Goal: Task Accomplishment & Management: Use online tool/utility

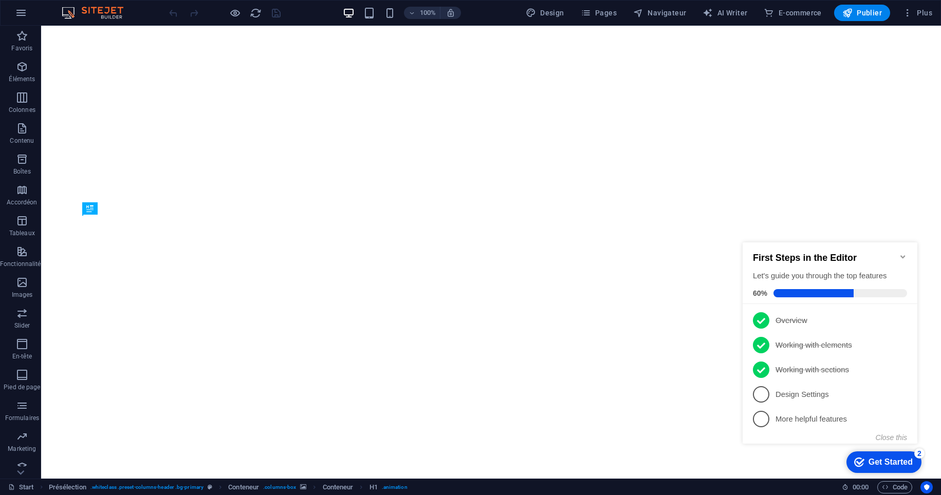
click at [903, 256] on icon "Minimize checklist" at bounding box center [903, 257] width 8 height 8
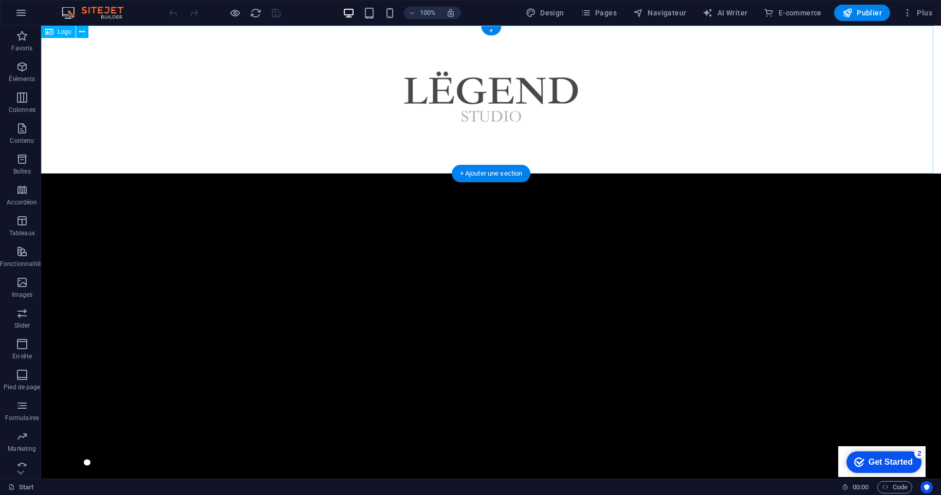
click at [459, 101] on div at bounding box center [491, 100] width 900 height 148
click at [485, 95] on div at bounding box center [491, 100] width 900 height 148
select select "px"
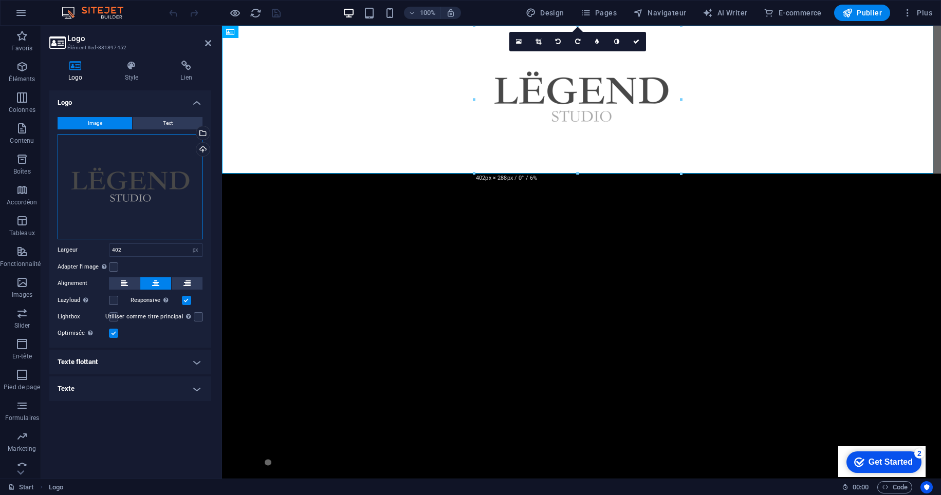
click at [135, 197] on div "Glissez les fichiers ici, cliquez pour choisir les fichiers ou sélectionnez les…" at bounding box center [130, 186] width 145 height 105
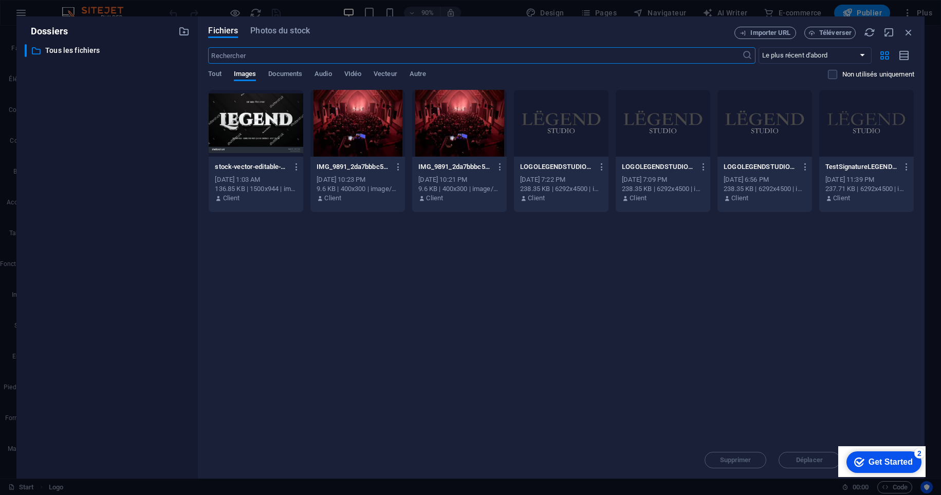
click at [489, 325] on div "Déposez les fichiers ici pour les téléverser automatiquement. stock-vector-edit…" at bounding box center [561, 265] width 706 height 352
click at [874, 120] on div at bounding box center [866, 123] width 95 height 67
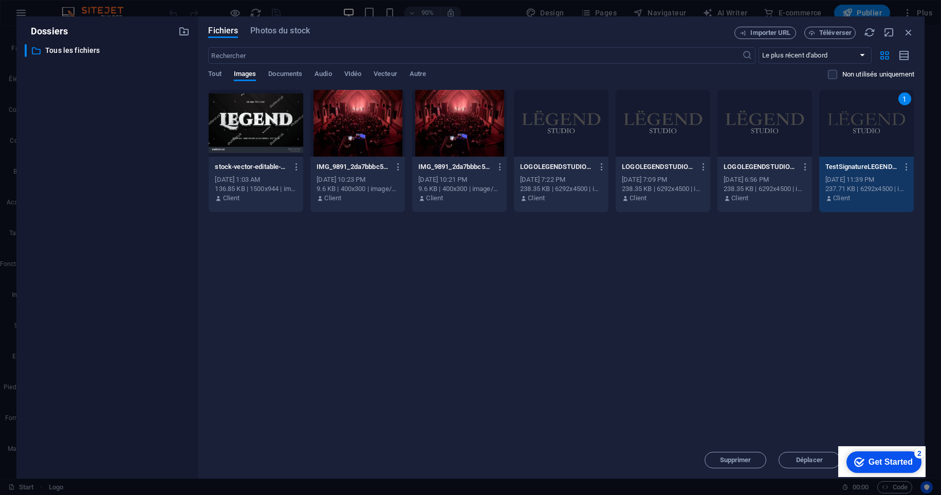
drag, startPoint x: 793, startPoint y: 116, endPoint x: 783, endPoint y: 118, distance: 10.0
click at [793, 116] on div at bounding box center [764, 123] width 95 height 67
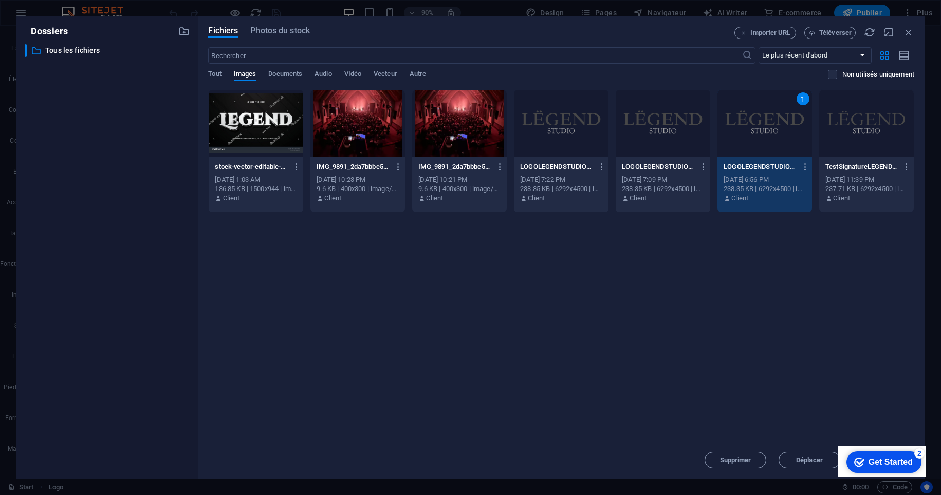
click at [871, 126] on div at bounding box center [866, 123] width 95 height 67
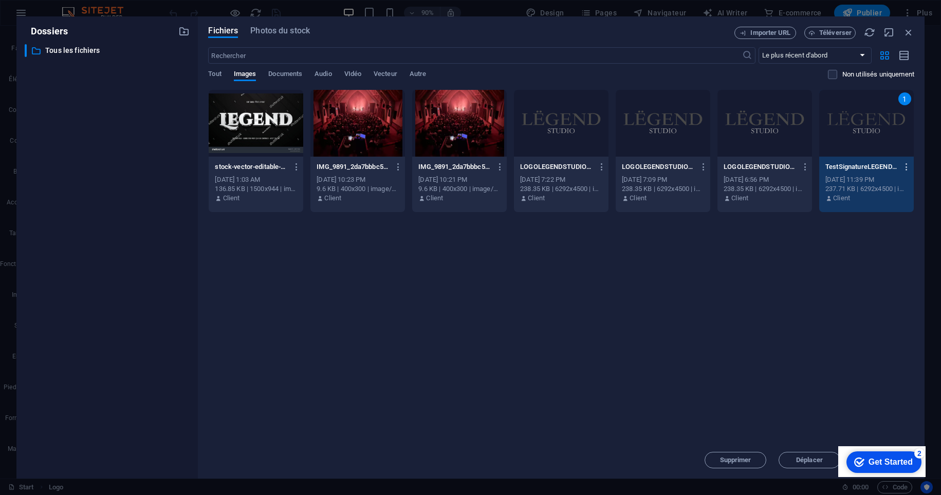
click at [904, 167] on icon "button" at bounding box center [907, 166] width 10 height 9
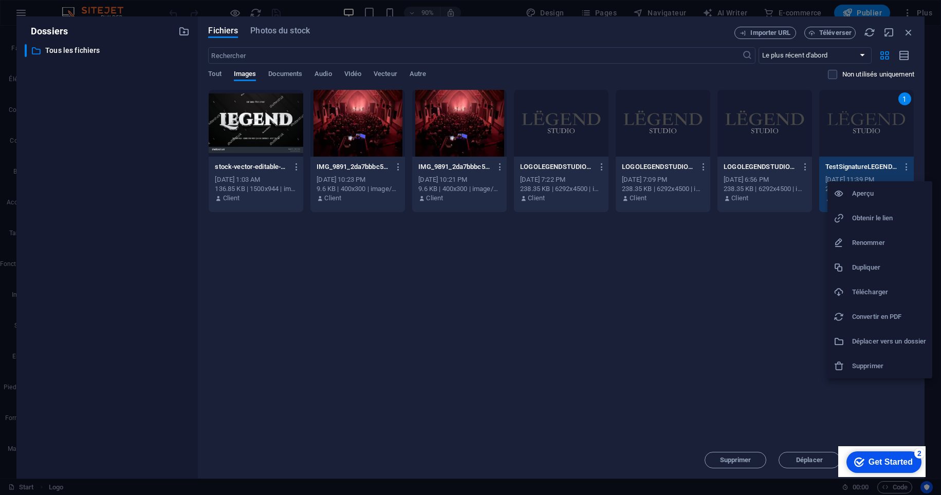
click at [866, 362] on h6 "Supprimer" at bounding box center [889, 366] width 74 height 12
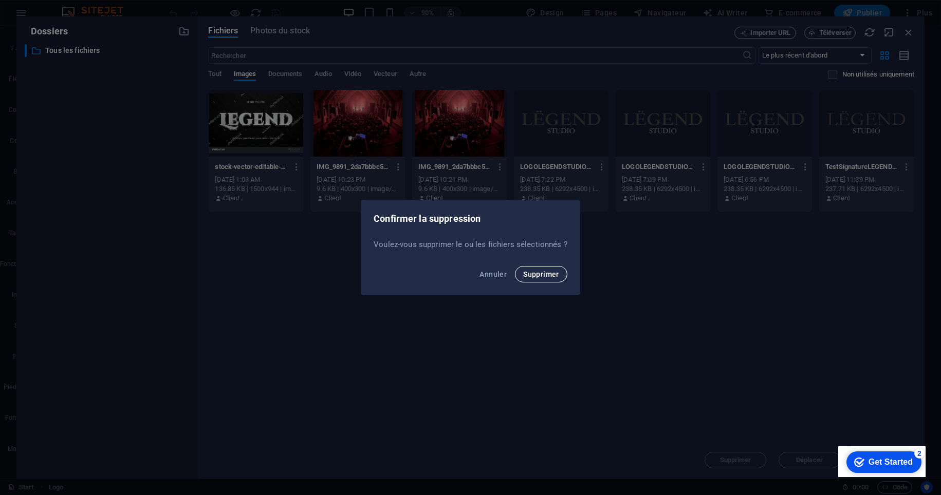
click at [553, 274] on span "Supprimer" at bounding box center [541, 274] width 36 height 8
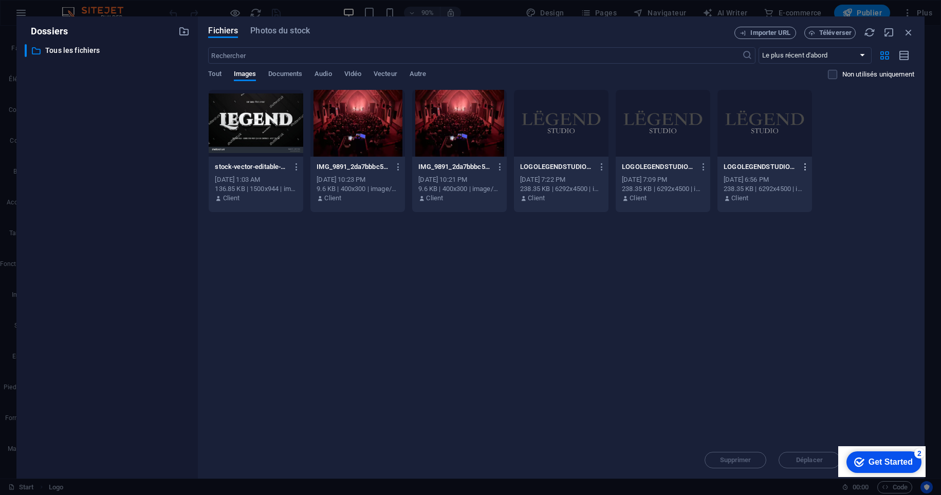
click at [806, 167] on icon "button" at bounding box center [805, 166] width 10 height 9
click at [799, 364] on h6 "Supprimer" at bounding box center [812, 366] width 74 height 12
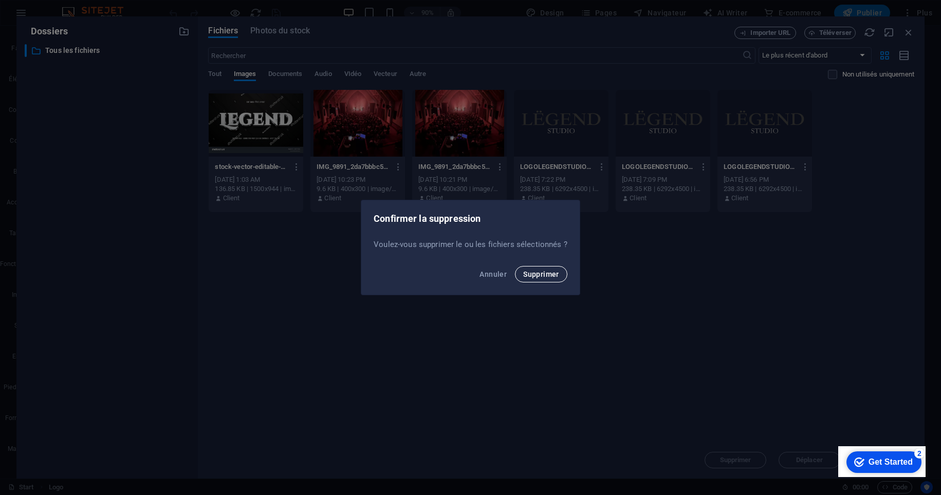
click at [540, 277] on span "Supprimer" at bounding box center [541, 274] width 36 height 8
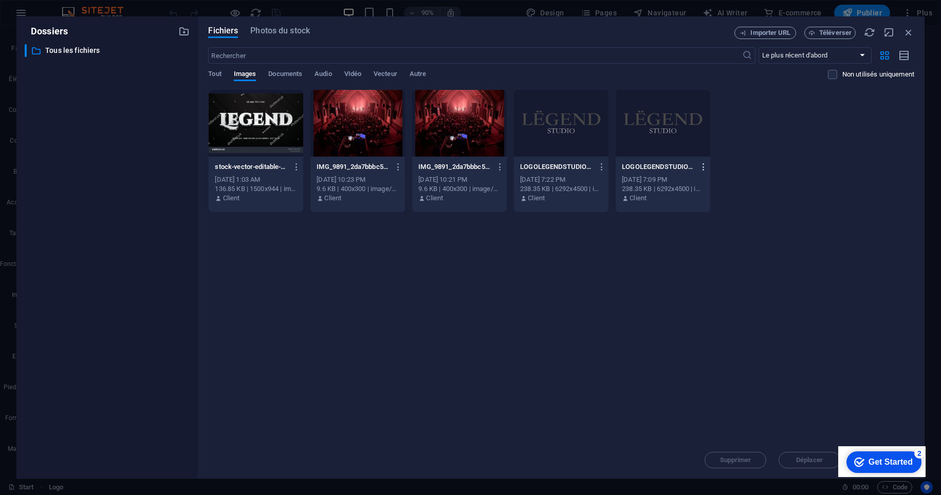
click at [702, 167] on icon "button" at bounding box center [704, 166] width 10 height 9
click at [687, 364] on h6 "Supprimer" at bounding box center [710, 366] width 74 height 12
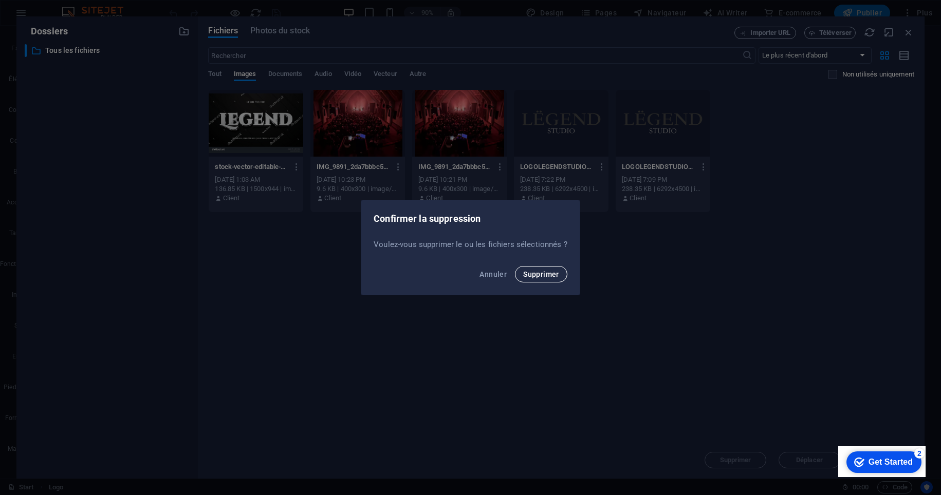
click at [548, 271] on span "Supprimer" at bounding box center [541, 274] width 36 height 8
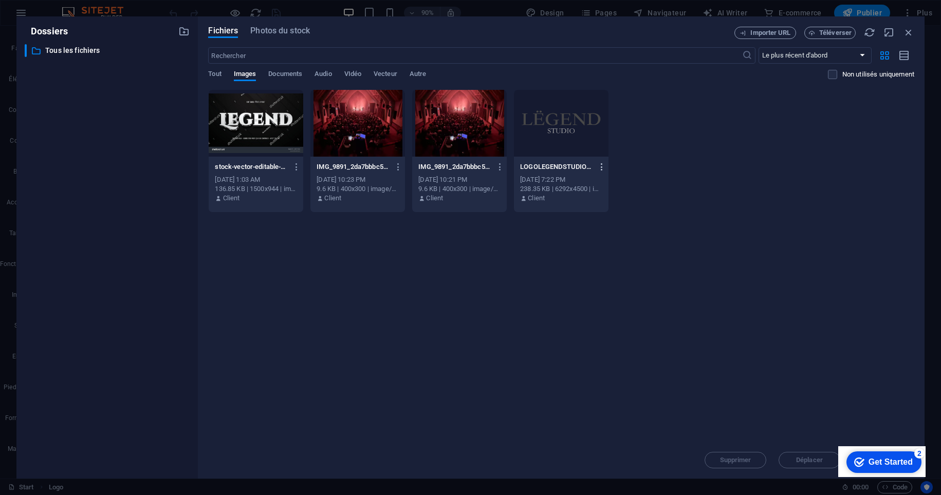
click at [601, 167] on icon "button" at bounding box center [602, 166] width 10 height 9
click at [598, 360] on h6 "Supprimer" at bounding box center [608, 366] width 74 height 12
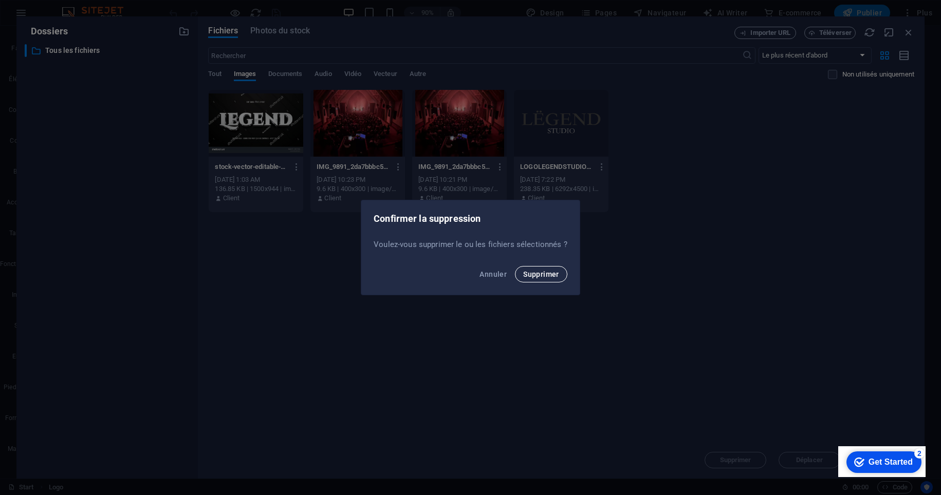
click at [535, 276] on span "Supprimer" at bounding box center [541, 274] width 36 height 8
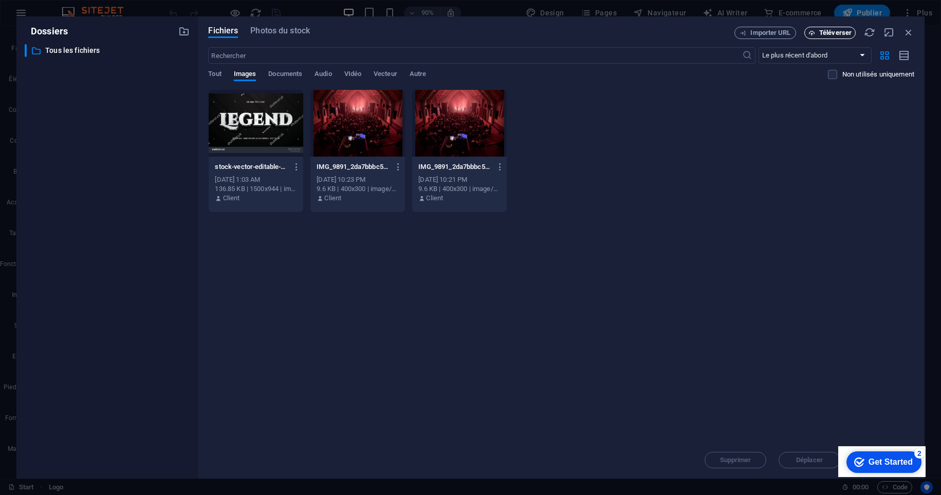
click at [829, 34] on span "Téléverser" at bounding box center [835, 33] width 32 height 6
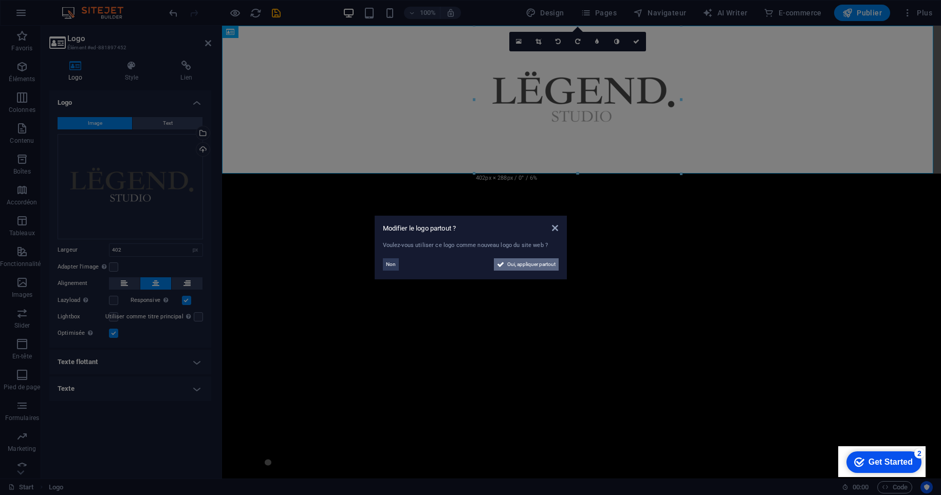
click at [530, 266] on span "Oui, appliquer partout" at bounding box center [531, 264] width 48 height 12
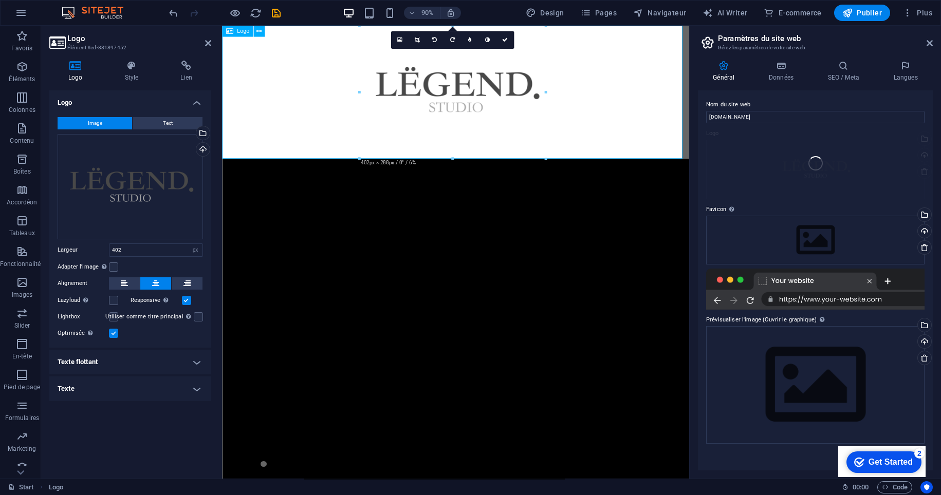
click at [584, 128] on div at bounding box center [481, 100] width 519 height 148
click at [555, 253] on figure at bounding box center [481, 391] width 437 height 352
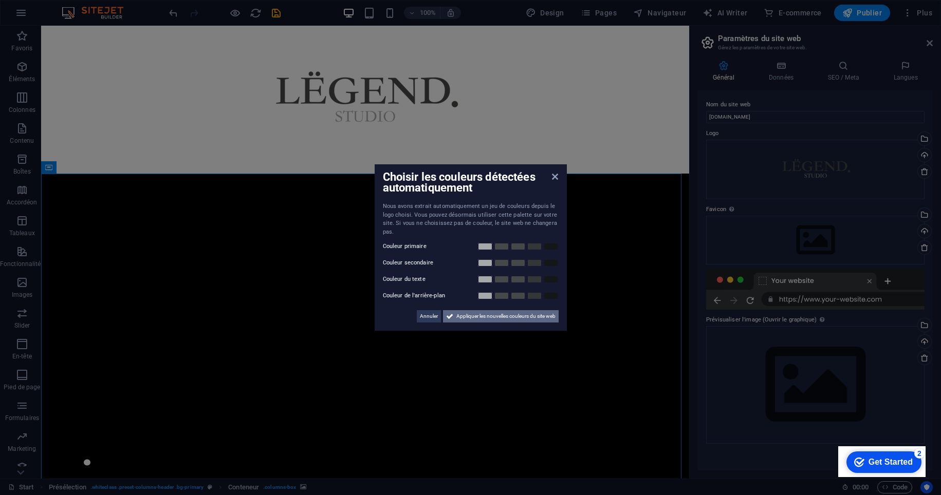
click at [533, 313] on span "Appliquer les nouvelles couleurs du site web" at bounding box center [505, 316] width 99 height 12
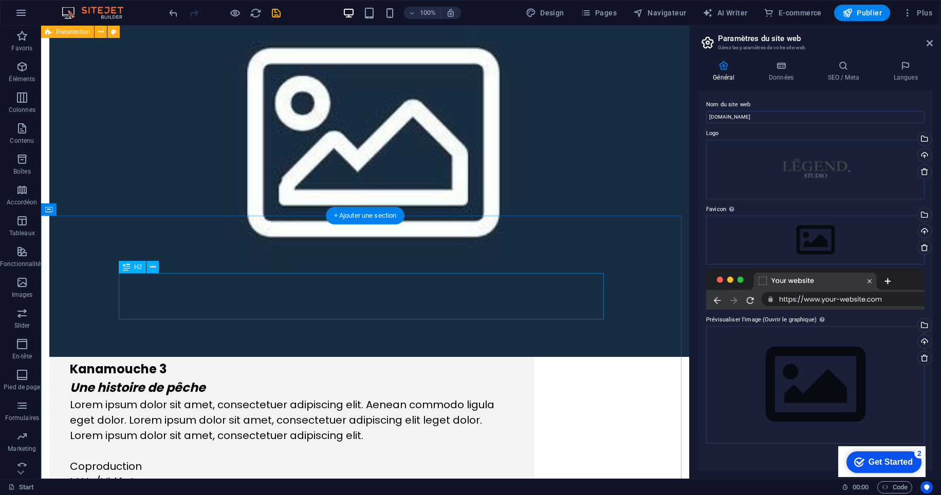
scroll to position [2401, 0]
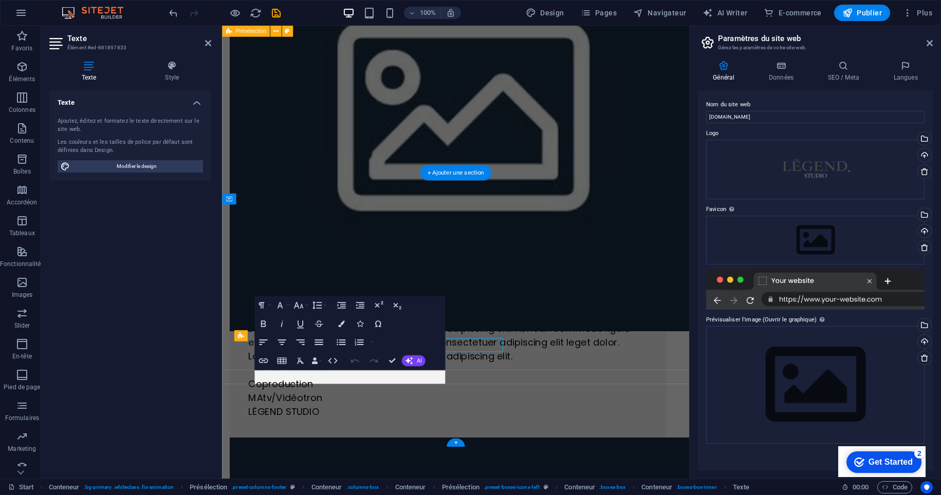
scroll to position [2385, 0]
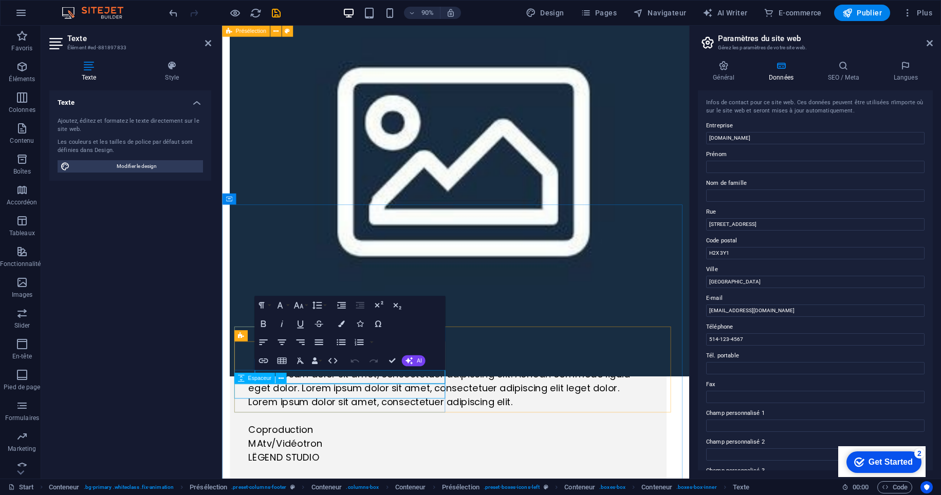
click at [287, 379] on div "Espaceur" at bounding box center [263, 379] width 59 height 12
drag, startPoint x: 718, startPoint y: 312, endPoint x: 705, endPoint y: 311, distance: 13.4
click at [705, 311] on div "Infos de contact pour ce site web. Ces données peuvent être utilisées n'importe…" at bounding box center [815, 280] width 235 height 380
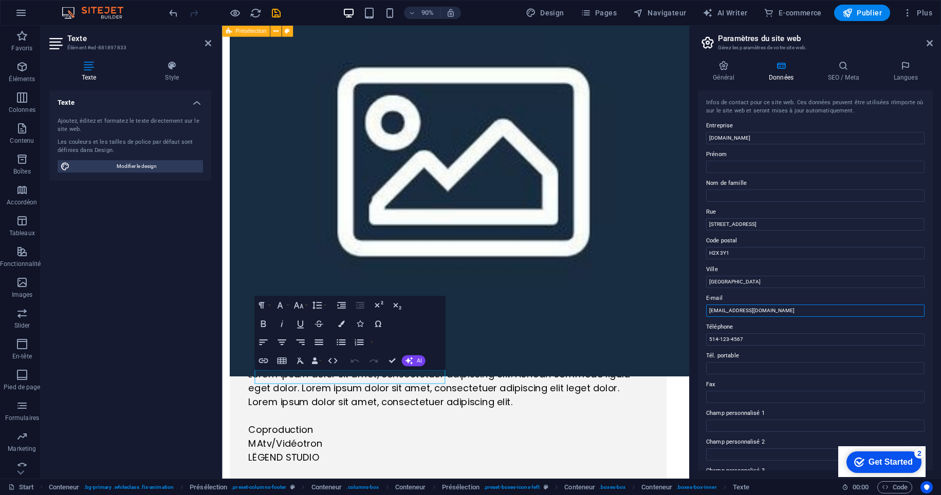
type input "[EMAIL_ADDRESS][DOMAIN_NAME]"
click at [734, 293] on label "E-mail" at bounding box center [815, 298] width 218 height 12
click at [734, 305] on input "[EMAIL_ADDRESS][DOMAIN_NAME]" at bounding box center [815, 311] width 218 height 12
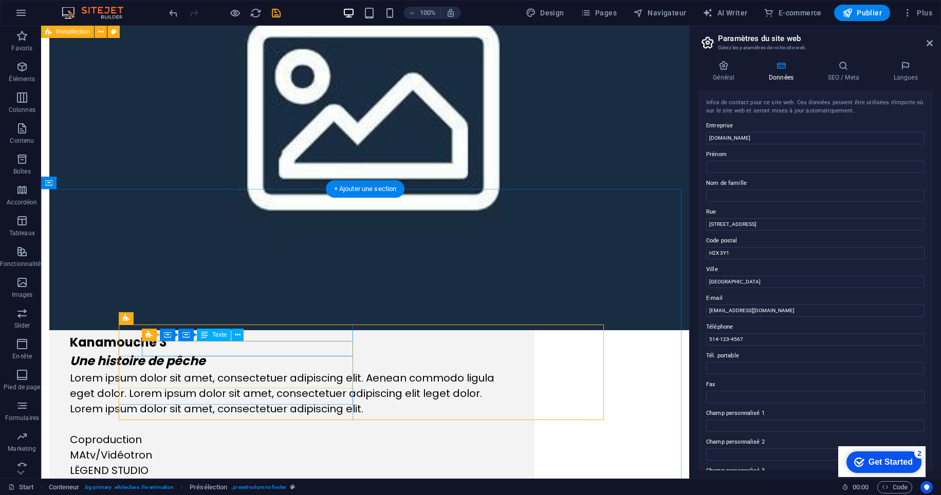
drag, startPoint x: 158, startPoint y: 349, endPoint x: 144, endPoint y: 350, distance: 13.4
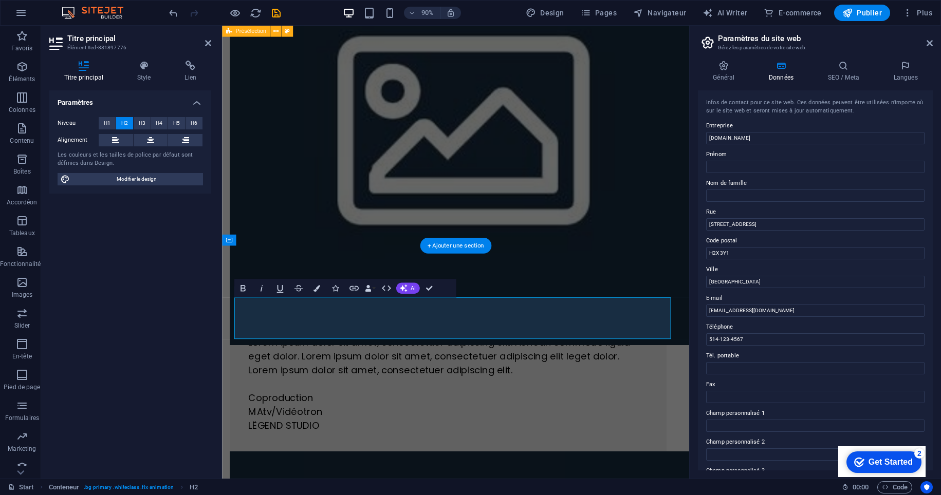
scroll to position [2340, 0]
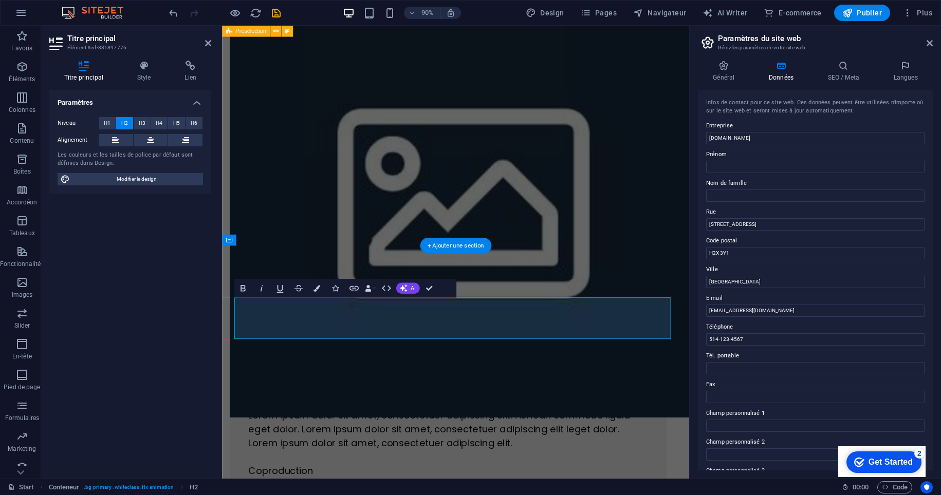
click at [204, 333] on div "Paramètres Niveau H1 H2 H3 H4 H5 H6 Alignement Les couleurs et les tailles de p…" at bounding box center [130, 280] width 162 height 380
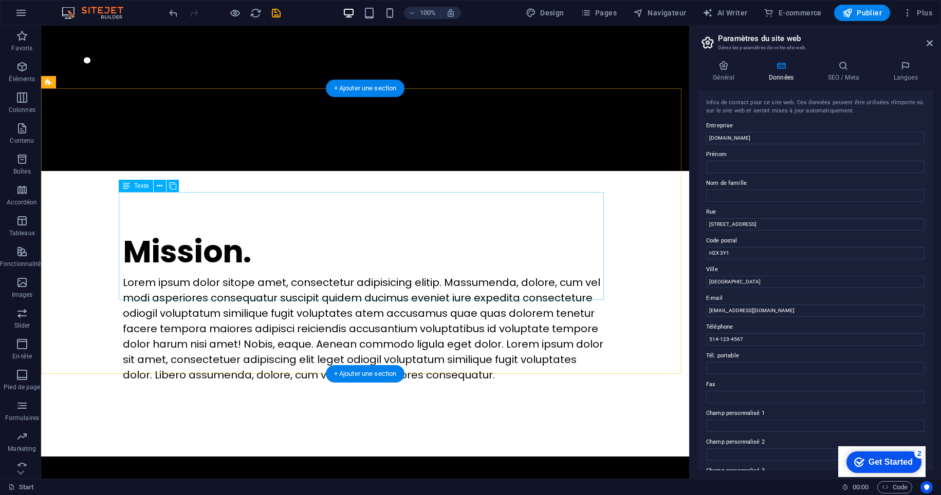
scroll to position [383, 0]
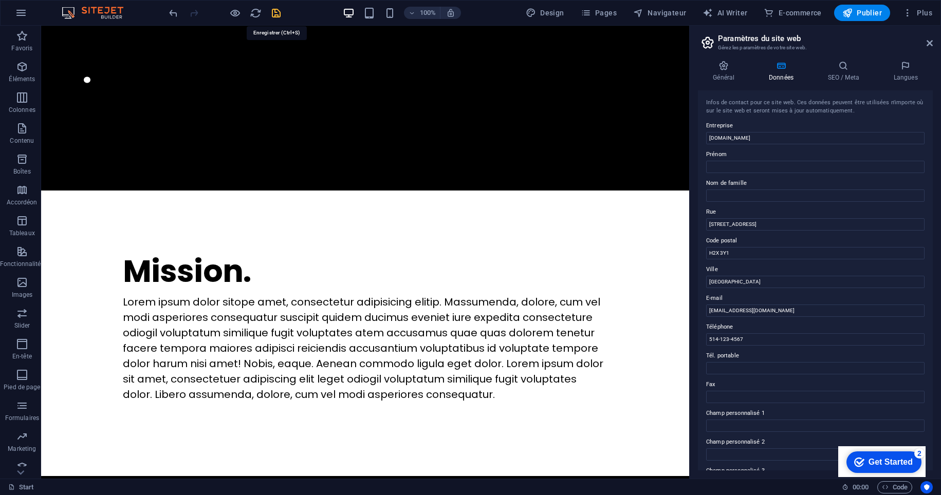
click at [277, 13] on icon "save" at bounding box center [276, 13] width 12 height 12
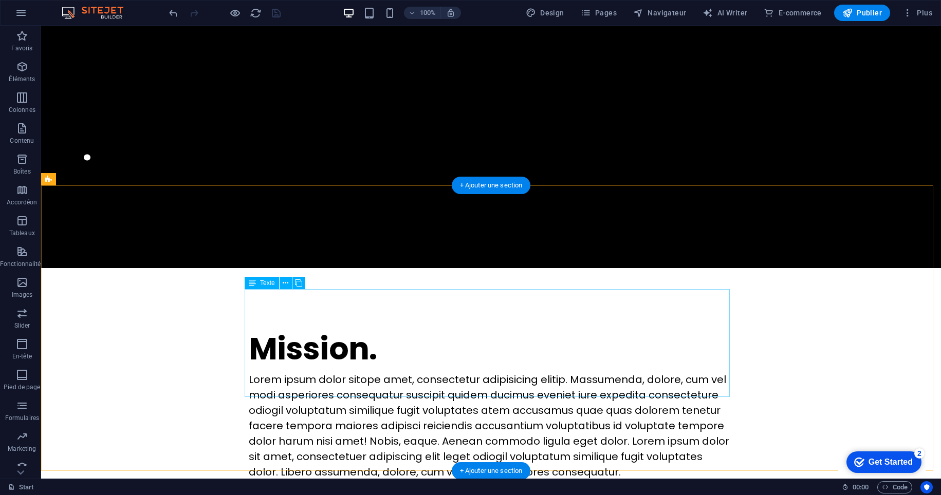
scroll to position [319, 0]
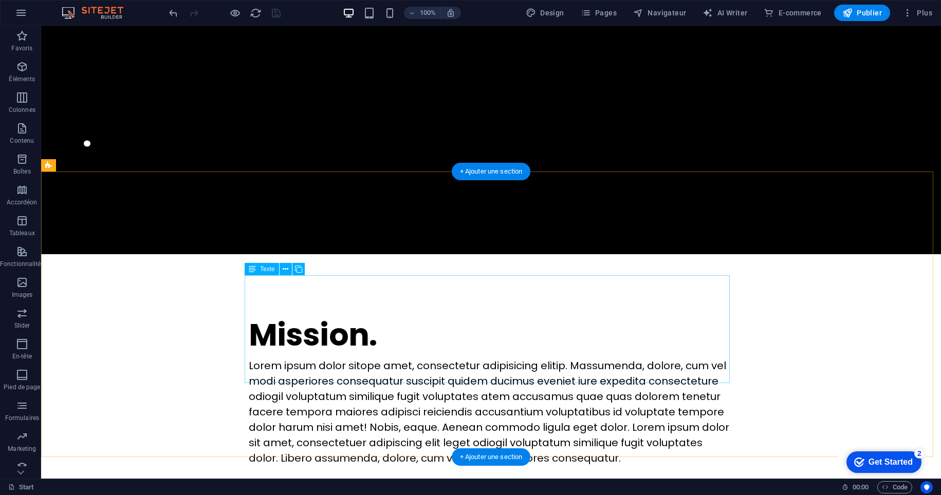
click at [330, 358] on div "Lorem ipsum dolor sitope amet, consectetur adipisicing elitip. Massumenda, dolo…" at bounding box center [491, 412] width 485 height 108
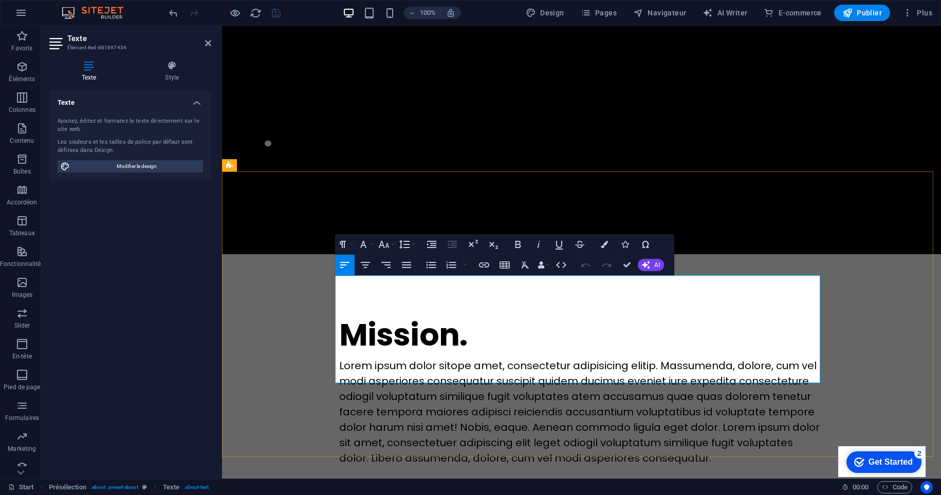
click at [339, 358] on p "Lorem ipsum dolor sitope amet, consectetur adipisicing elitip. Massumenda, dolo…" at bounding box center [581, 412] width 485 height 108
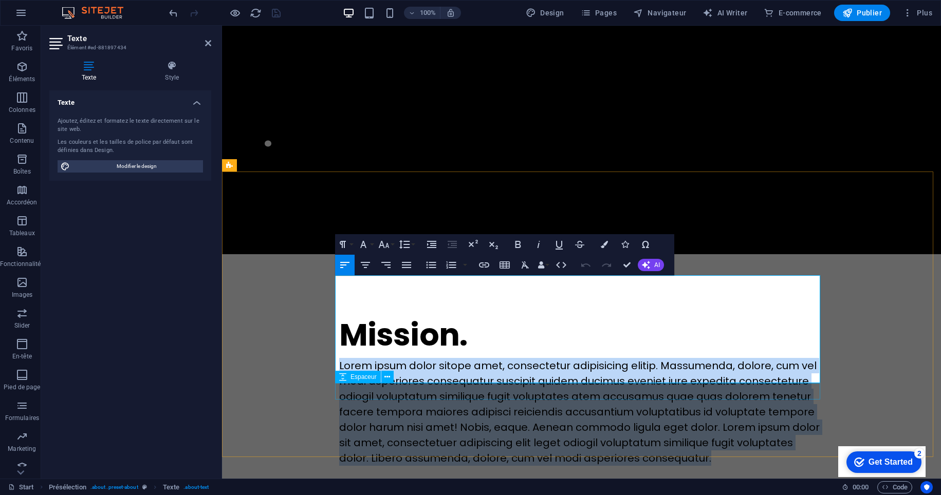
drag, startPoint x: 336, startPoint y: 285, endPoint x: 737, endPoint y: 384, distance: 413.4
click at [737, 384] on div "Mission. Lorem ipsum dolor sitope amet, consectetur adipisicing elitip. [PERSON…" at bounding box center [581, 397] width 501 height 286
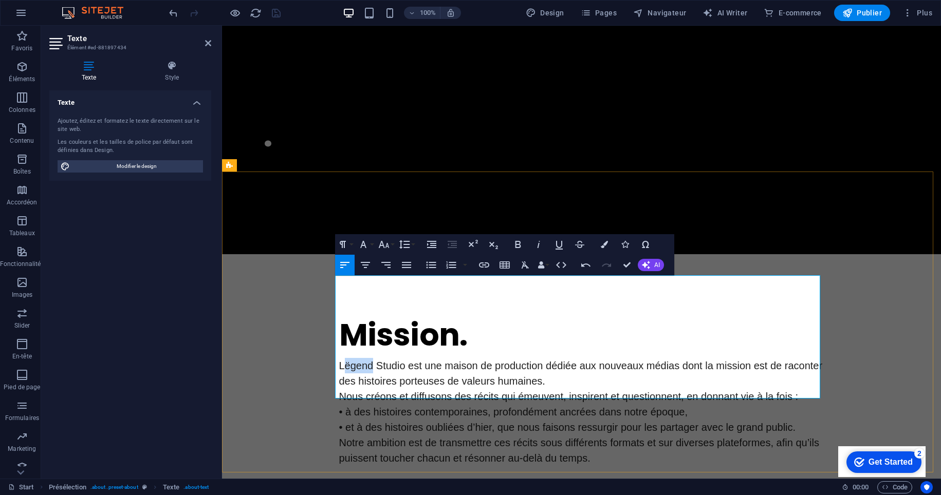
drag, startPoint x: 368, startPoint y: 284, endPoint x: 342, endPoint y: 285, distance: 26.7
click at [342, 360] on span "Lëgend Studio est une maison de production dédiée aux nouveaux médias dont la m…" at bounding box center [580, 373] width 483 height 27
drag, startPoint x: 447, startPoint y: 283, endPoint x: 417, endPoint y: 286, distance: 30.9
click at [417, 360] on span "LËGEND STUDIO Studio est une maison de production dédiée aux nouveaux médias do…" at bounding box center [576, 373] width 475 height 27
drag, startPoint x: 582, startPoint y: 284, endPoint x: 681, endPoint y: 286, distance: 99.7
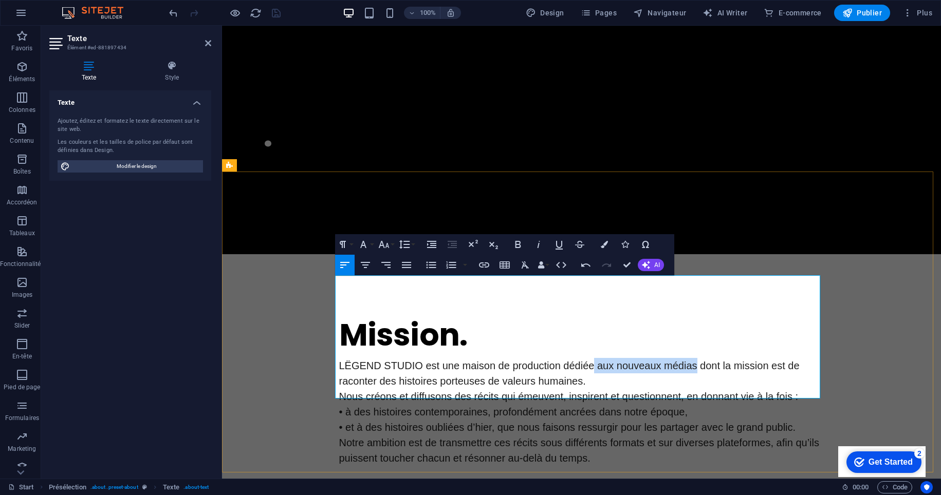
click at [681, 360] on span "LËGEND STUDIO est une maison de production dédiée aux nouveaux médias dont la m…" at bounding box center [569, 373] width 460 height 27
click at [551, 360] on span "LËGEND STUDIO est une maison de production dédiée aux nouveaux médias dont la m…" at bounding box center [569, 373] width 460 height 27
drag, startPoint x: 626, startPoint y: 283, endPoint x: 754, endPoint y: 284, distance: 127.4
click at [754, 360] on span "LËGEND STUDIO est une maison de production multiplateforme dédiée aux nouveaux …" at bounding box center [570, 373] width 462 height 27
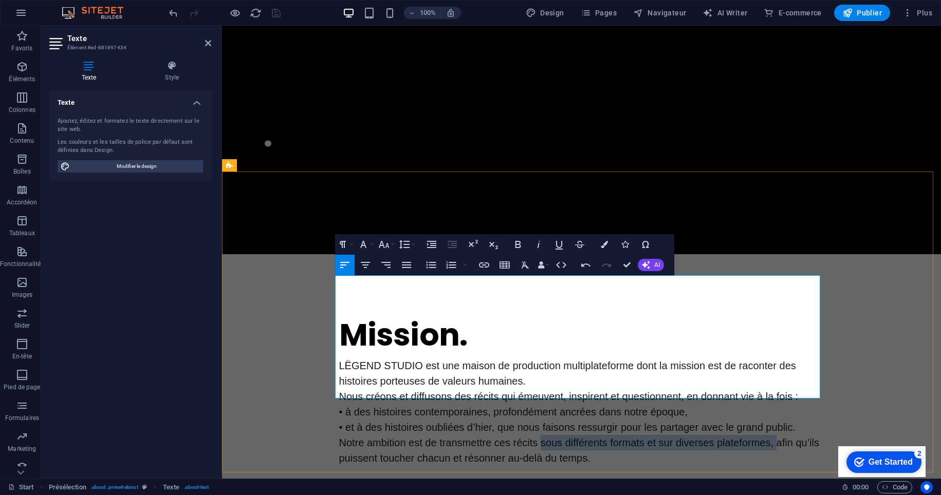
drag, startPoint x: 534, startPoint y: 361, endPoint x: 766, endPoint y: 359, distance: 232.2
click at [766, 437] on span "Notre ambition est de transmettre ces récits sous différents formats et sur div…" at bounding box center [579, 450] width 480 height 27
click at [529, 358] on p "LËGEND STUDIO est une maison de production multiplateforme dont la mission est …" at bounding box center [581, 373] width 485 height 31
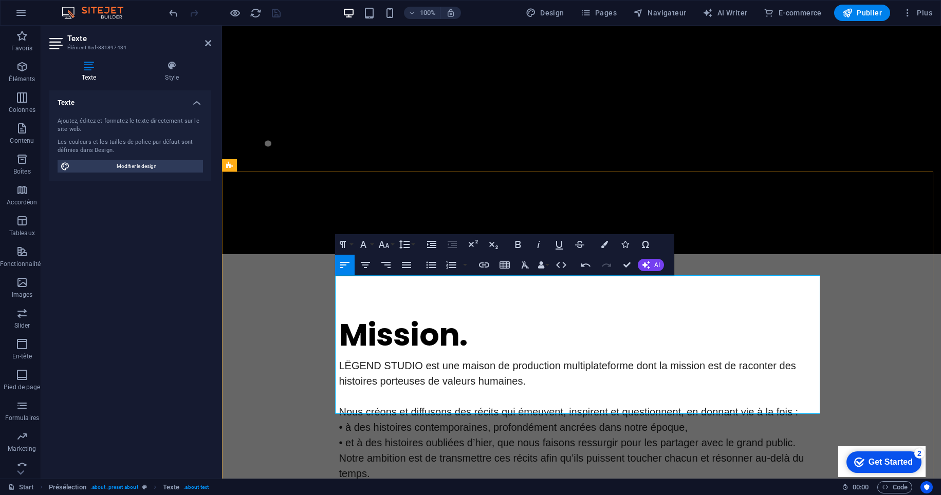
click at [687, 420] on p "• à des histoires contemporaines, profondément ancrées dans notre époque," at bounding box center [581, 427] width 485 height 15
drag, startPoint x: 341, startPoint y: 345, endPoint x: 326, endPoint y: 344, distance: 14.9
click at [326, 344] on div "Mission. LËGEND STUDIO est une maison de production multiplateforme dont la mis…" at bounding box center [581, 412] width 719 height 316
click at [342, 435] on p "• et à des histoires oubliées d’[DATE], que nous faisons ressurgir pour les par…" at bounding box center [581, 442] width 485 height 15
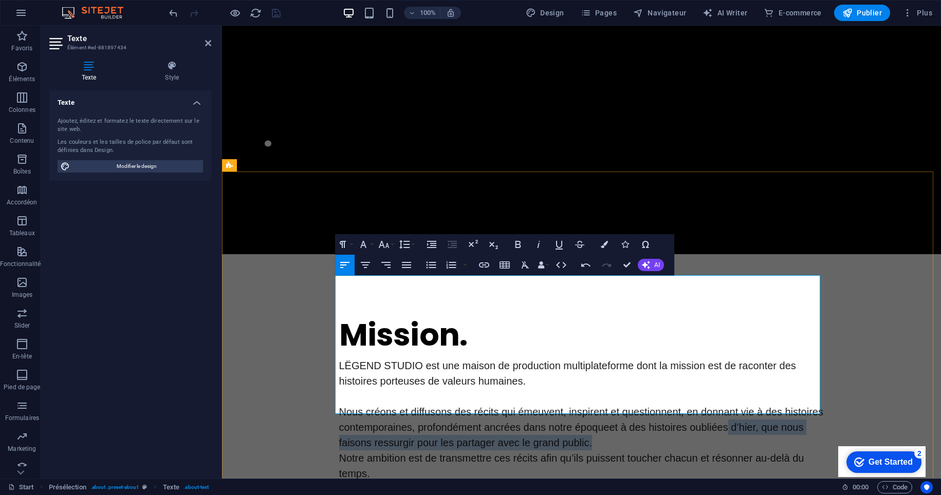
drag, startPoint x: 750, startPoint y: 360, endPoint x: 726, endPoint y: 350, distance: 25.3
click at [726, 404] on p "Nous créons et diffusons des récits qui émeuvent, inspirent et questionnent, en…" at bounding box center [581, 427] width 485 height 46
click at [622, 360] on span "LËGEND STUDIO est une maison de production multiplateforme dont la mission est …" at bounding box center [567, 373] width 457 height 27
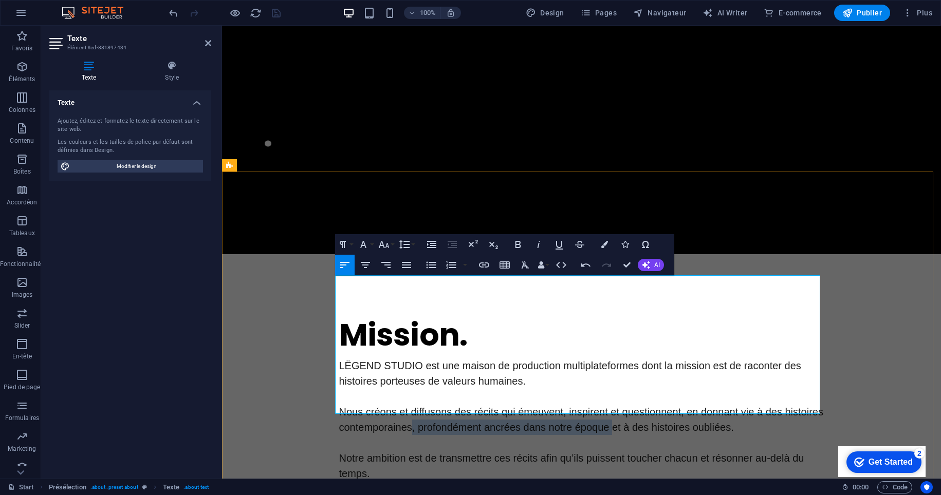
drag, startPoint x: 608, startPoint y: 346, endPoint x: 408, endPoint y: 350, distance: 199.4
click at [408, 404] on p "Nous créons et diffusons des récits qui émeuvent, inspirent et questionnent, en…" at bounding box center [581, 419] width 485 height 31
click at [432, 404] on p "Nous créons et diffusons des récits qui émeuvent, inspirent et questionnent, en…" at bounding box center [581, 419] width 485 height 31
click at [653, 453] on span "Notre ambition est de transmettre ces récits afin qu’ils puissent toucher chacu…" at bounding box center [571, 466] width 465 height 27
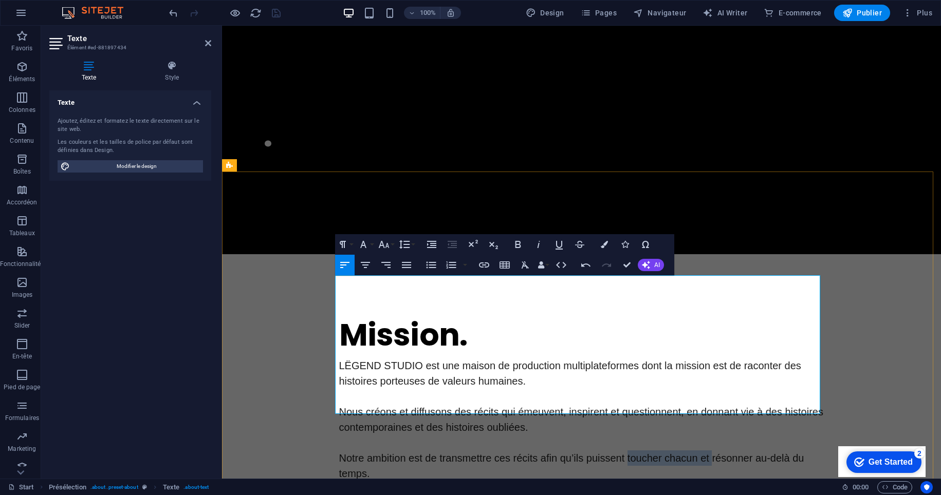
drag, startPoint x: 620, startPoint y: 376, endPoint x: 705, endPoint y: 376, distance: 85.3
click at [705, 453] on span "Notre ambition est de transmettre ces récits afin qu’ils puissent toucher chacu…" at bounding box center [571, 466] width 465 height 27
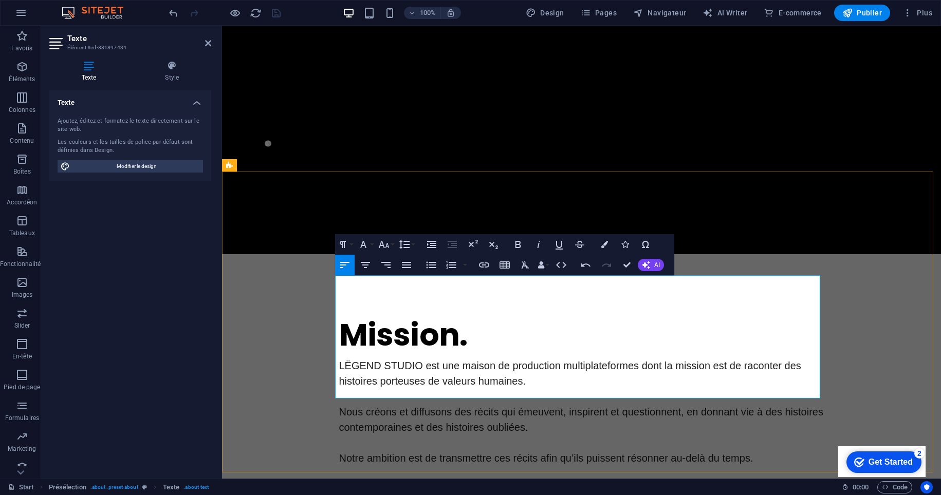
click at [673, 435] on p at bounding box center [581, 442] width 485 height 15
click at [299, 339] on div "Mission. LËGEND STUDIO est une maison de production multiplateformes dont la mi…" at bounding box center [581, 404] width 719 height 301
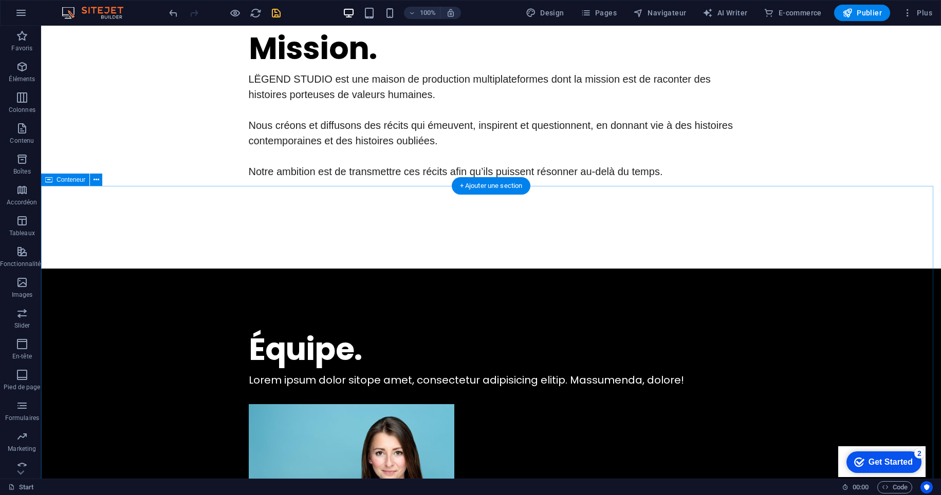
scroll to position [691, 0]
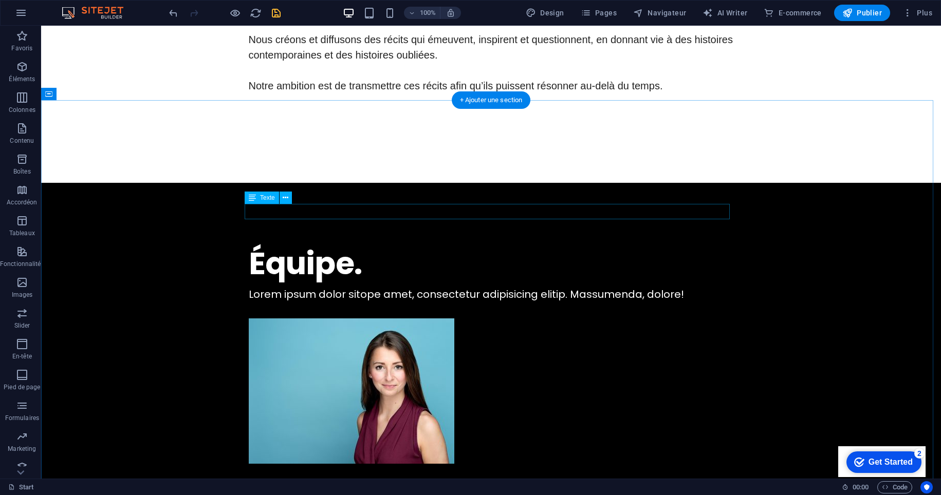
click at [352, 287] on div "Lorem ipsum dolor sitope amet, consectetur adipisicing elitip. Massumenda, dolo…" at bounding box center [491, 294] width 485 height 15
click at [675, 287] on div "Lorem ipsum dolor sitope amet, consectetur adipisicing elitip. Massumenda, dolo…" at bounding box center [491, 294] width 485 height 15
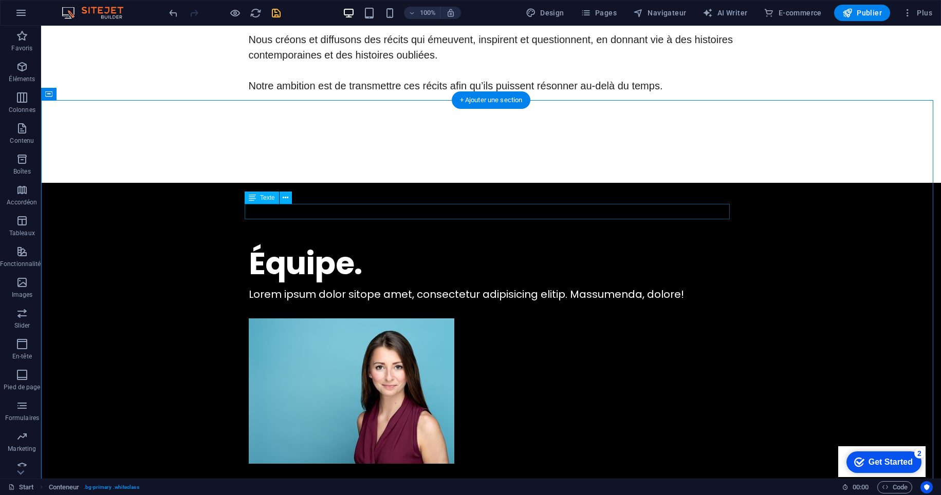
click at [668, 287] on div "Lorem ipsum dolor sitope amet, consectetur adipisicing elitip. Massumenda, dolo…" at bounding box center [491, 294] width 485 height 15
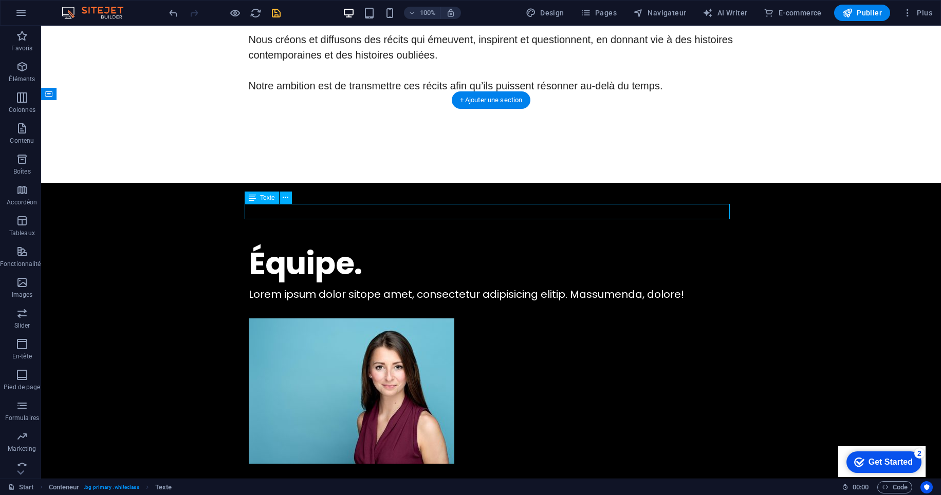
click at [668, 287] on div "Lorem ipsum dolor sitope amet, consectetur adipisicing elitip. Massumenda, dolo…" at bounding box center [491, 294] width 485 height 15
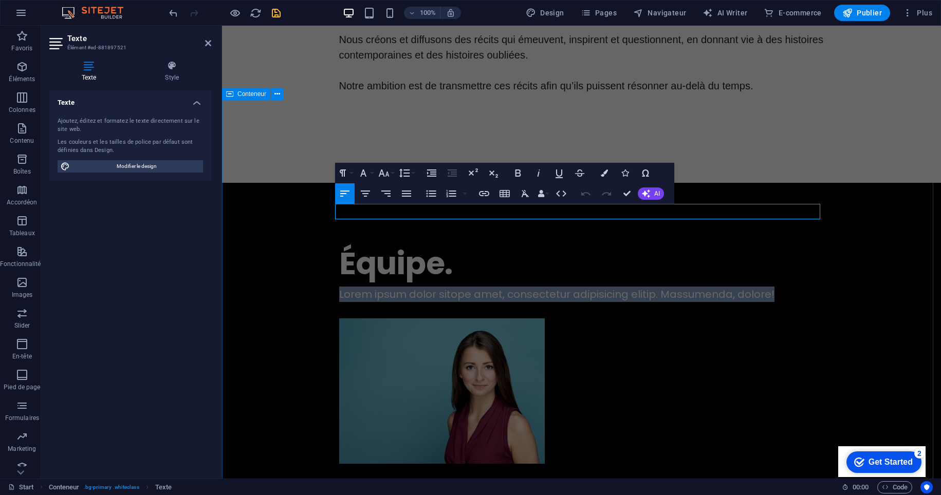
drag, startPoint x: 778, startPoint y: 213, endPoint x: 311, endPoint y: 219, distance: 466.5
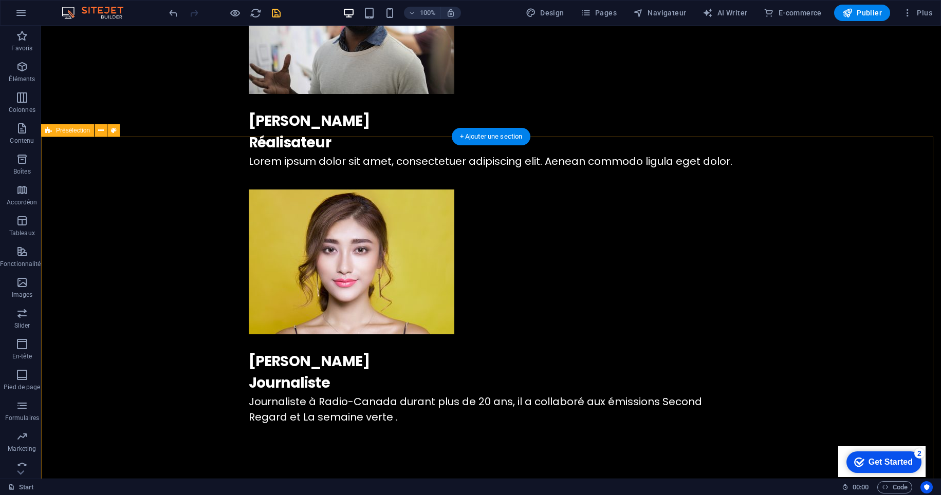
scroll to position [1319, 0]
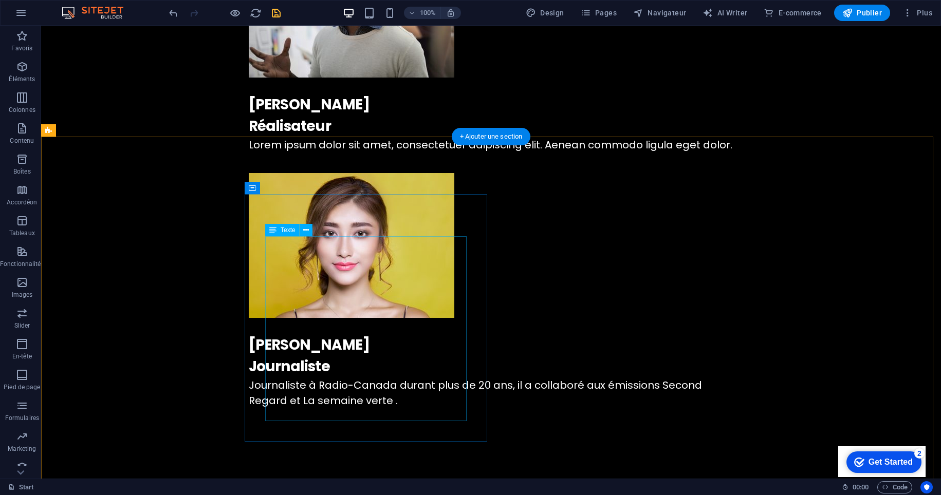
click at [295, 395] on div "Lorem ipsum dolor sit amet, consectetuer adipiscing elit. Aenean commodo ligula…" at bounding box center [532, 277] width 900 height 453
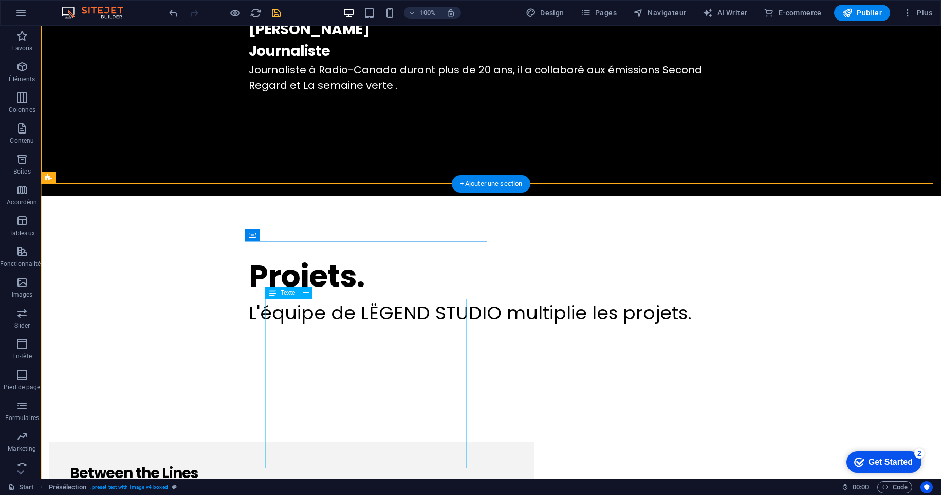
scroll to position [1709, 0]
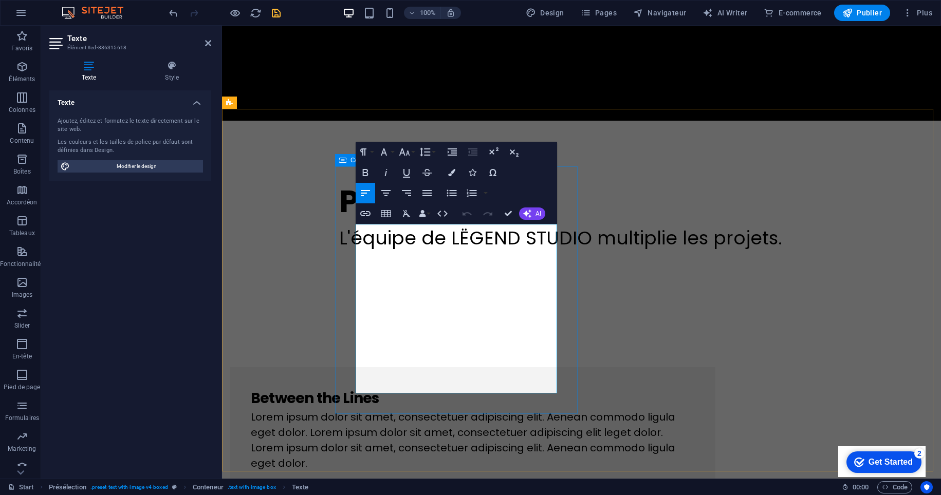
drag, startPoint x: 440, startPoint y: 370, endPoint x: 348, endPoint y: 368, distance: 91.5
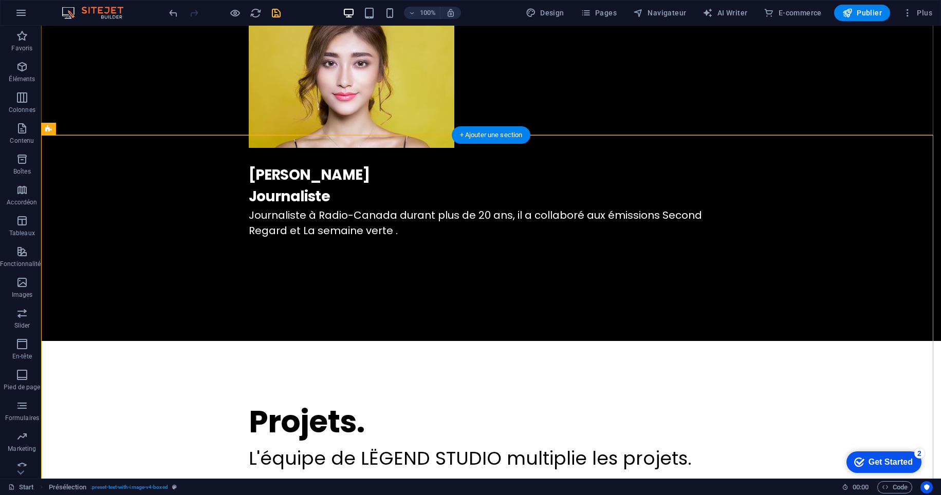
scroll to position [1683, 0]
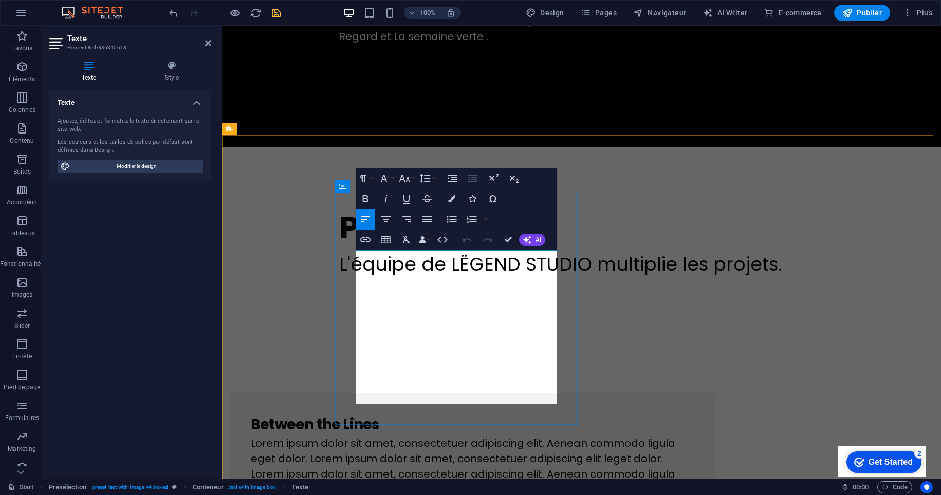
drag, startPoint x: 376, startPoint y: 382, endPoint x: 346, endPoint y: 380, distance: 29.4
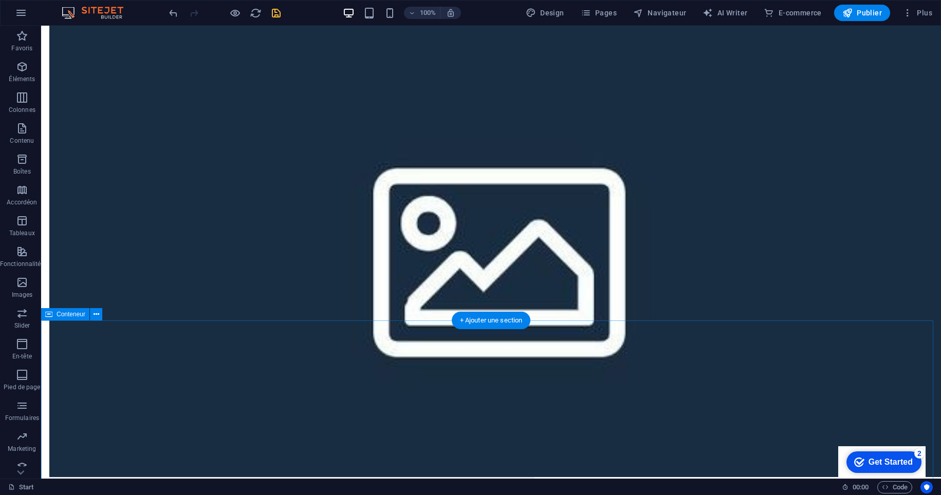
scroll to position [2112, 0]
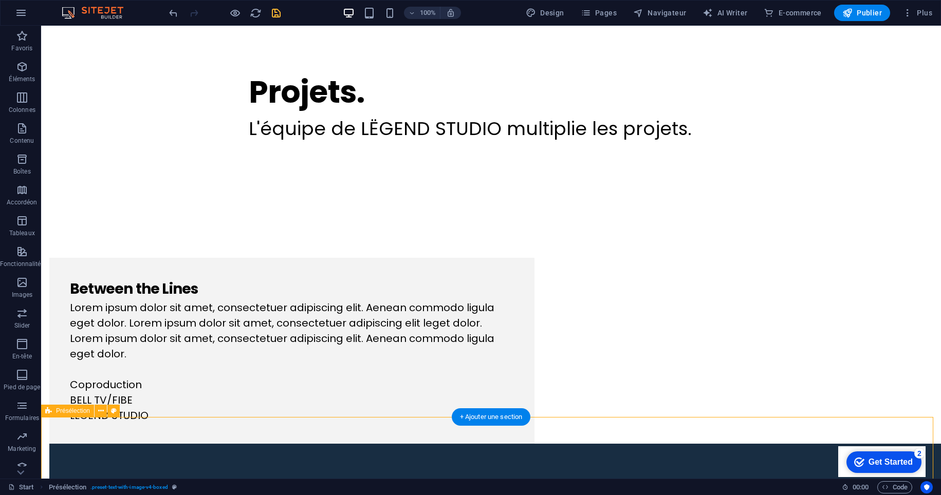
scroll to position [1748, 0]
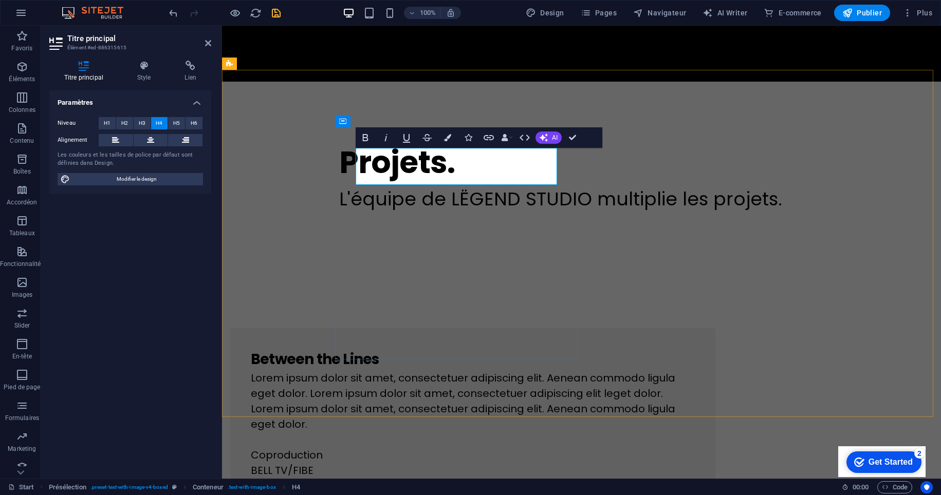
drag, startPoint x: 492, startPoint y: 176, endPoint x: 340, endPoint y: 182, distance: 152.2
drag, startPoint x: 445, startPoint y: 157, endPoint x: 454, endPoint y: 159, distance: 8.9
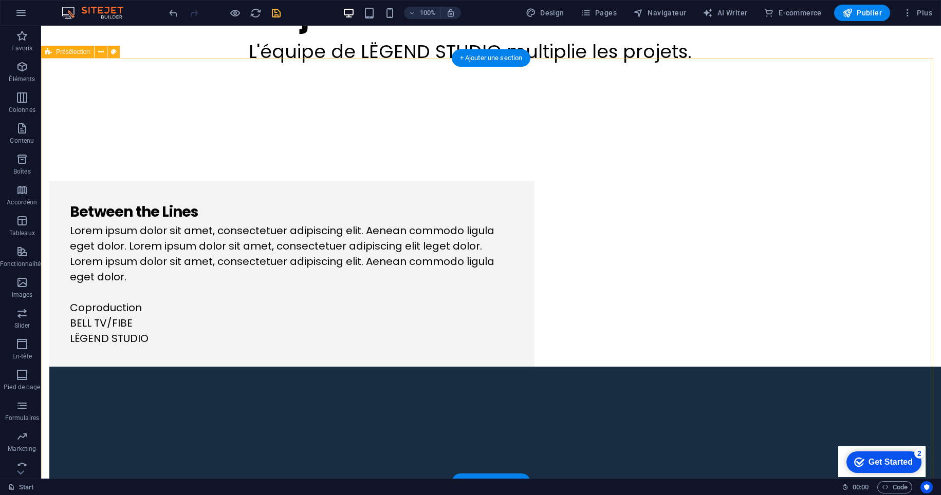
scroll to position [1774, 0]
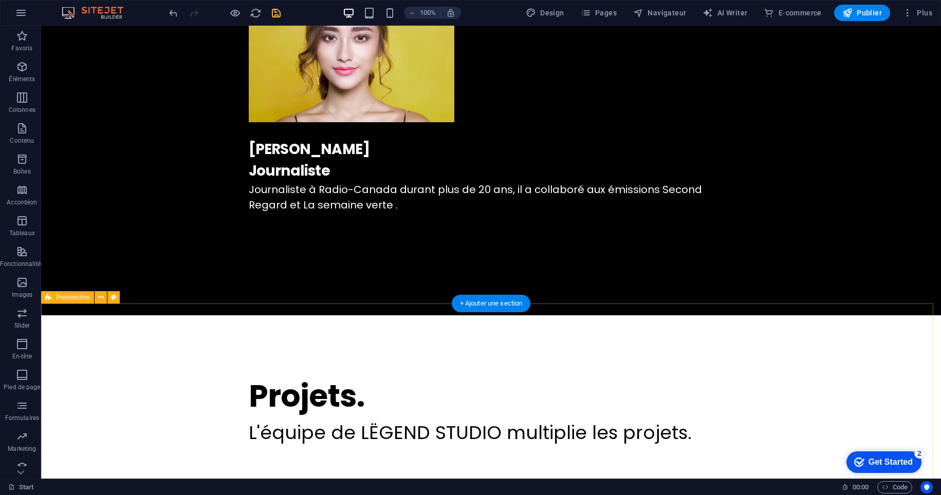
scroll to position [1446, 0]
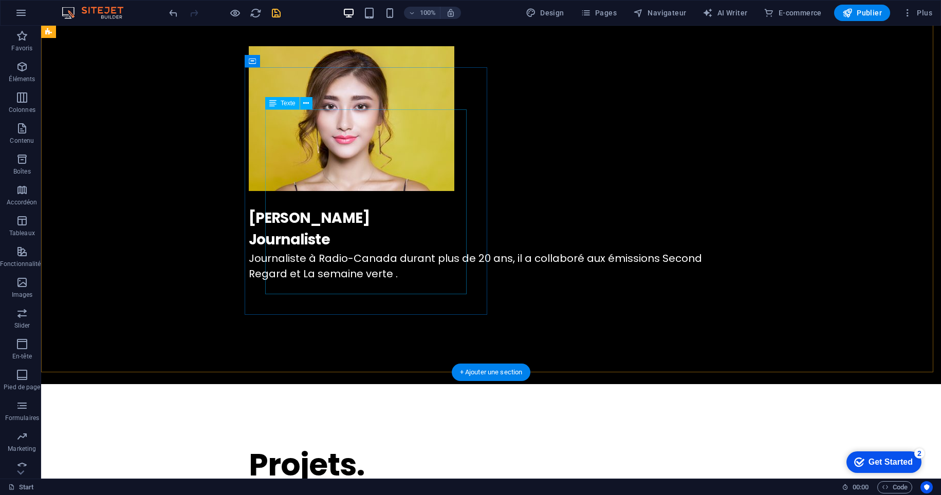
click at [287, 289] on div "Lorem ipsum dolor sit amet, consectetuer adipiscing elit. Aenean commodo ligula…" at bounding box center [532, 277] width 900 height 453
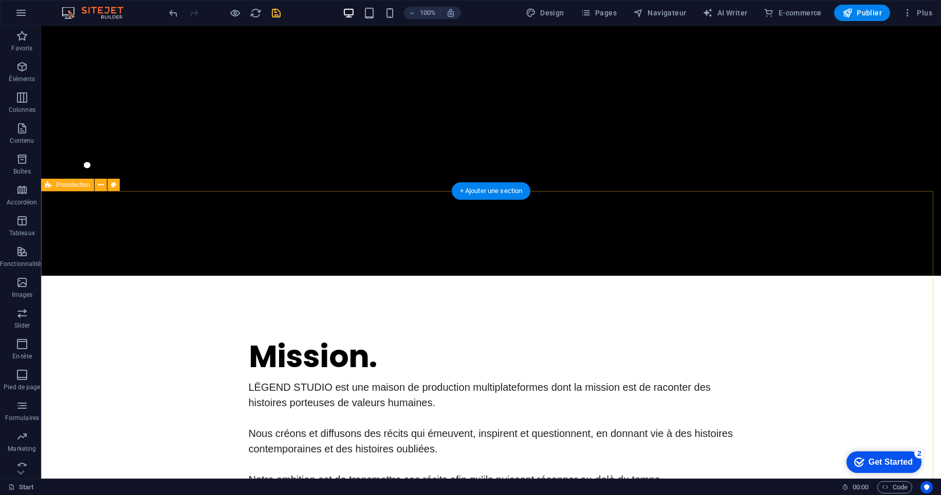
scroll to position [454, 0]
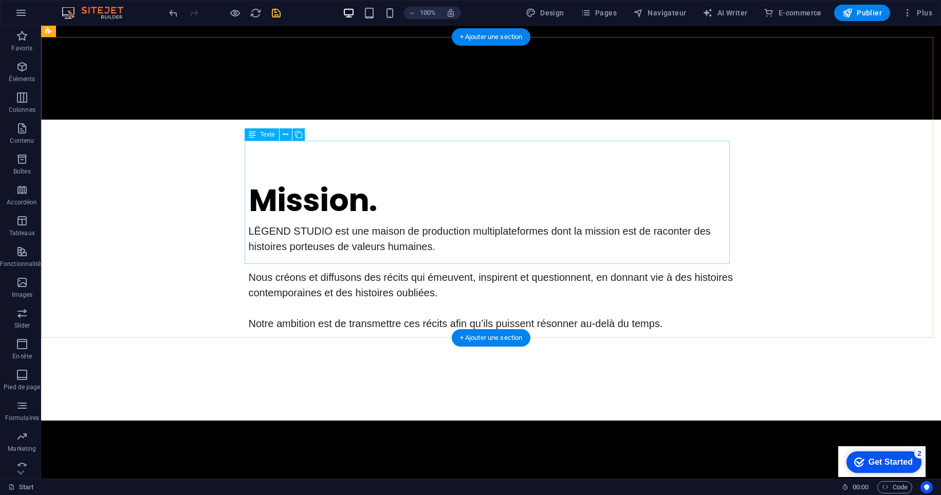
click at [656, 223] on div "LËGEND STUDIO est une maison de production multiplateformes dont la mission est…" at bounding box center [491, 284] width 485 height 123
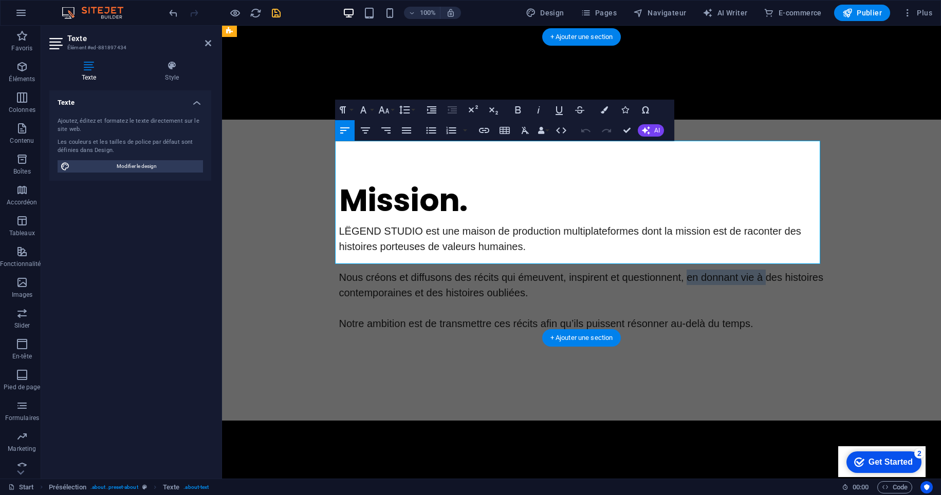
drag, startPoint x: 683, startPoint y: 196, endPoint x: 762, endPoint y: 199, distance: 79.2
click at [762, 270] on p "Nous créons et diffusons des récits qui émeuvent, inspirent et questionnent, en…" at bounding box center [581, 285] width 485 height 31
drag, startPoint x: 681, startPoint y: 195, endPoint x: 676, endPoint y: 215, distance: 20.7
click at [676, 270] on p "Nous créons et diffusons des récits qui émeuvent, inspirent et questionnent.des…" at bounding box center [581, 285] width 485 height 31
copy p "des histoires contemporaines et des histoires oubliées."
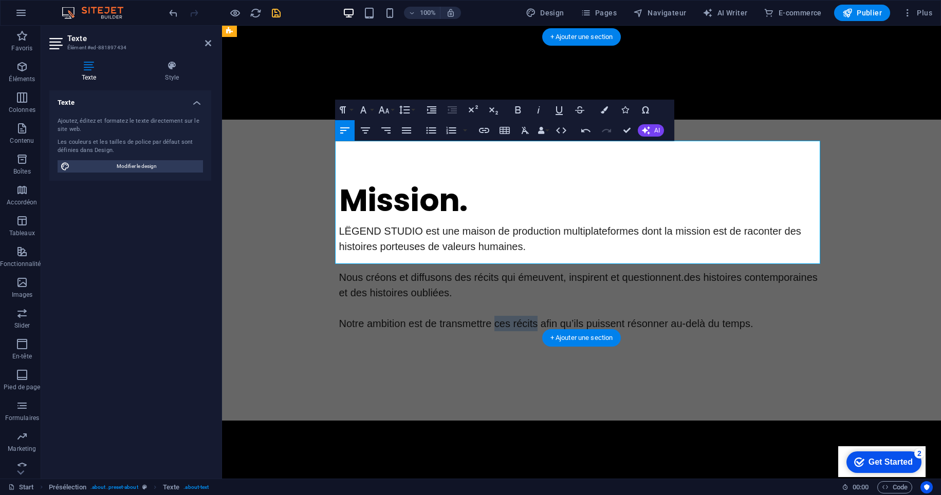
drag, startPoint x: 489, startPoint y: 241, endPoint x: 531, endPoint y: 241, distance: 42.1
click at [531, 318] on span "Notre ambition est de transmettre ces récits afin qu’ils puissent résonner au-d…" at bounding box center [546, 323] width 414 height 11
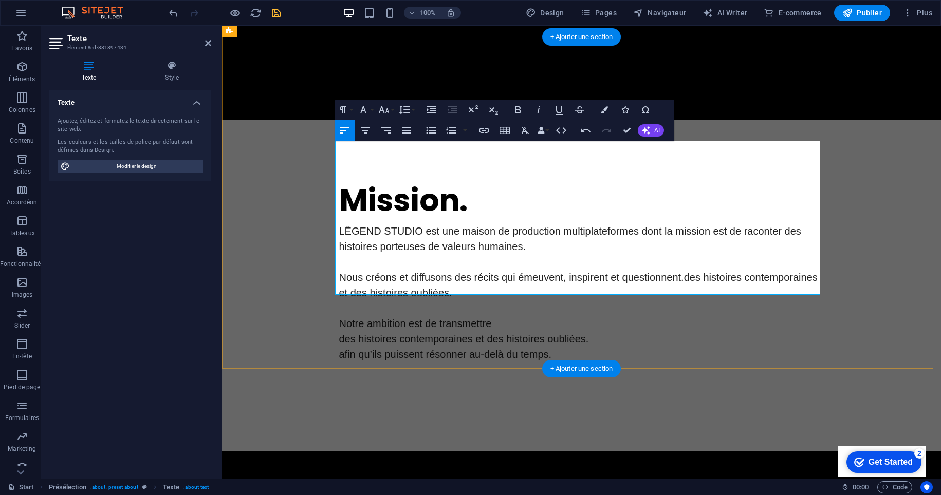
click at [339, 331] on p "des histoires contemporaines et des histoires oubliées." at bounding box center [581, 338] width 485 height 15
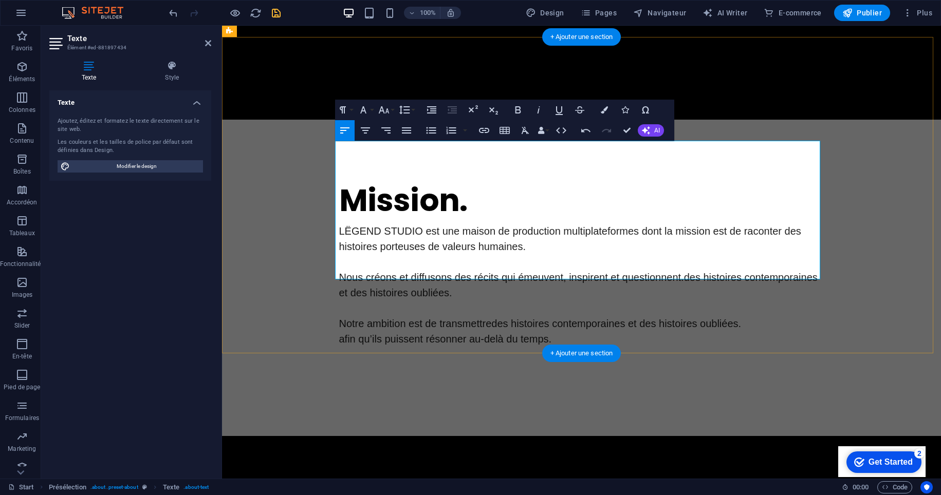
click at [550, 316] on p "Notre ambition est de transmettre des histoires contemporaines et des histoires…" at bounding box center [581, 323] width 485 height 15
drag, startPoint x: 657, startPoint y: 241, endPoint x: 665, endPoint y: 242, distance: 7.7
click at [665, 316] on p "Notre ambition est de transmettre des histoires autant contemporaines et des hi…" at bounding box center [581, 323] width 485 height 15
click at [777, 316] on p "Notre ambition est de transmettre des histoires autant contemporaines que des h…" at bounding box center [581, 323] width 485 height 15
click at [339, 333] on span "afin qu’ils puissent résonner au-delà du temps." at bounding box center [445, 338] width 213 height 11
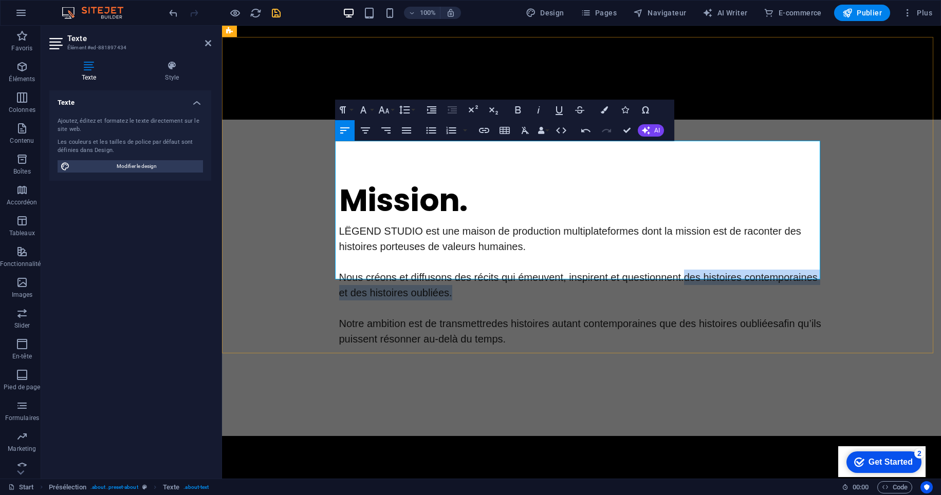
drag, startPoint x: 681, startPoint y: 194, endPoint x: 704, endPoint y: 206, distance: 25.5
click at [704, 270] on p "Nous créons et diffusons des récits qui émeuvent, inspirent et questionnent.des…" at bounding box center [581, 285] width 485 height 31
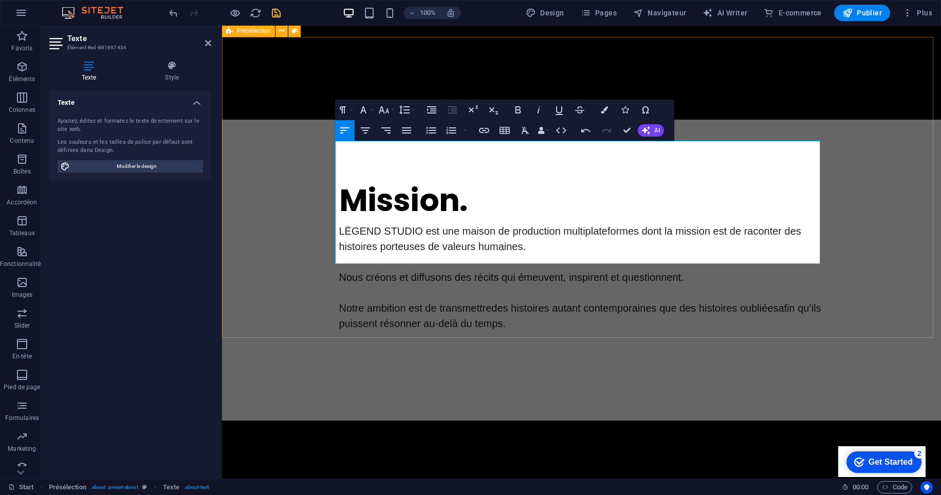
click at [297, 208] on div "Mission. LËGEND STUDIO est une maison de production multiplateformes dont la mi…" at bounding box center [581, 270] width 719 height 301
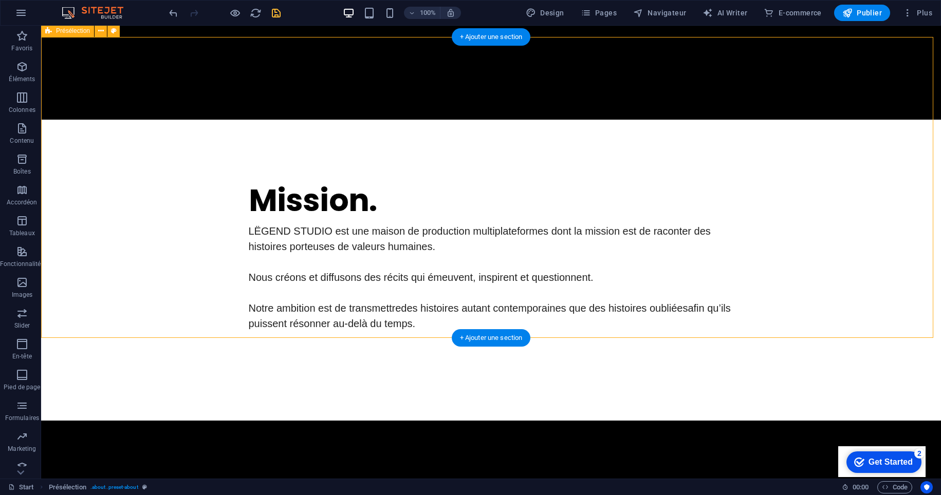
click at [188, 248] on div "Mission. LËGEND STUDIO est une maison de production multiplateformes dont la mi…" at bounding box center [491, 270] width 900 height 301
click at [265, 243] on div "LËGEND STUDIO est une maison de production multiplateformes dont la mission est…" at bounding box center [491, 284] width 485 height 123
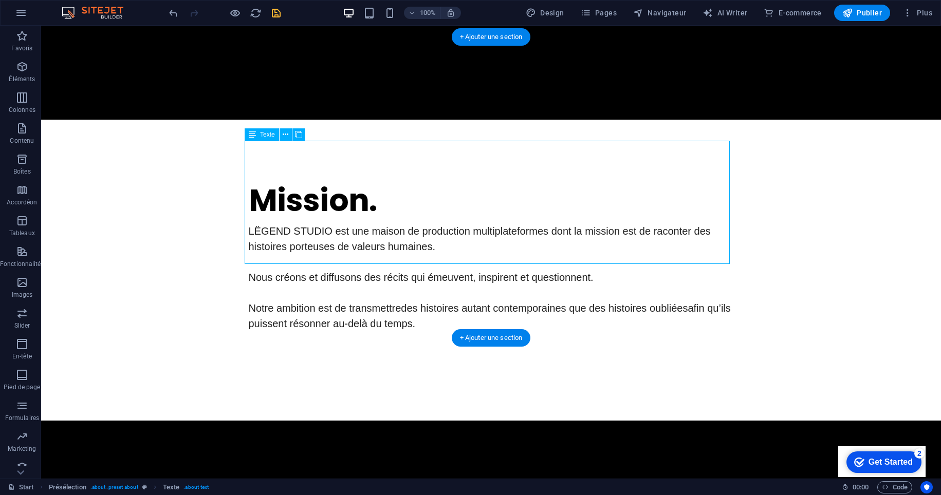
click at [265, 243] on div "LËGEND STUDIO est une maison de production multiplateformes dont la mission est…" at bounding box center [491, 284] width 485 height 123
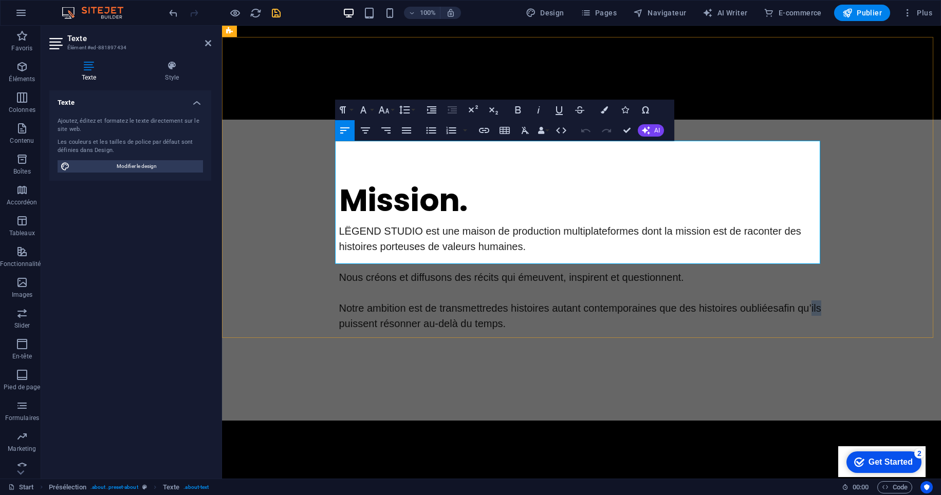
drag, startPoint x: 358, startPoint y: 242, endPoint x: 348, endPoint y: 242, distance: 9.8
click at [348, 303] on span "afin qu’ils puissent résonner au-delà du temps." at bounding box center [580, 316] width 482 height 27
click at [240, 277] on div "Mission. LËGEND STUDIO est une maison de production multiplateformes dont la mi…" at bounding box center [581, 270] width 719 height 301
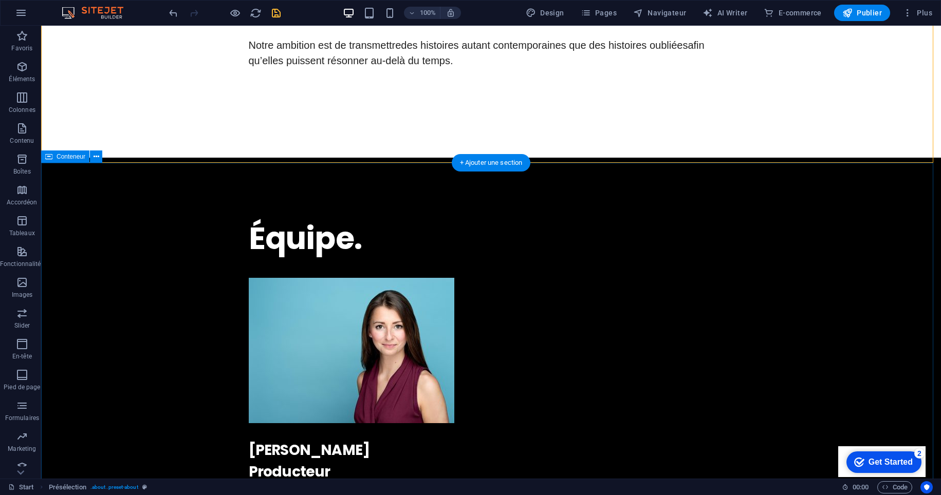
scroll to position [804, 0]
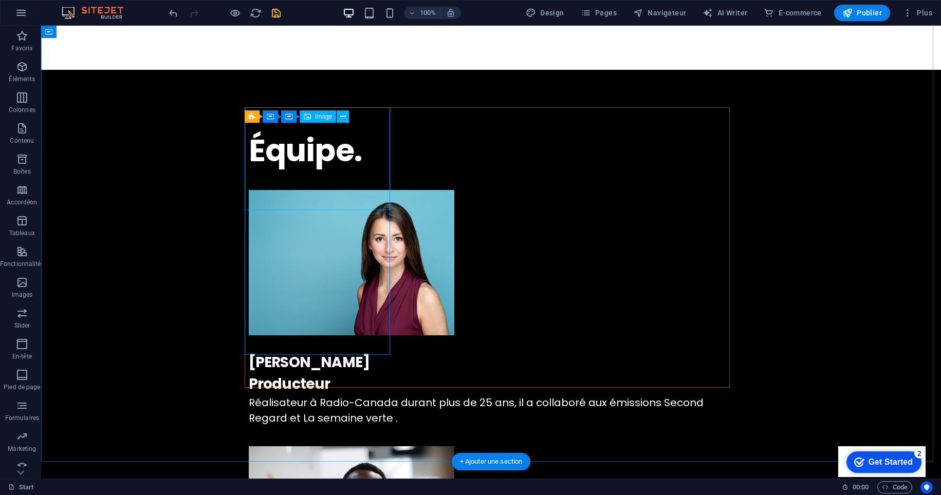
click at [336, 190] on figure at bounding box center [491, 262] width 485 height 145
click at [312, 190] on figure at bounding box center [491, 262] width 485 height 145
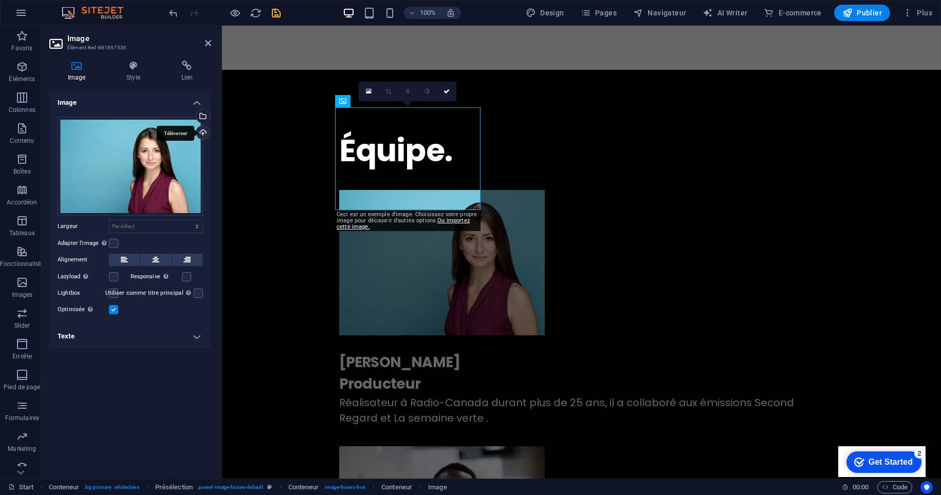
click at [202, 132] on div "Téléverser" at bounding box center [201, 133] width 15 height 15
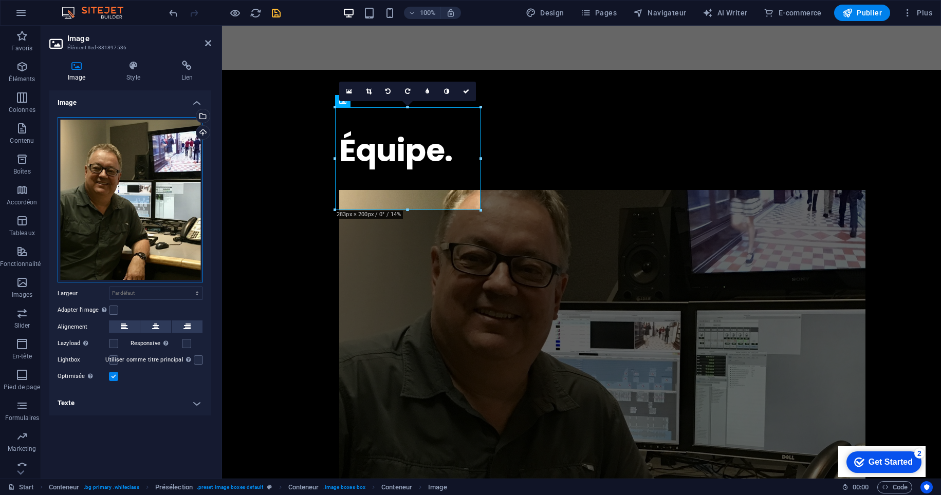
drag, startPoint x: 97, startPoint y: 191, endPoint x: 150, endPoint y: 194, distance: 53.5
click at [150, 194] on div "Glissez les fichiers ici, cliquez pour choisir les fichiers ou sélectionnez les…" at bounding box center [130, 200] width 145 height 166
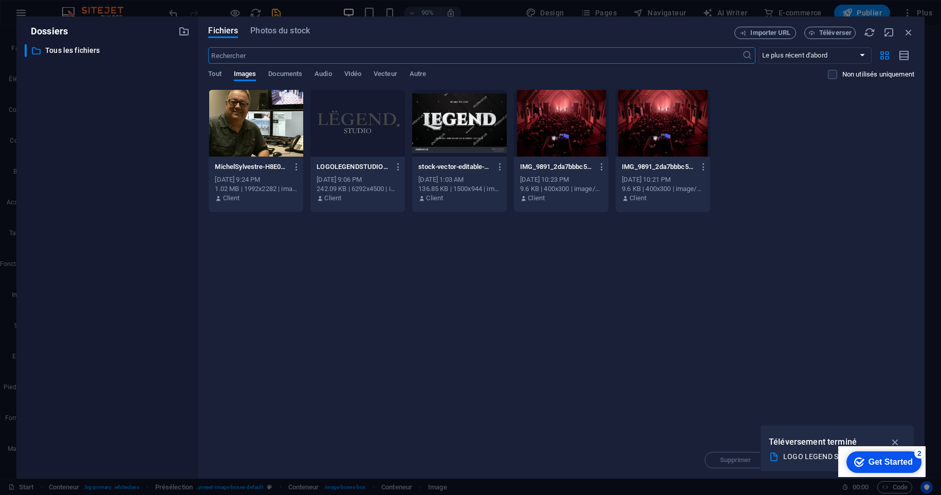
click at [255, 124] on div at bounding box center [256, 123] width 95 height 67
click at [456, 259] on div "Déposez les fichiers ici pour les téléverser automatiquement. 1 MichelSylvestre…" at bounding box center [561, 265] width 706 height 352
click at [831, 36] on span "Téléverser" at bounding box center [835, 33] width 32 height 6
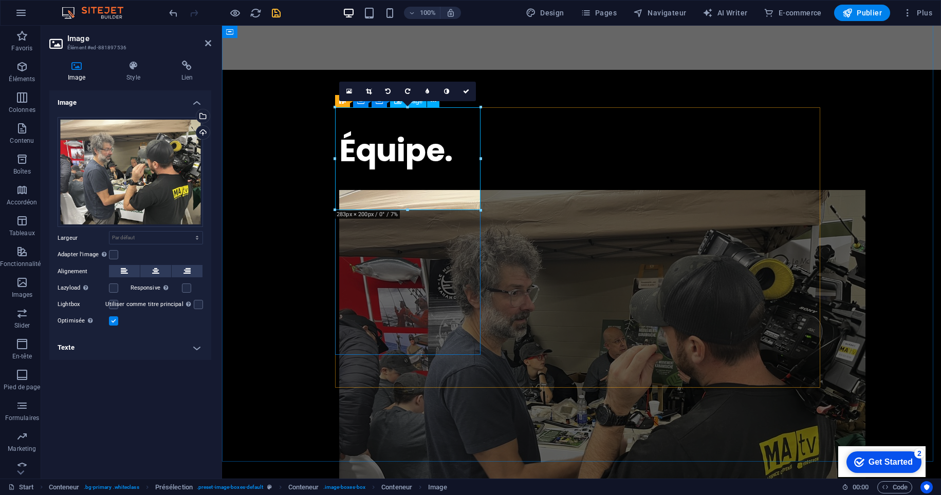
click at [410, 190] on figure at bounding box center [581, 376] width 485 height 373
click at [150, 150] on div "Glissez les fichiers ici, cliquez pour choisir les fichiers ou sélectionnez les…" at bounding box center [130, 172] width 145 height 110
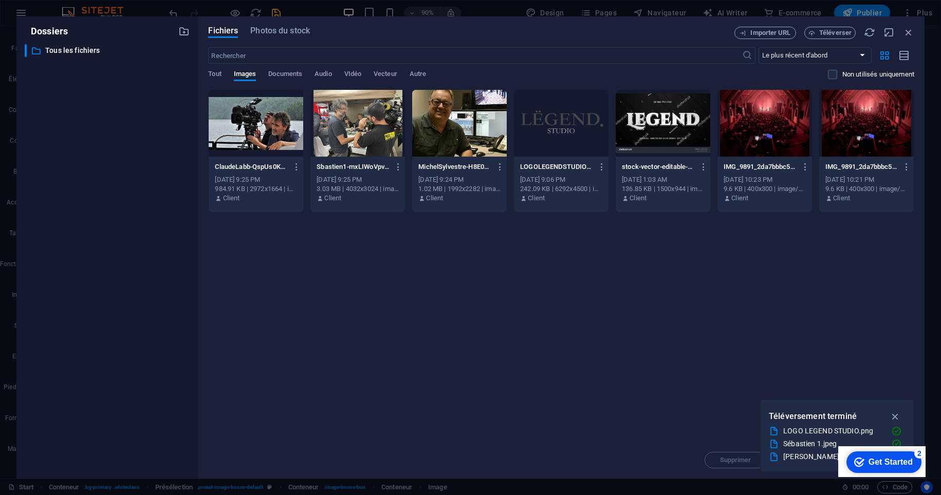
click at [150, 150] on div "​ Tous les fichiers Tous les fichiers" at bounding box center [107, 257] width 165 height 426
click at [449, 129] on div at bounding box center [459, 123] width 95 height 67
click at [895, 415] on icon "button" at bounding box center [895, 416] width 12 height 11
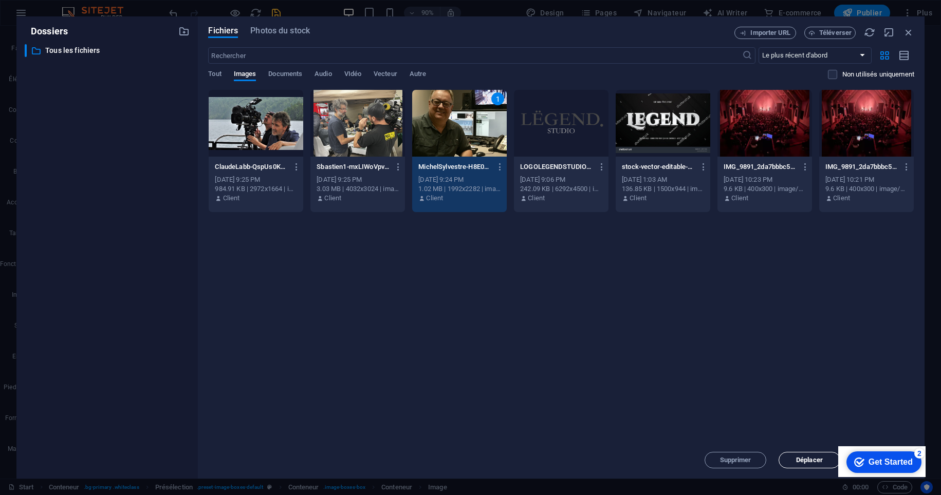
click at [827, 456] on button "Déplacer" at bounding box center [809, 460] width 62 height 16
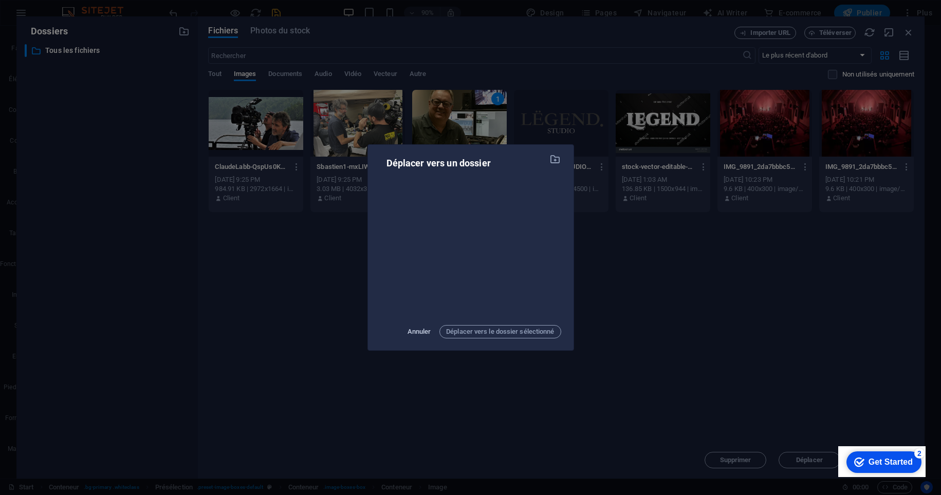
drag, startPoint x: 419, startPoint y: 331, endPoint x: 427, endPoint y: 333, distance: 8.6
click at [419, 330] on span "Annuler" at bounding box center [419, 332] width 24 height 12
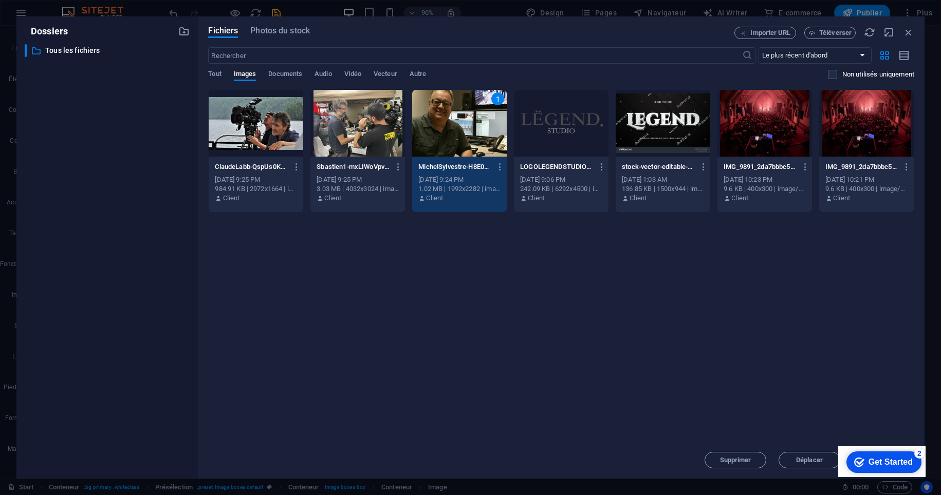
click at [865, 453] on div "checkmark Get Started 2" at bounding box center [883, 463] width 75 height 22
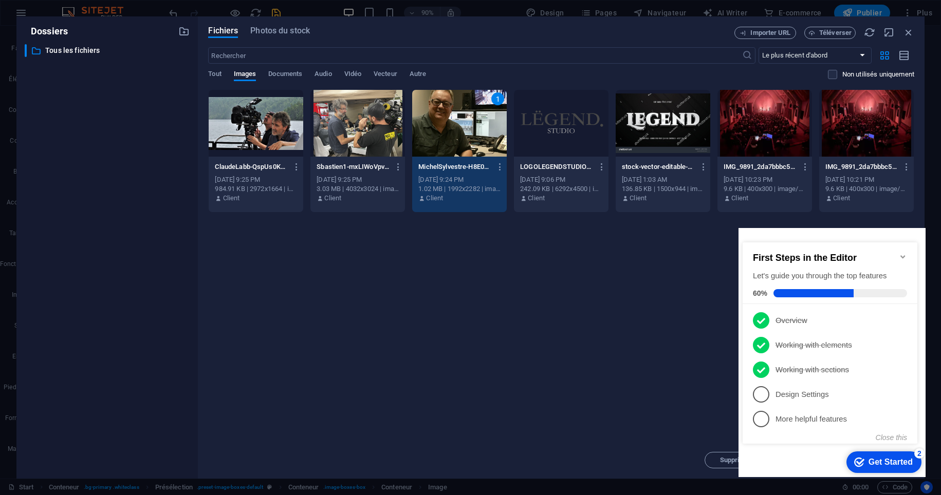
click at [904, 255] on icon "Minimize checklist" at bounding box center [902, 256] width 5 height 3
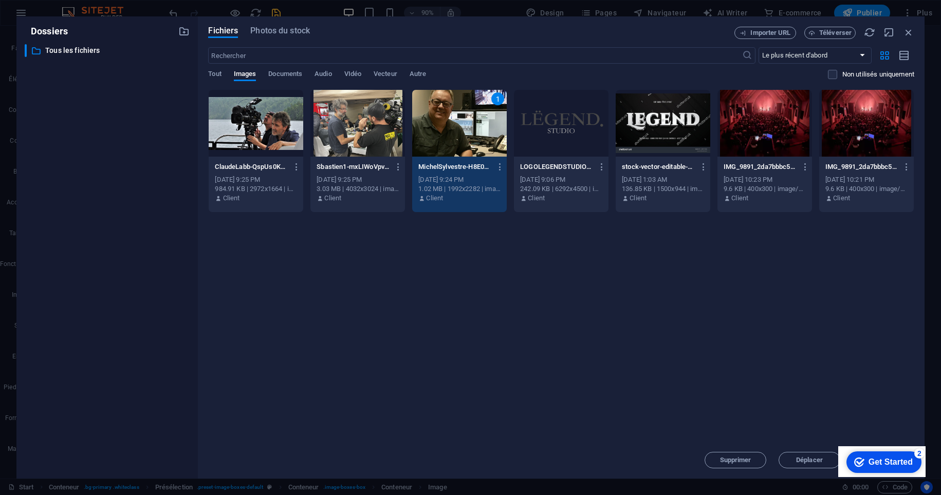
click at [818, 351] on div "Déposez les fichiers ici pour les téléverser automatiquement. ClaudeLabb-QspUs0…" at bounding box center [561, 265] width 706 height 352
click at [466, 126] on div "1" at bounding box center [459, 123] width 95 height 67
click at [466, 126] on div at bounding box center [459, 123] width 95 height 67
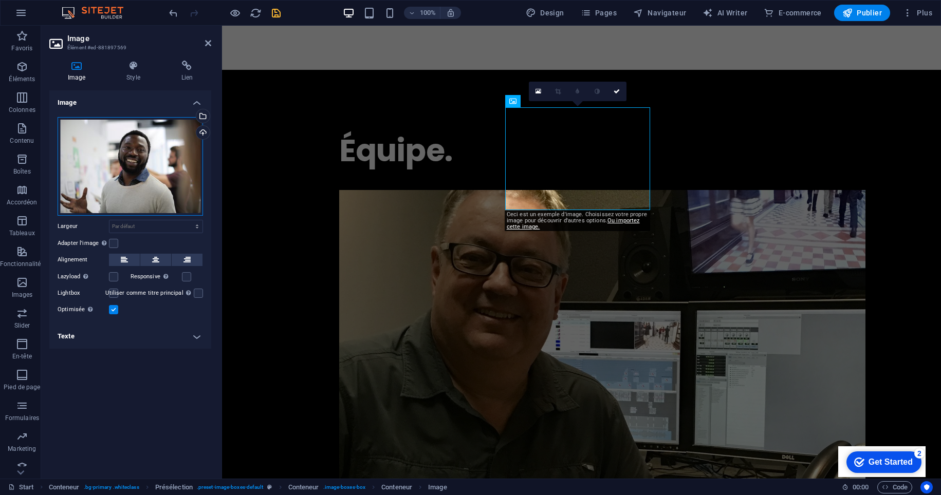
click at [170, 172] on div "Glissez les fichiers ici, cliquez pour choisir les fichiers ou sélectionnez les…" at bounding box center [130, 166] width 145 height 99
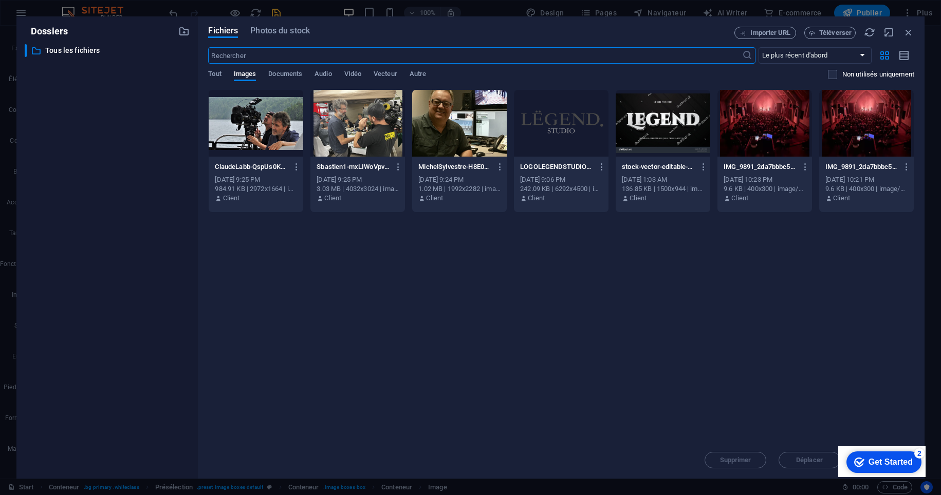
click at [170, 172] on div "​ Tous les fichiers Tous les fichiers" at bounding box center [107, 257] width 165 height 426
click at [369, 124] on div at bounding box center [357, 123] width 95 height 67
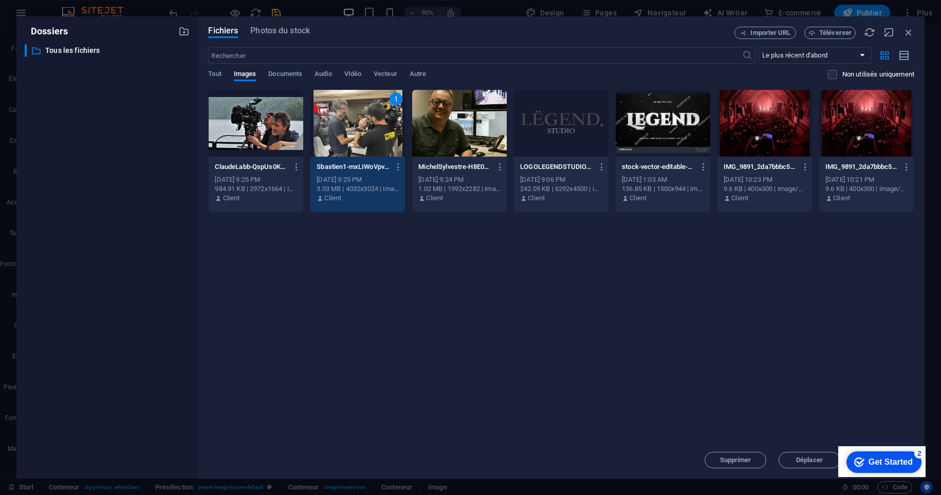
click at [357, 124] on div "1" at bounding box center [357, 123] width 95 height 67
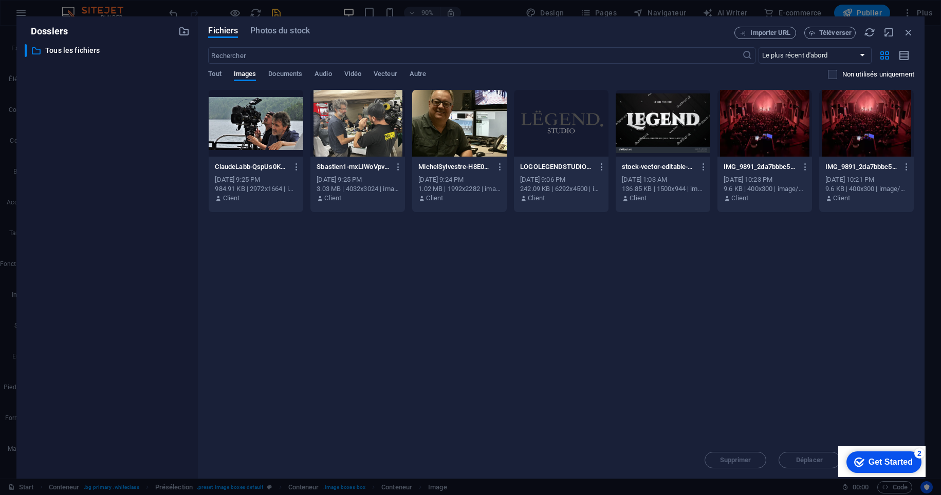
click at [357, 124] on div at bounding box center [357, 123] width 95 height 67
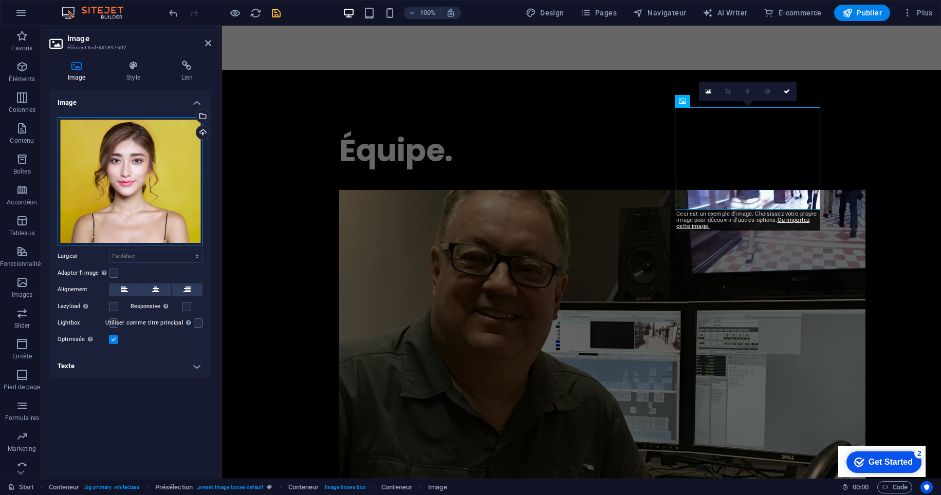
click at [149, 182] on div "Glissez les fichiers ici, cliquez pour choisir les fichiers ou sélectionnez les…" at bounding box center [130, 181] width 145 height 128
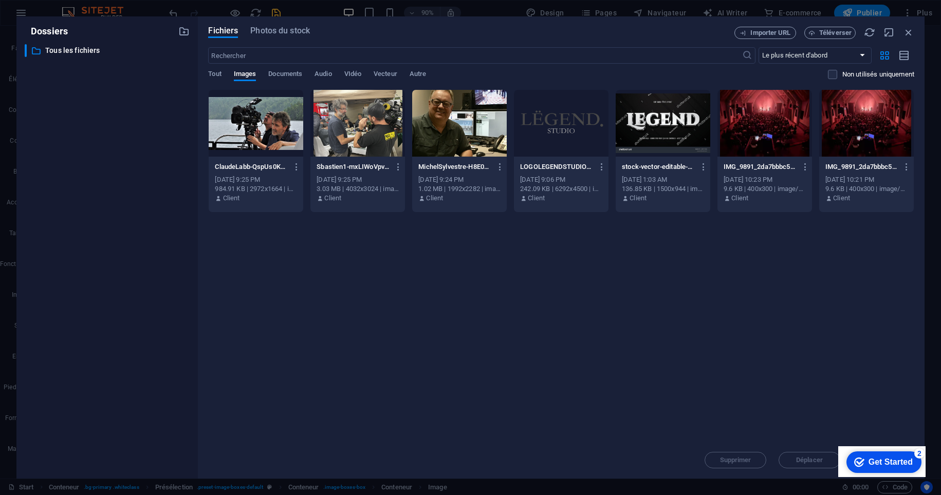
click at [149, 182] on div "​ Tous les fichiers Tous les fichiers" at bounding box center [107, 257] width 165 height 426
click at [248, 117] on div at bounding box center [256, 123] width 95 height 67
click at [237, 138] on div "1" at bounding box center [256, 123] width 95 height 67
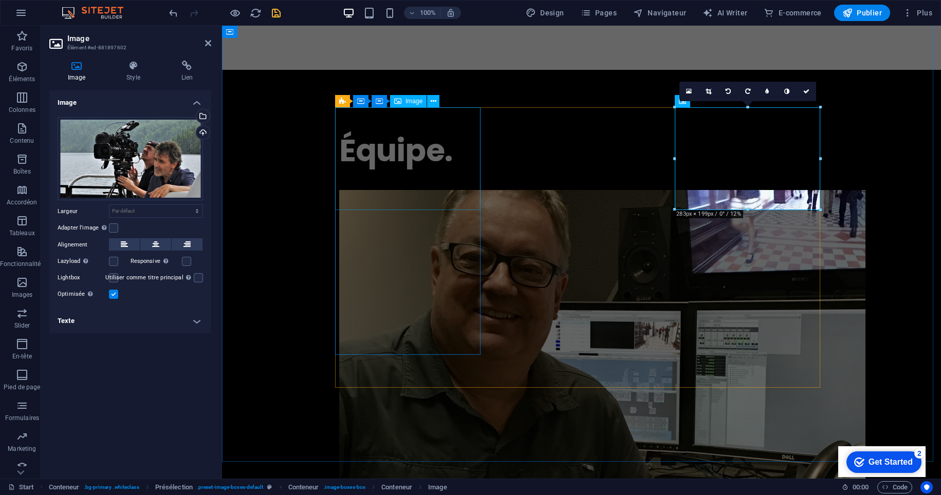
click at [434, 190] on figure at bounding box center [581, 376] width 485 height 372
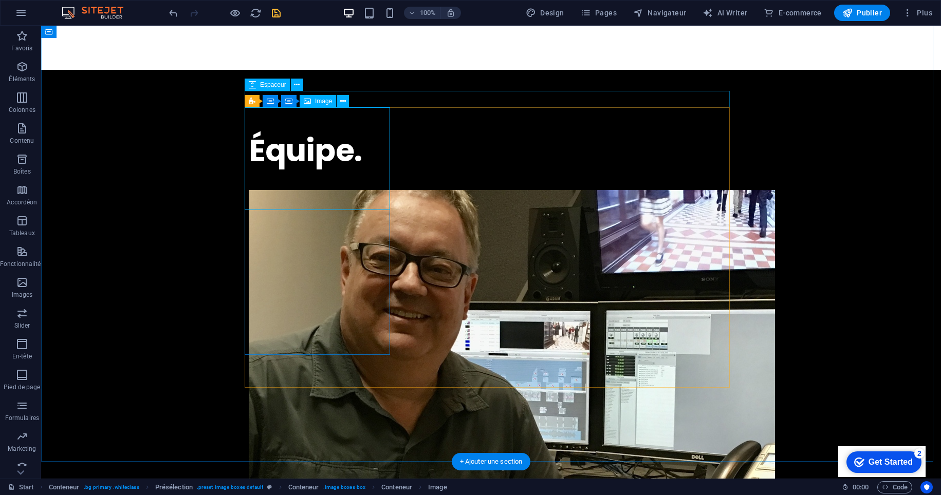
click at [316, 102] on span "Image" at bounding box center [323, 101] width 17 height 6
click at [345, 102] on icon at bounding box center [343, 101] width 6 height 11
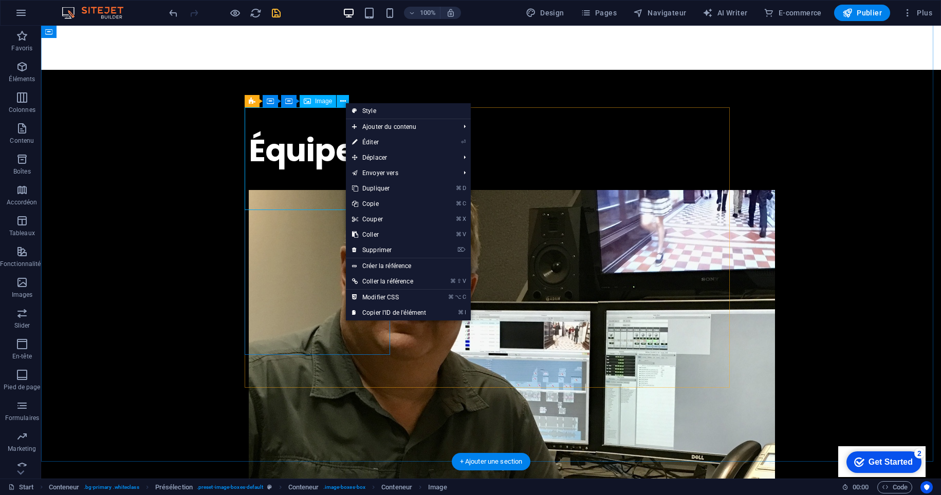
click at [304, 190] on figure at bounding box center [491, 376] width 485 height 372
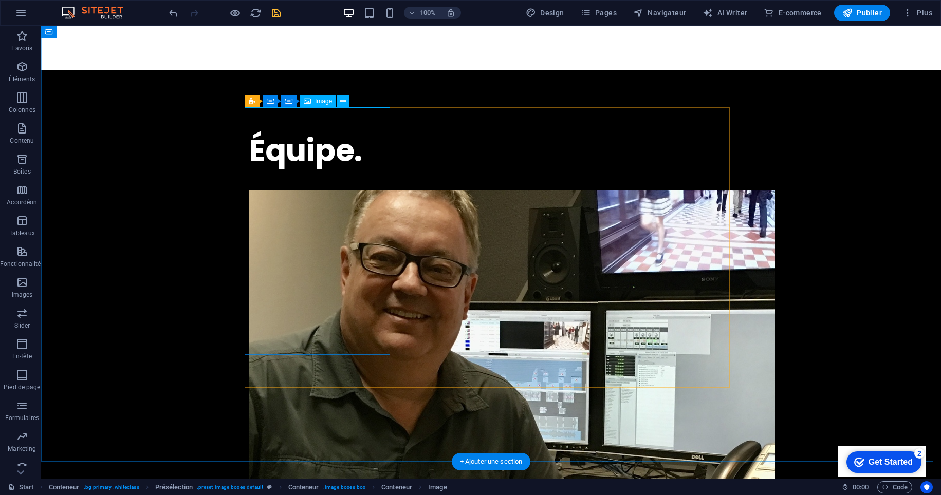
click at [328, 190] on figure at bounding box center [491, 376] width 485 height 372
click at [330, 190] on figure at bounding box center [491, 376] width 485 height 372
click at [318, 190] on figure at bounding box center [491, 376] width 485 height 372
click at [345, 102] on icon at bounding box center [343, 101] width 6 height 11
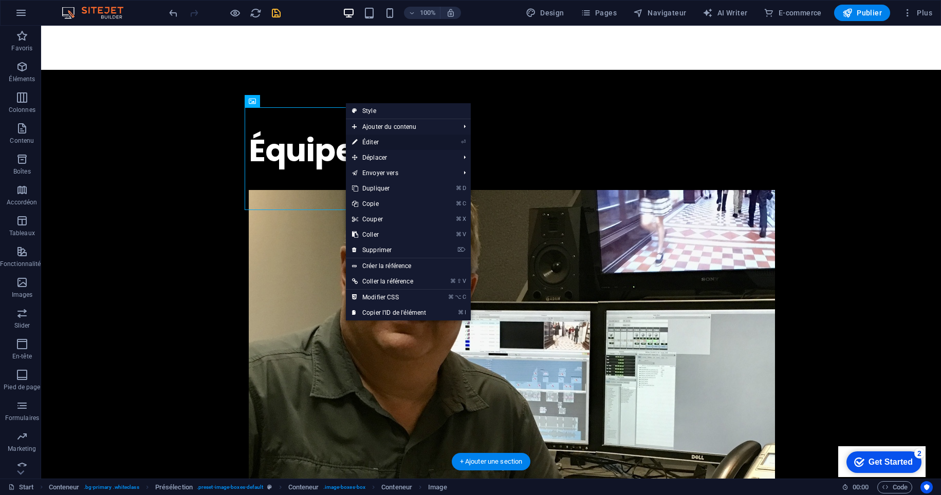
click at [376, 141] on link "⏎ Éditer" at bounding box center [389, 142] width 86 height 15
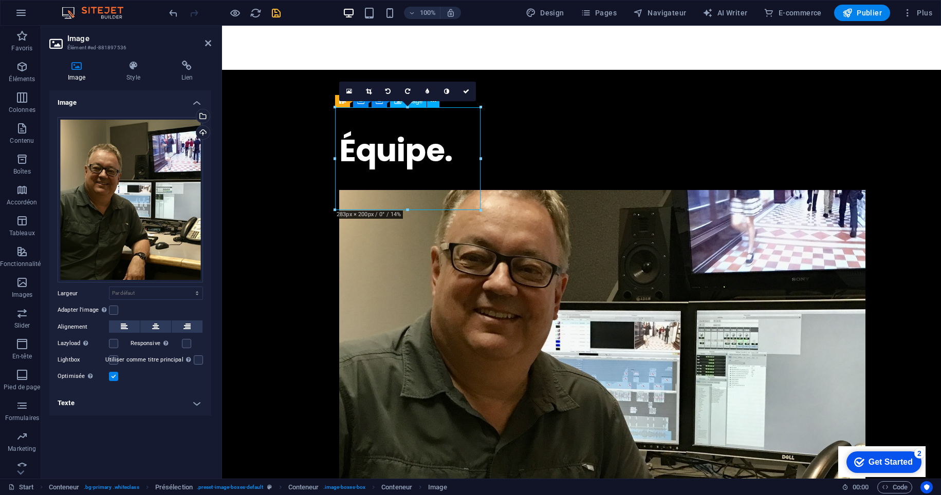
drag, startPoint x: 405, startPoint y: 171, endPoint x: 407, endPoint y: 197, distance: 26.8
click at [409, 204] on figure at bounding box center [581, 376] width 485 height 372
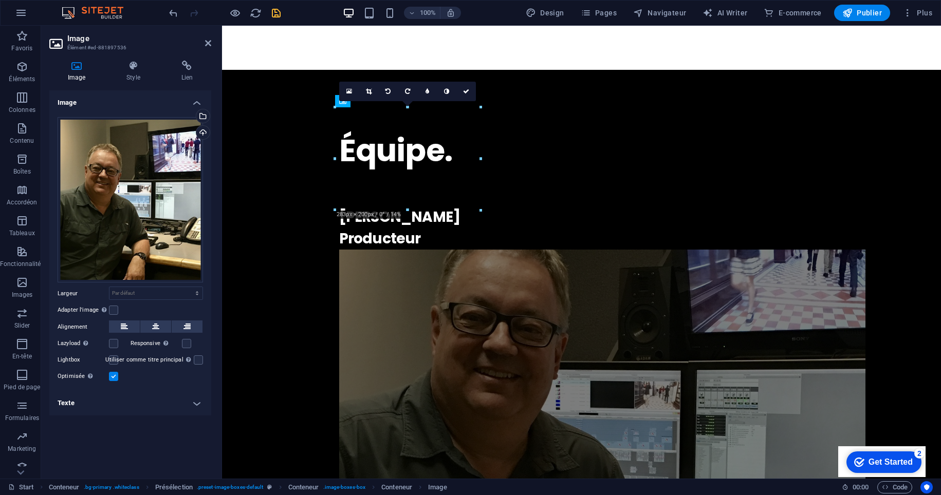
drag, startPoint x: 404, startPoint y: 153, endPoint x: 414, endPoint y: 239, distance: 86.3
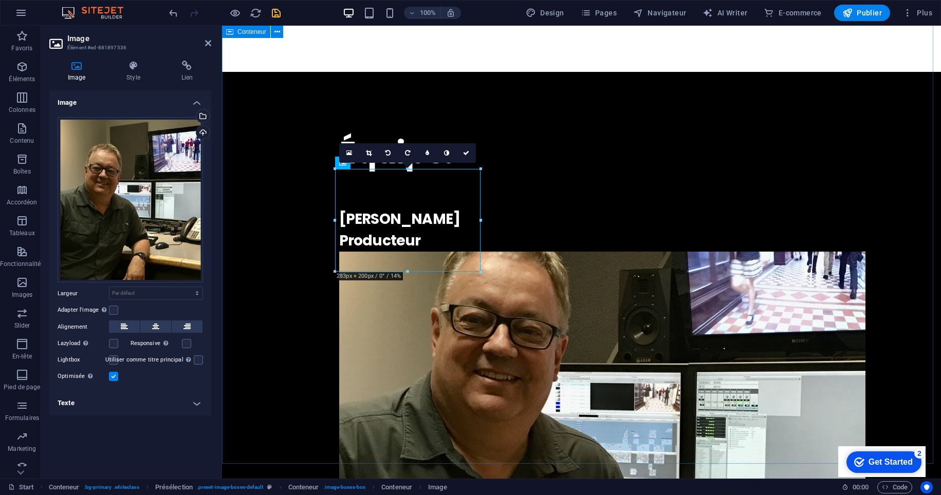
scroll to position [811, 0]
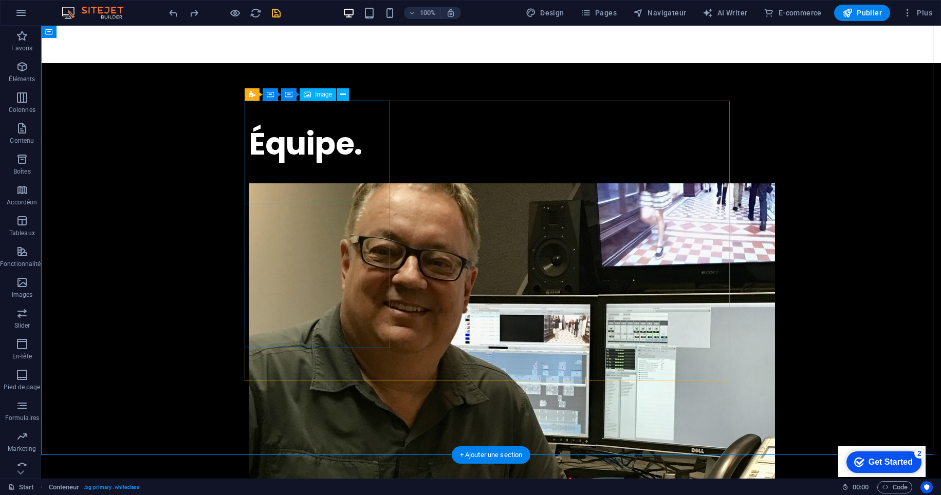
click at [358, 183] on figure at bounding box center [491, 369] width 485 height 372
click at [341, 183] on figure at bounding box center [491, 369] width 485 height 372
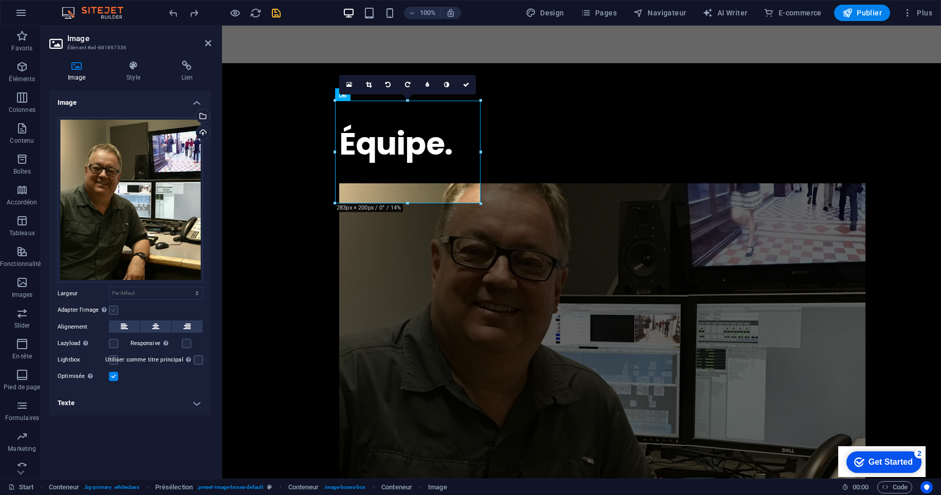
click at [114, 312] on label at bounding box center [113, 310] width 9 height 9
click at [0, 0] on input "Adapter l'image Adapter automatiquement l'image à une largeur et une hauteur fi…" at bounding box center [0, 0] width 0 height 0
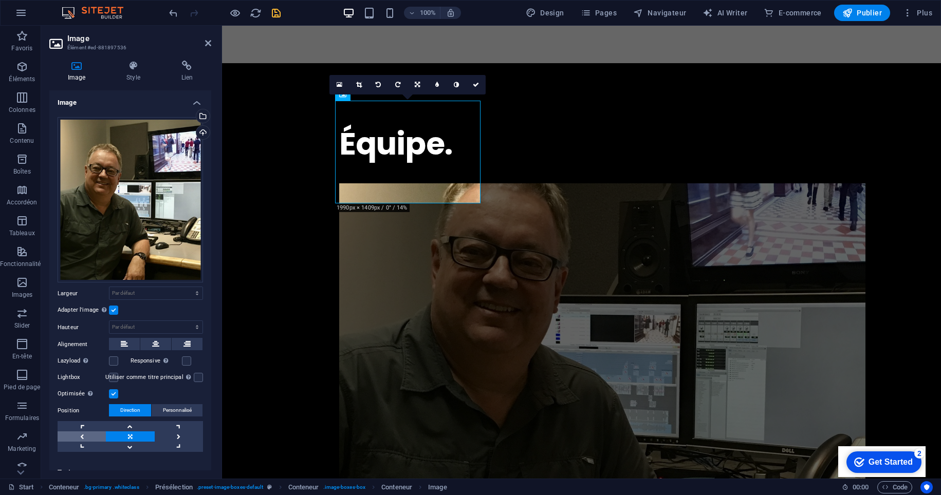
click at [84, 433] on link at bounding box center [82, 437] width 48 height 10
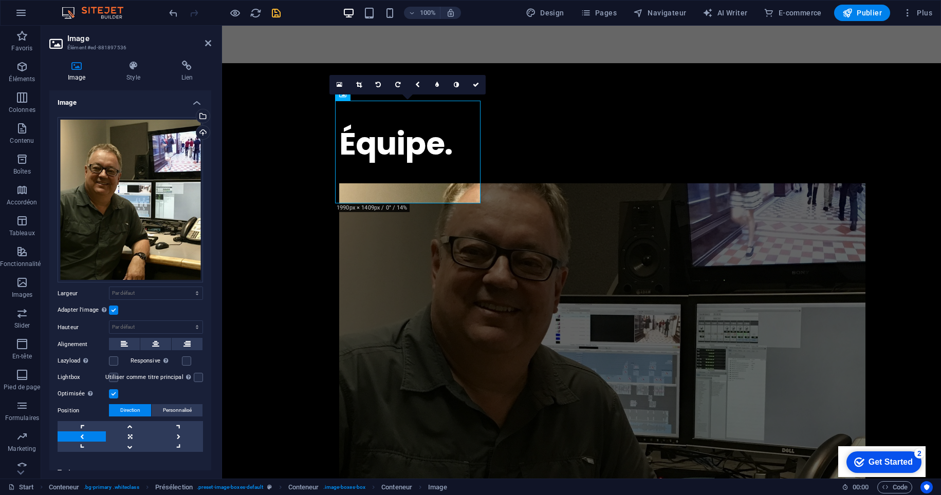
click at [84, 433] on link at bounding box center [82, 437] width 48 height 10
click at [132, 422] on link at bounding box center [130, 426] width 48 height 10
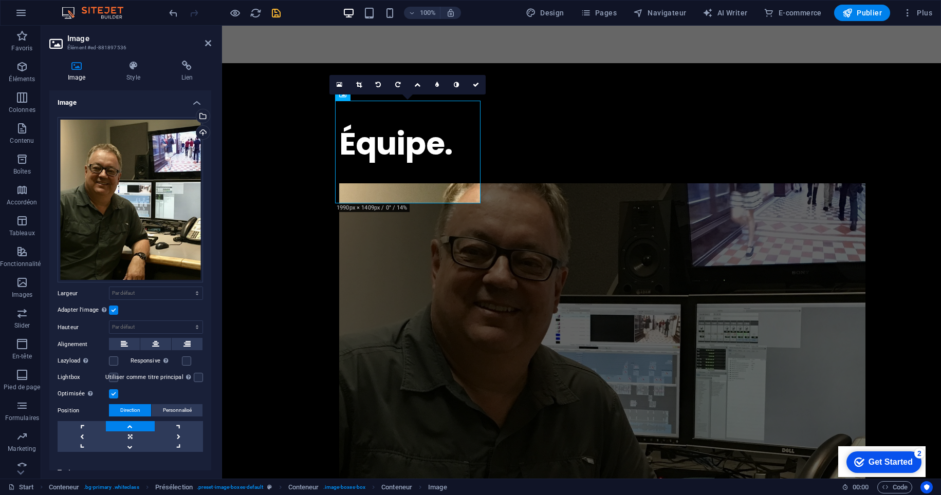
click at [132, 422] on link at bounding box center [130, 426] width 48 height 10
click at [184, 434] on link at bounding box center [179, 437] width 48 height 10
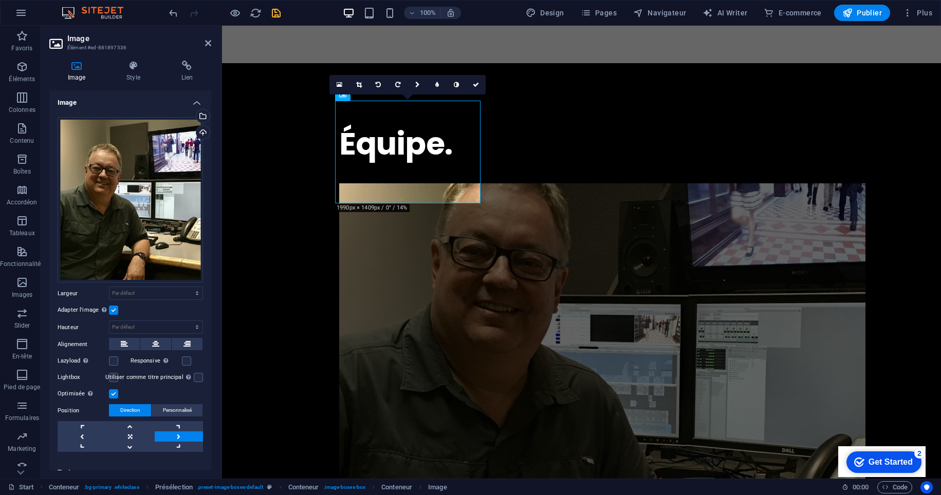
click at [184, 434] on link at bounding box center [179, 437] width 48 height 10
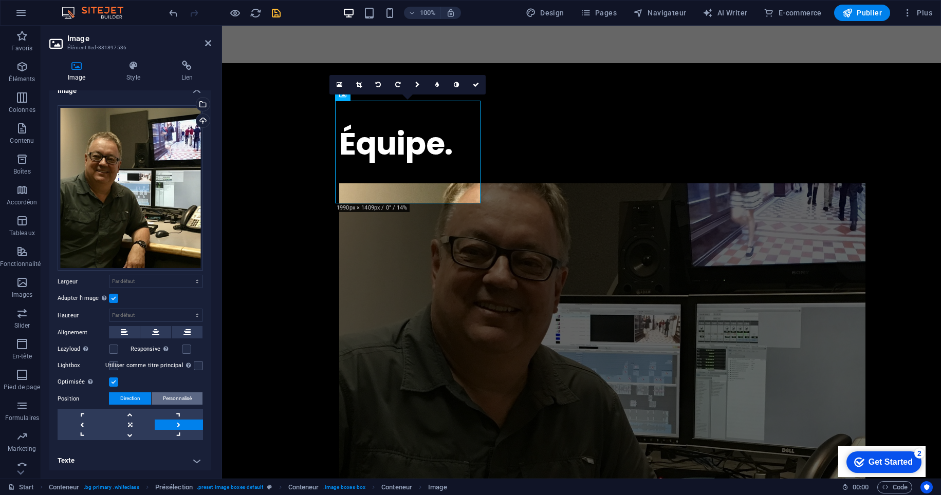
click at [174, 395] on span "Personnalisé" at bounding box center [177, 398] width 29 height 12
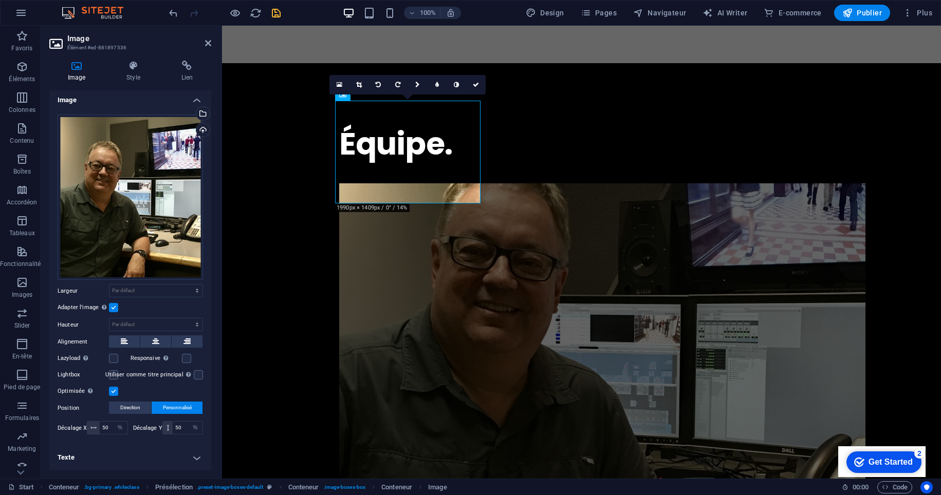
scroll to position [0, 0]
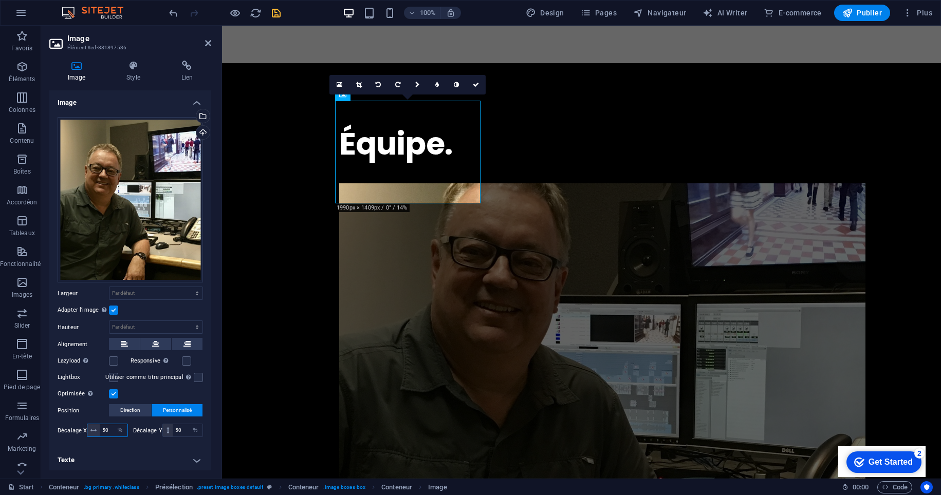
drag, startPoint x: 111, startPoint y: 431, endPoint x: 91, endPoint y: 425, distance: 20.8
click at [91, 425] on div "50 px rem % vh vw" at bounding box center [107, 430] width 41 height 13
click at [91, 429] on icon at bounding box center [93, 430] width 6 height 6
click at [92, 431] on icon at bounding box center [93, 430] width 6 height 6
drag, startPoint x: 108, startPoint y: 431, endPoint x: 79, endPoint y: 426, distance: 29.7
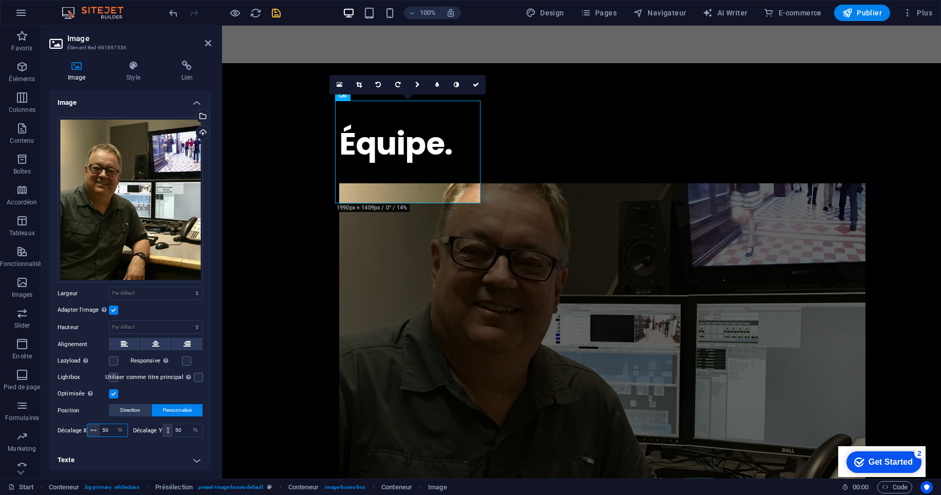
click at [79, 426] on div "Décalage X 50 px rem % vh vw" at bounding box center [93, 430] width 70 height 13
click at [120, 451] on h4 "Texte" at bounding box center [130, 460] width 162 height 25
type input "50"
click at [124, 448] on h4 "Texte" at bounding box center [130, 457] width 162 height 18
click at [151, 345] on button at bounding box center [155, 344] width 31 height 12
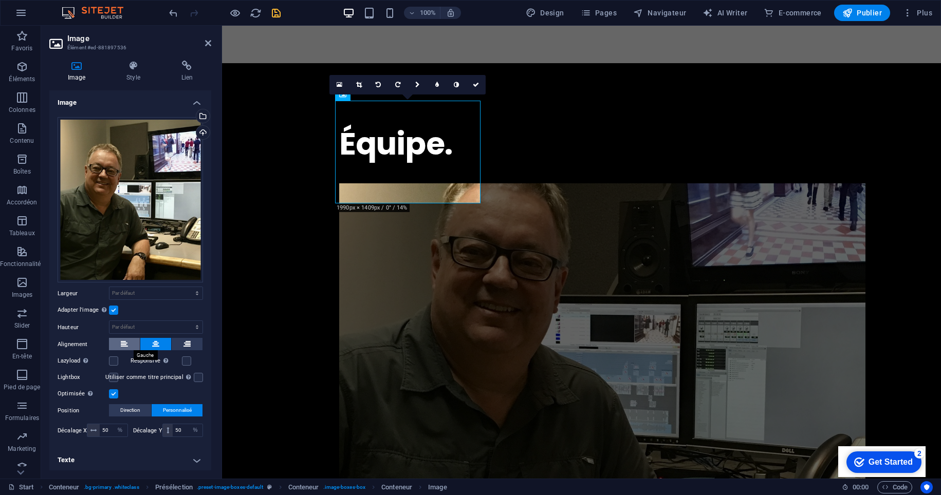
click at [123, 345] on icon at bounding box center [124, 344] width 7 height 12
click at [140, 71] on h4 "Style" at bounding box center [135, 72] width 54 height 22
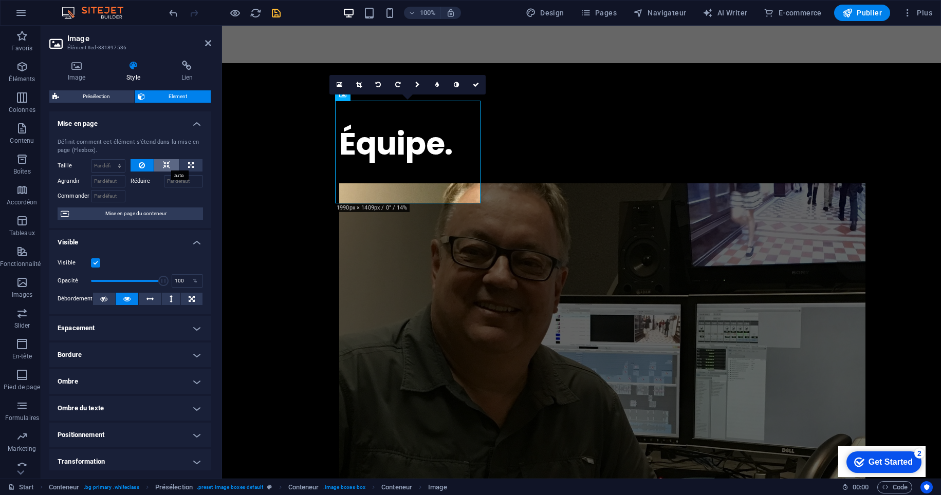
click at [164, 163] on icon at bounding box center [166, 165] width 7 height 12
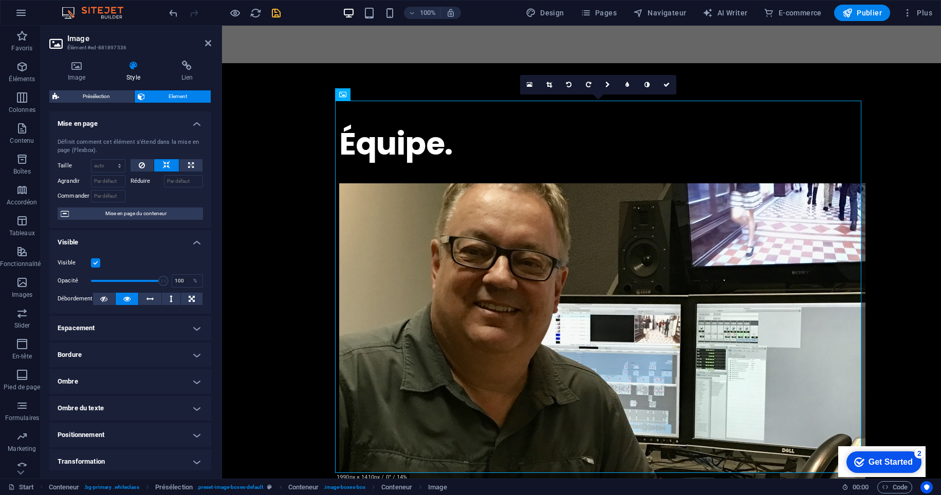
click at [164, 163] on icon at bounding box center [166, 165] width 7 height 12
click at [137, 165] on button at bounding box center [142, 165] width 24 height 12
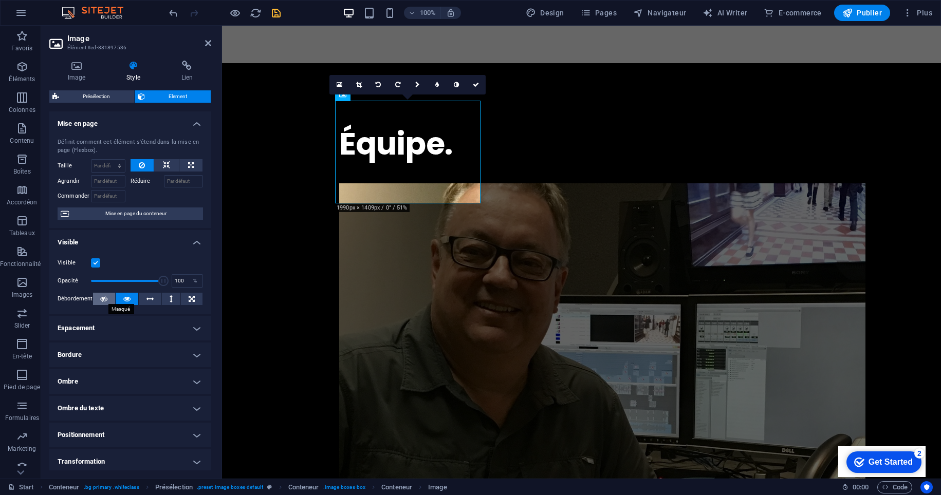
click at [101, 296] on icon at bounding box center [103, 299] width 7 height 12
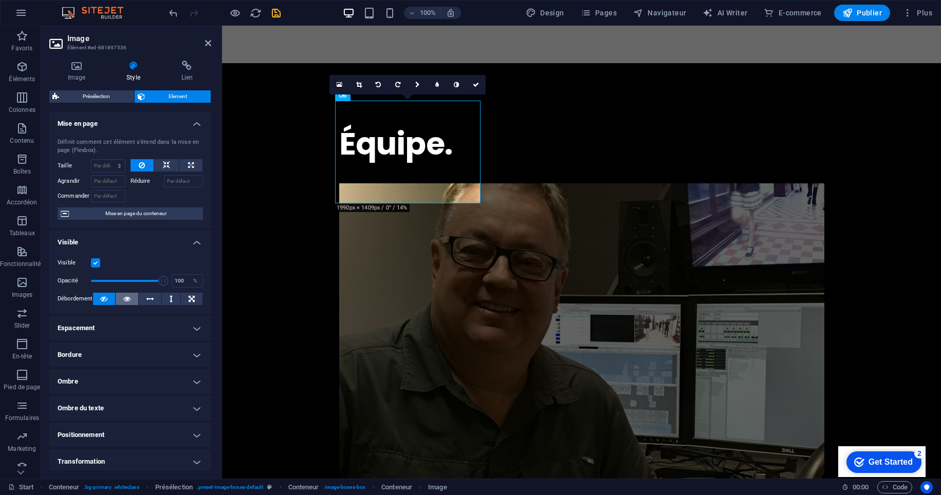
click at [133, 296] on button at bounding box center [127, 299] width 23 height 12
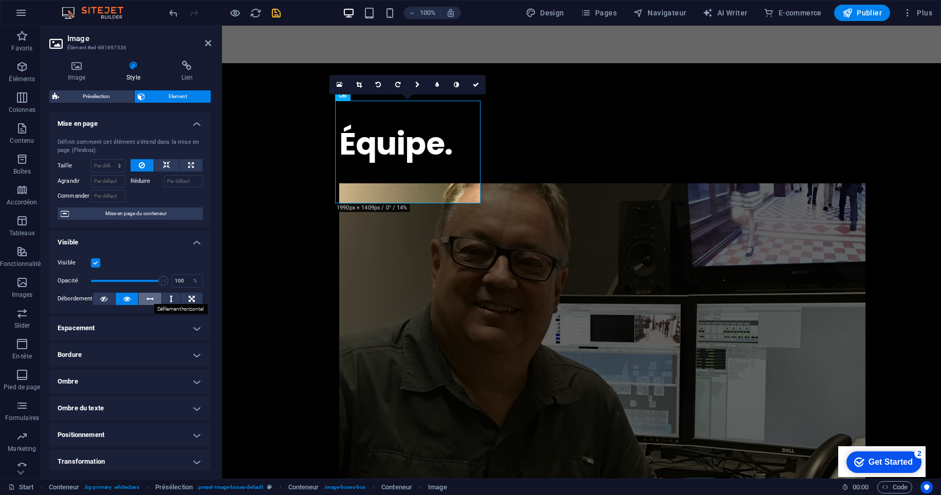
click at [153, 297] on button at bounding box center [150, 299] width 23 height 12
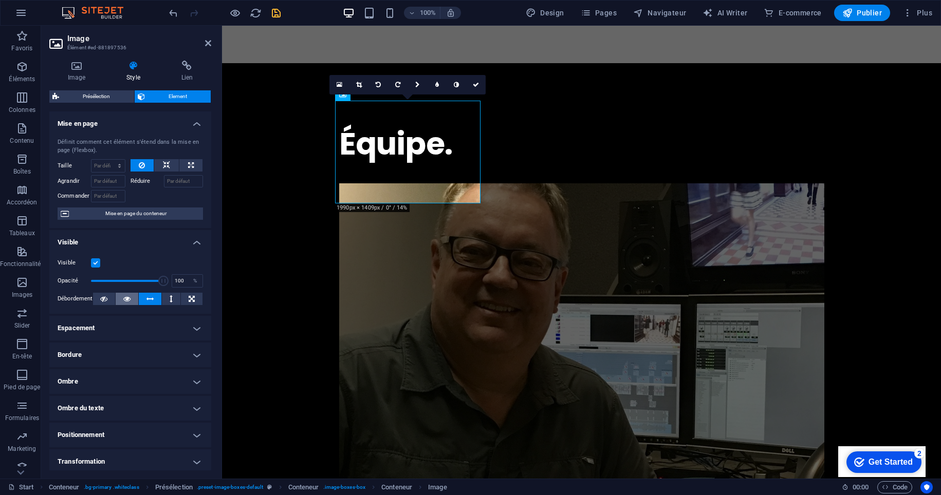
click at [121, 295] on button at bounding box center [127, 299] width 23 height 12
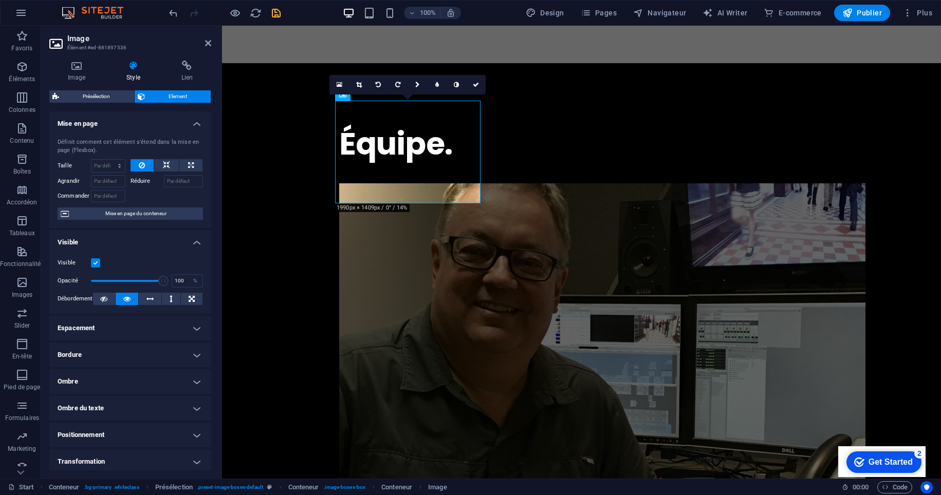
scroll to position [83, 0]
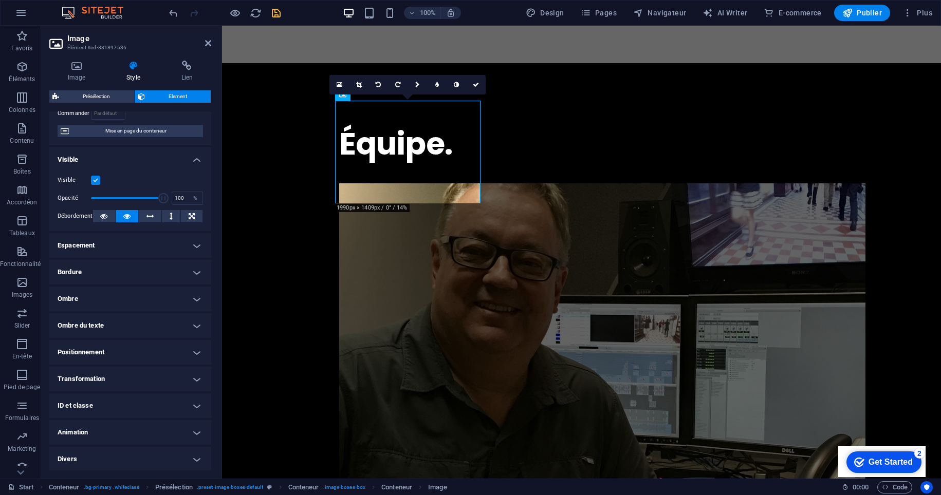
click at [125, 378] on h4 "Transformation" at bounding box center [130, 379] width 162 height 25
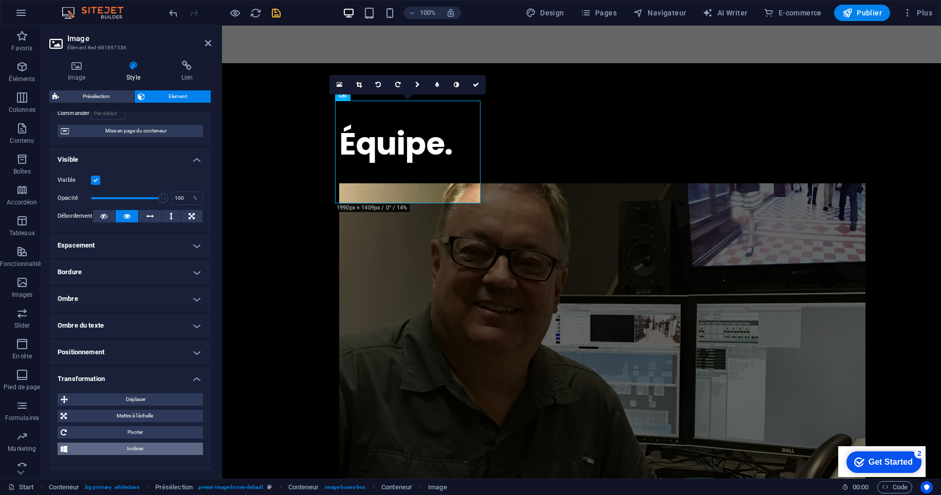
click at [128, 448] on span "Incliner" at bounding box center [134, 449] width 129 height 12
click at [129, 448] on span "Incliner" at bounding box center [134, 449] width 129 height 12
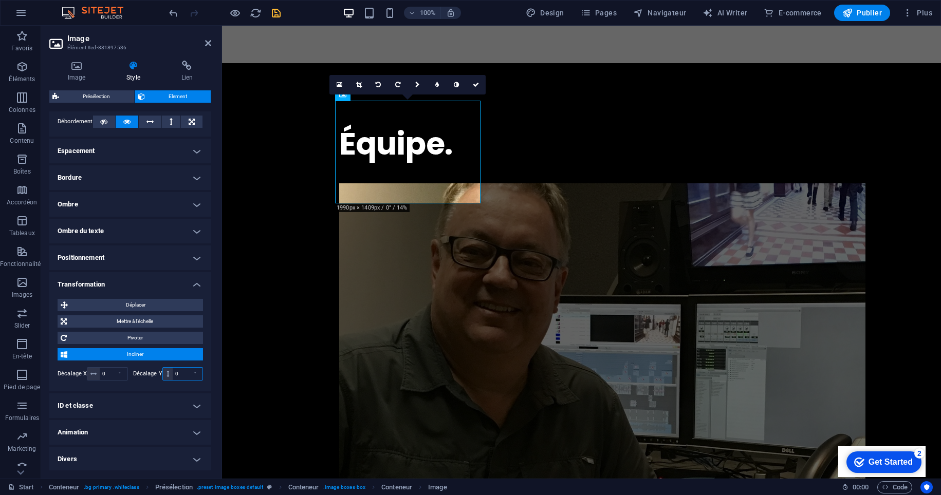
drag, startPoint x: 178, startPoint y: 374, endPoint x: 174, endPoint y: 420, distance: 46.4
click at [174, 420] on ul "Mise en page Définit comment cet élément s'étend dans la mise en page (Flexbox)…" at bounding box center [130, 202] width 162 height 537
drag, startPoint x: 165, startPoint y: 369, endPoint x: 166, endPoint y: 378, distance: 8.2
click at [165, 374] on span at bounding box center [168, 374] width 10 height 12
click at [166, 378] on span at bounding box center [168, 374] width 10 height 12
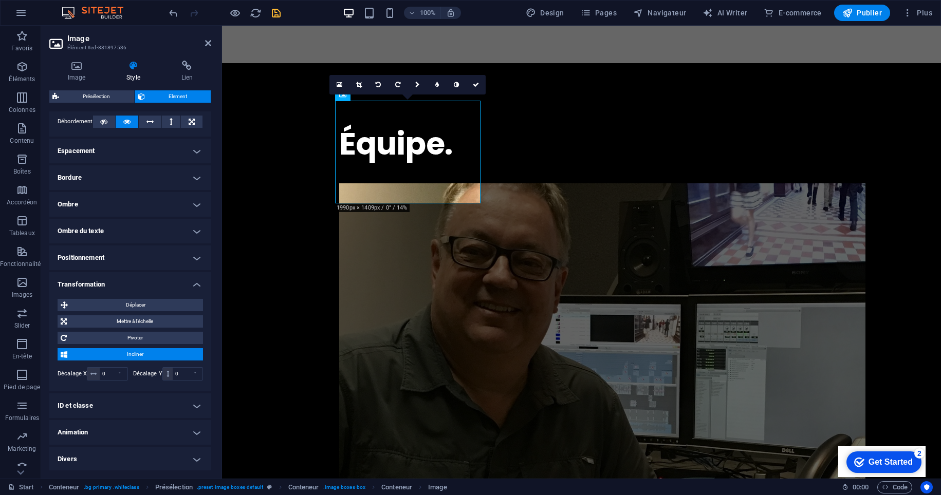
drag, startPoint x: 166, startPoint y: 371, endPoint x: 166, endPoint y: 380, distance: 8.2
click at [166, 372] on icon at bounding box center [167, 374] width 3 height 6
click at [133, 307] on span "Déplacer" at bounding box center [135, 305] width 129 height 12
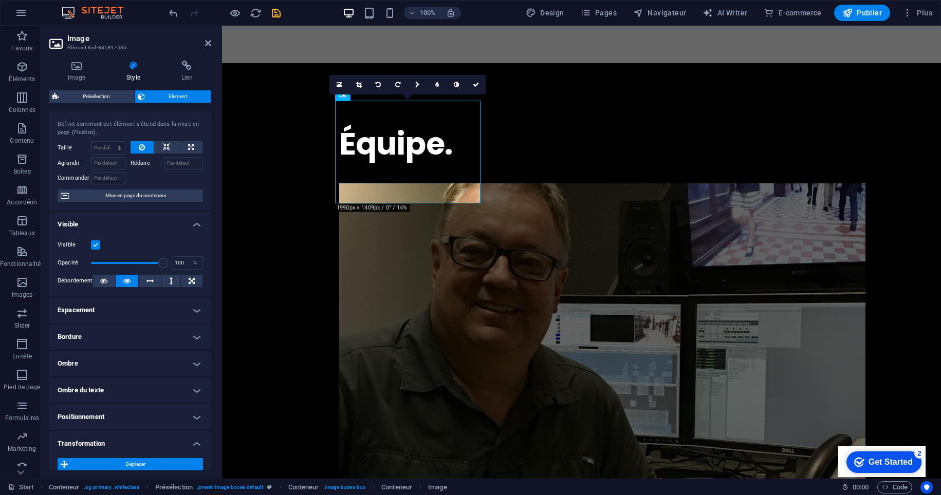
scroll to position [172, 0]
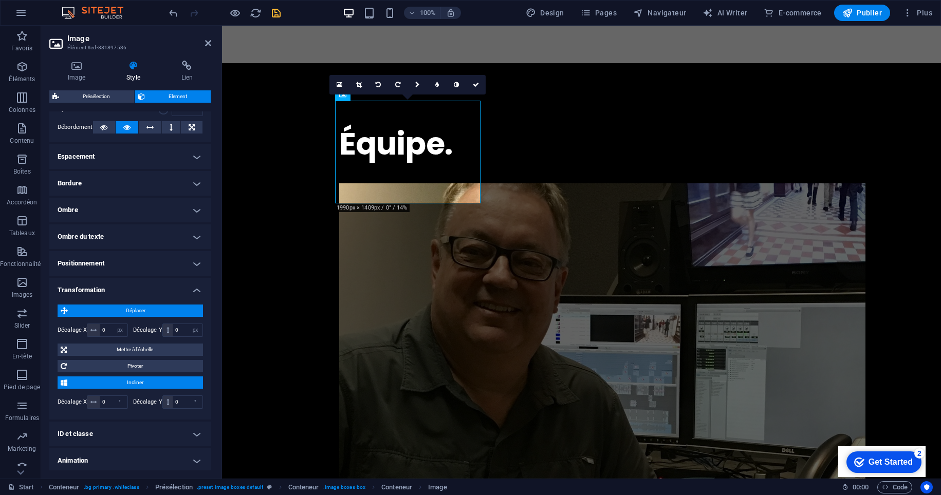
click at [169, 263] on h4 "Positionnement" at bounding box center [130, 263] width 162 height 25
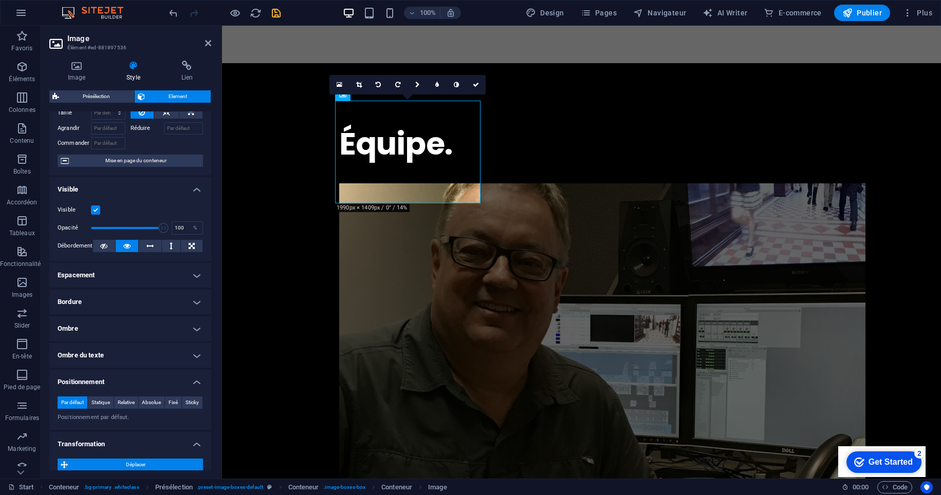
scroll to position [0, 0]
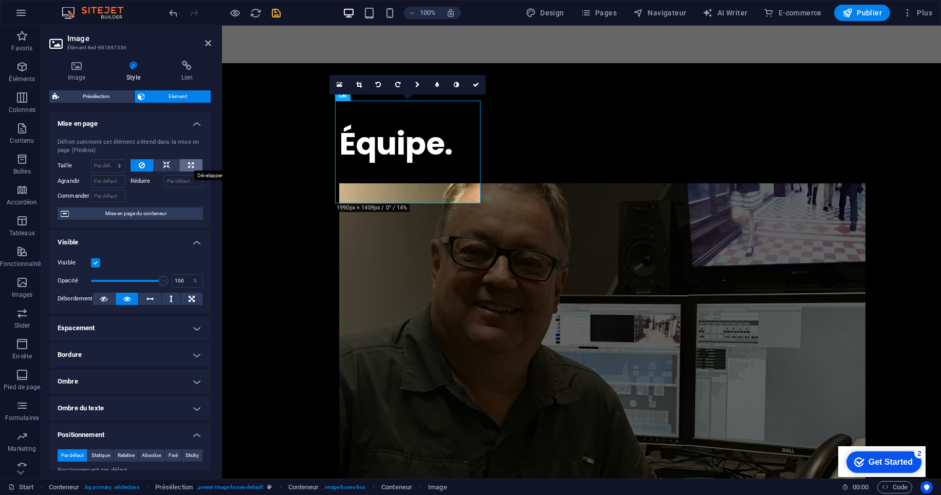
click at [188, 167] on icon at bounding box center [191, 165] width 6 height 12
type input "100"
select select "%"
click at [167, 164] on icon at bounding box center [166, 165] width 7 height 12
select select "DISABLED_OPTION_VALUE"
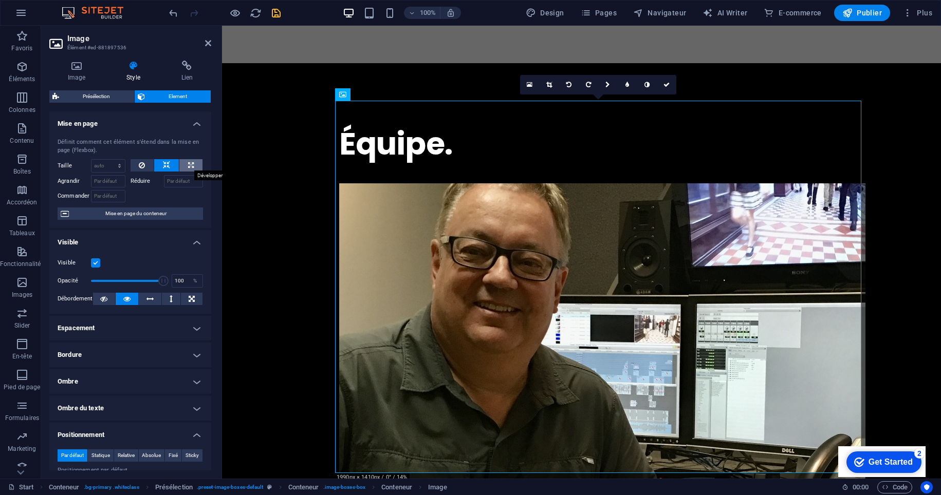
click at [188, 163] on icon at bounding box center [191, 165] width 6 height 12
type input "100"
select select "%"
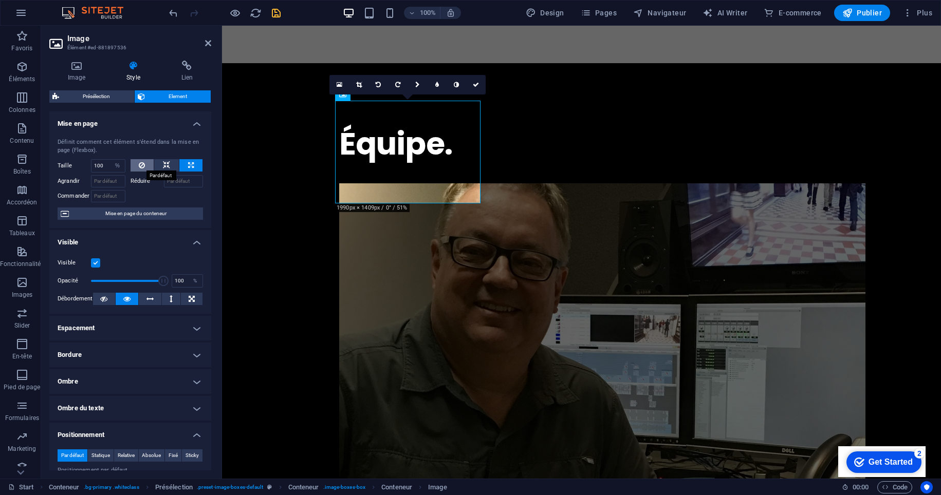
click at [139, 163] on icon at bounding box center [142, 165] width 6 height 12
select select "DISABLED_OPTION_VALUE"
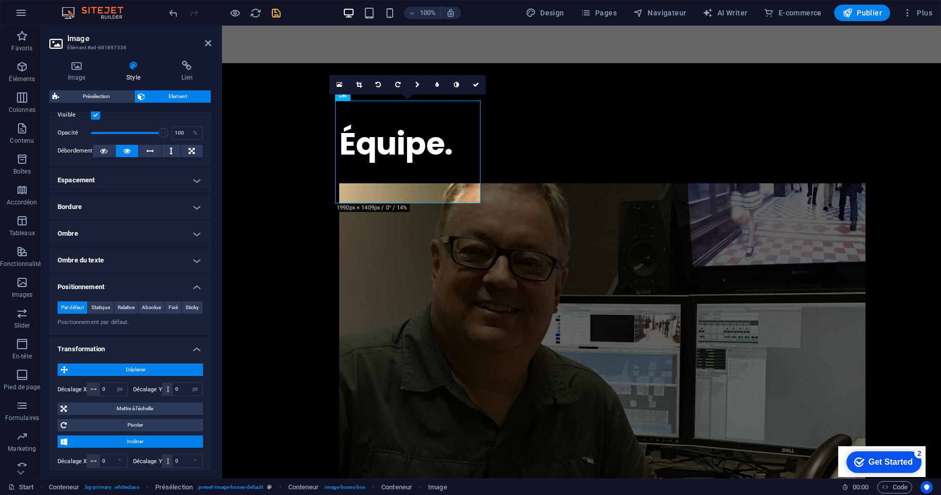
scroll to position [130, 0]
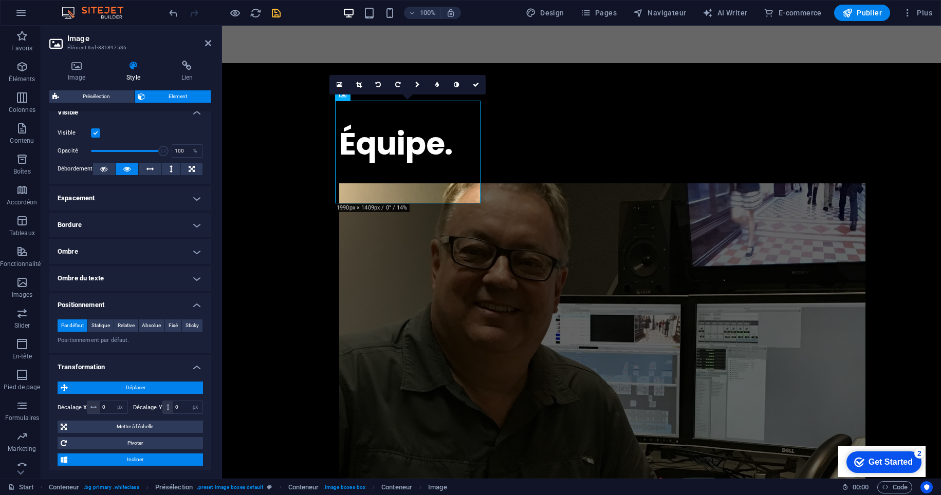
click at [180, 229] on h4 "Bordure" at bounding box center [130, 225] width 162 height 25
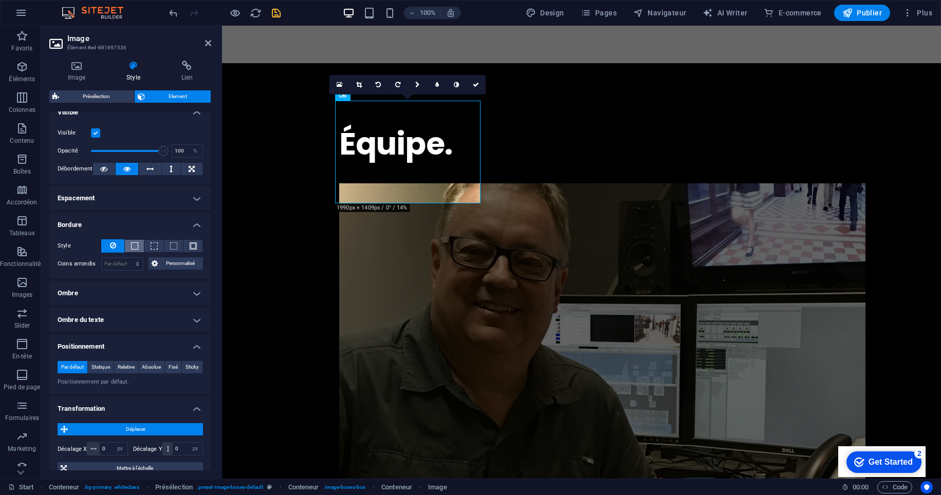
click at [133, 245] on span at bounding box center [134, 245] width 7 height 7
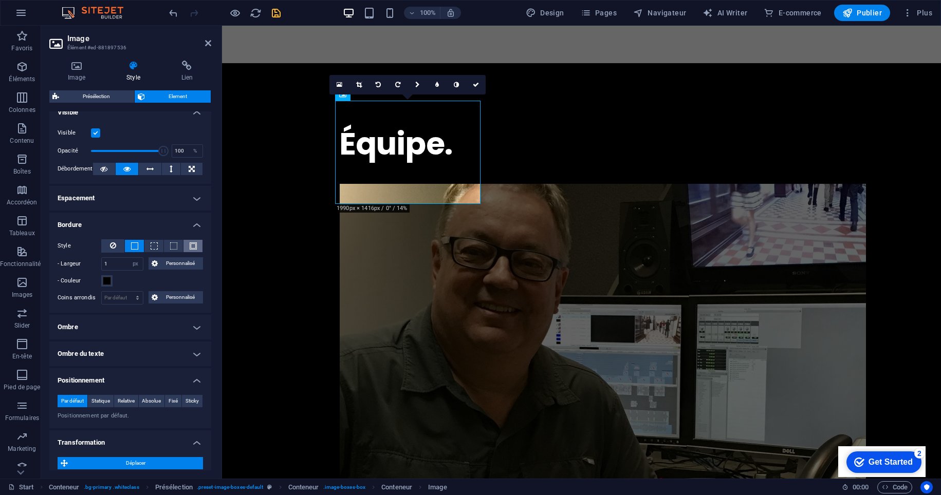
click at [192, 245] on span at bounding box center [193, 245] width 7 height 7
click at [113, 245] on icon at bounding box center [113, 245] width 6 height 12
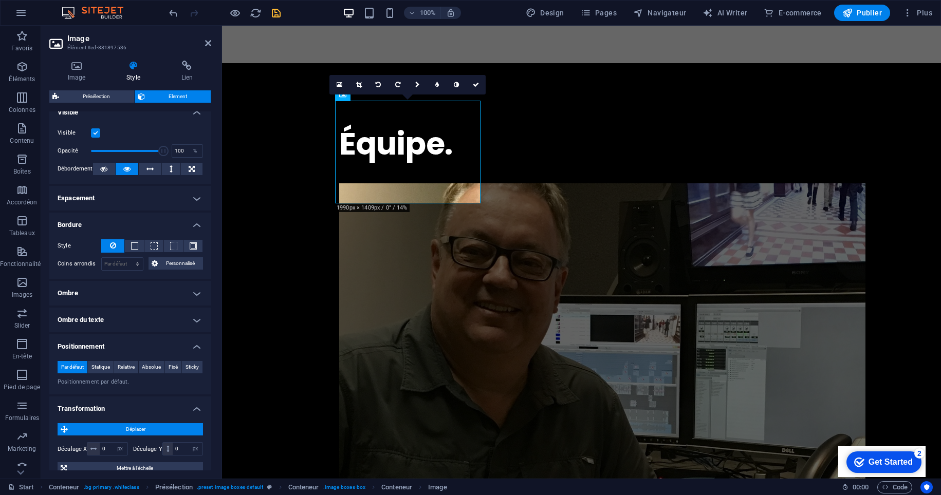
scroll to position [0, 0]
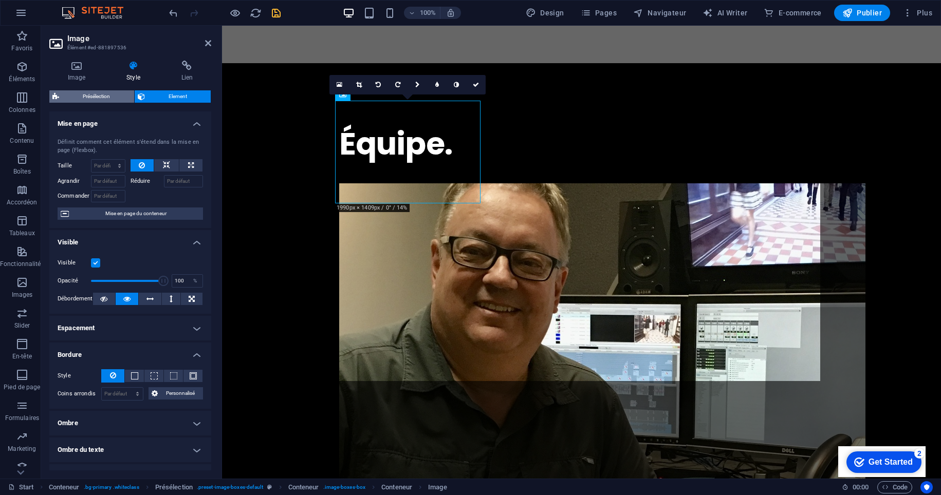
click at [102, 96] on span "Présélection" at bounding box center [96, 96] width 69 height 12
select select "px"
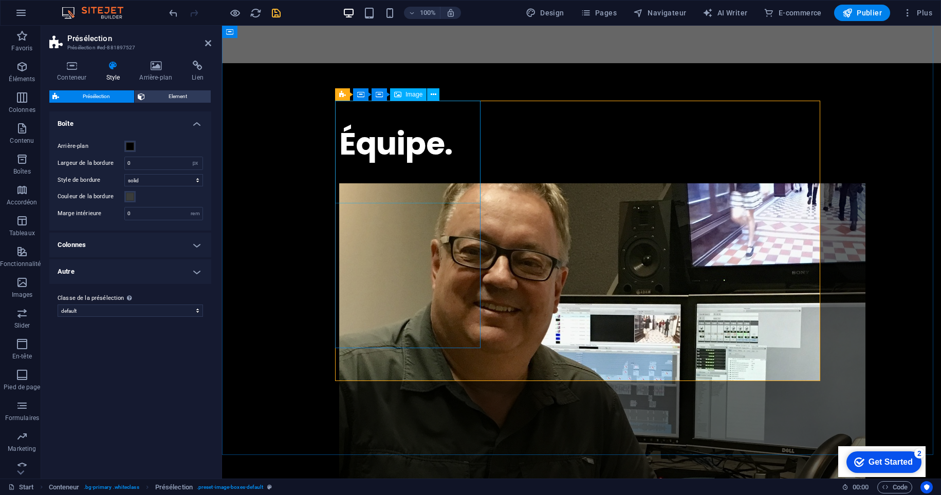
click at [363, 183] on figure at bounding box center [581, 369] width 485 height 372
click at [398, 183] on figure at bounding box center [581, 369] width 485 height 372
select select "px"
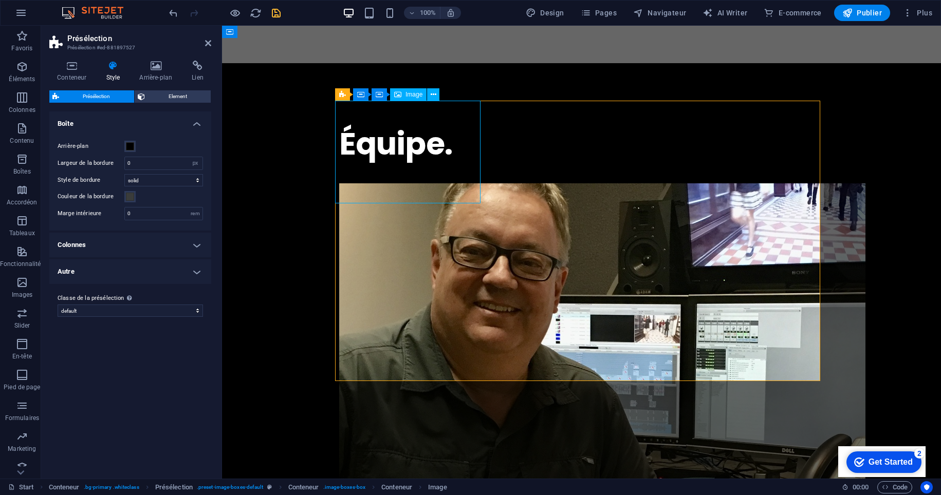
select select "px"
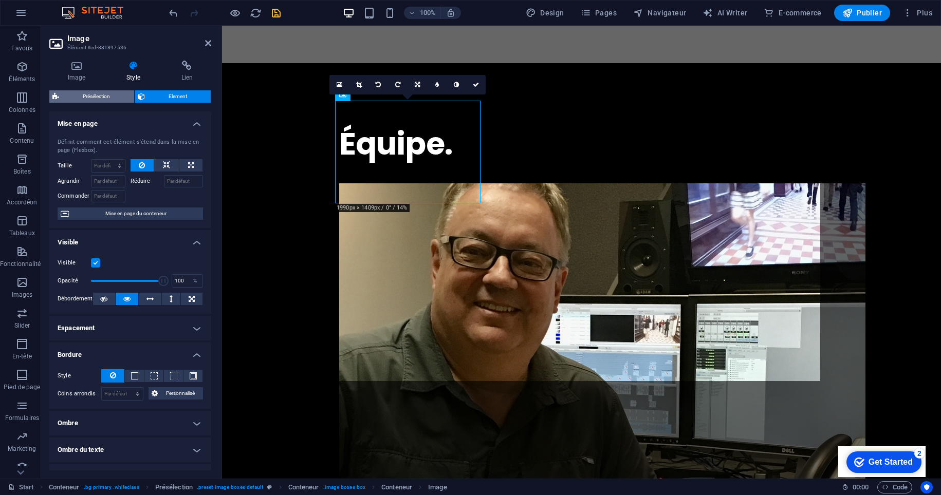
click at [120, 93] on span "Présélection" at bounding box center [96, 96] width 69 height 12
select select "px"
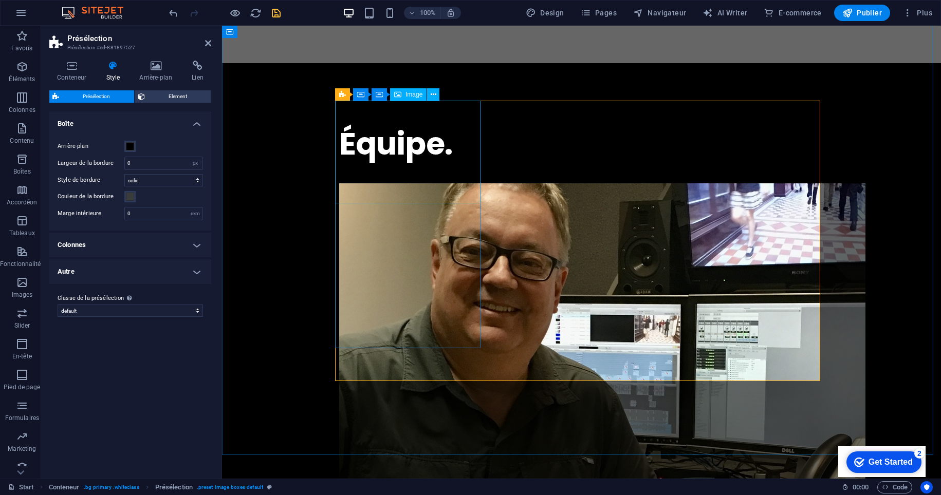
click at [379, 183] on figure at bounding box center [581, 369] width 485 height 372
select select "px"
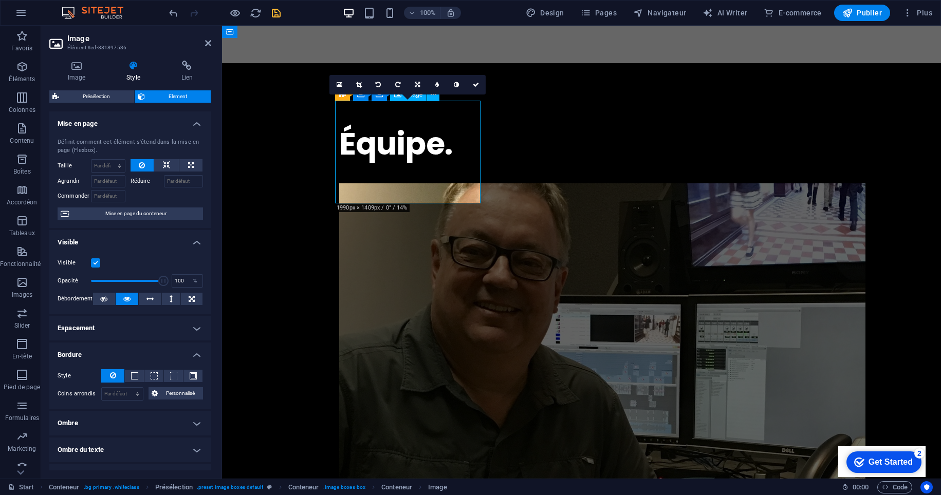
click at [411, 183] on figure at bounding box center [581, 369] width 485 height 372
click at [79, 71] on h4 "Image" at bounding box center [78, 72] width 59 height 22
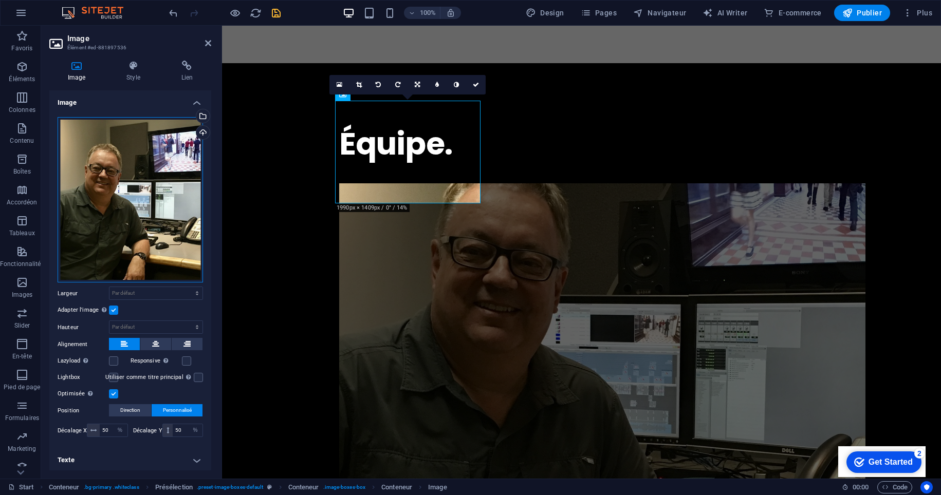
drag, startPoint x: 125, startPoint y: 177, endPoint x: 67, endPoint y: 189, distance: 58.6
click at [67, 189] on div "Glissez les fichiers ici, cliquez pour choisir les fichiers ou sélectionnez les…" at bounding box center [130, 200] width 145 height 166
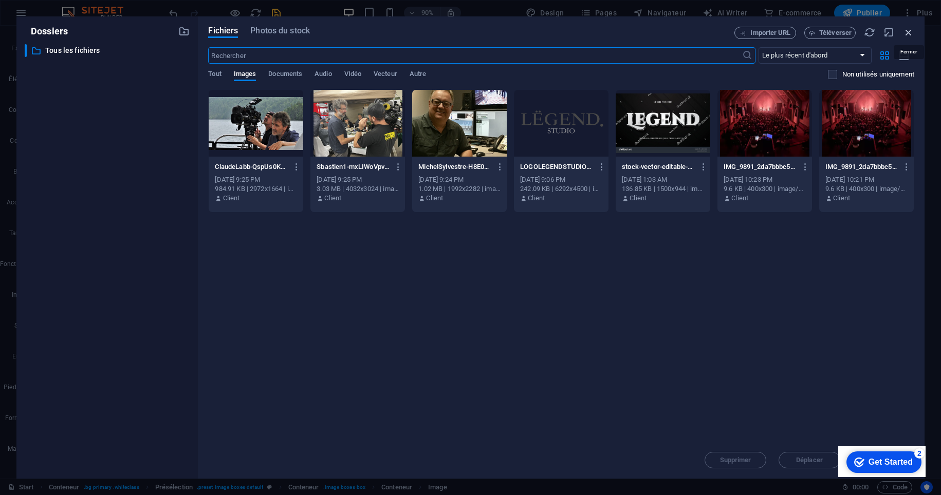
click at [908, 33] on icon "button" at bounding box center [908, 32] width 11 height 11
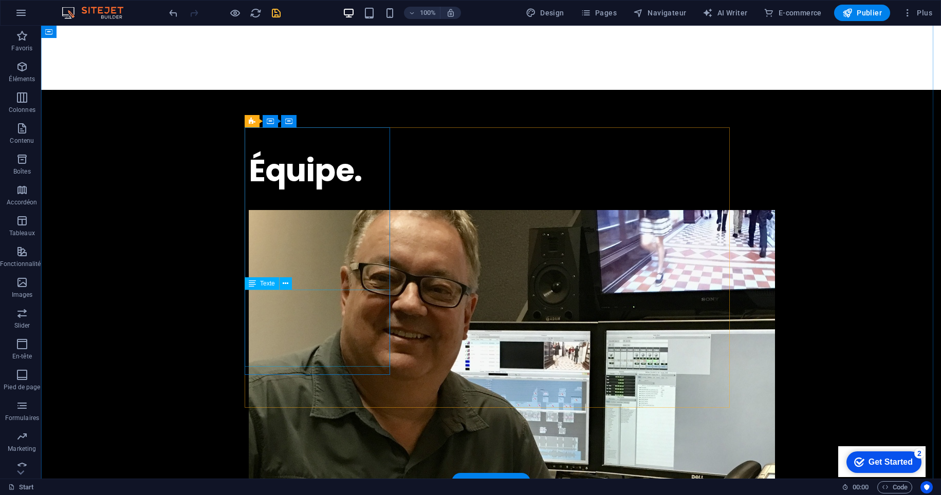
scroll to position [798, 0]
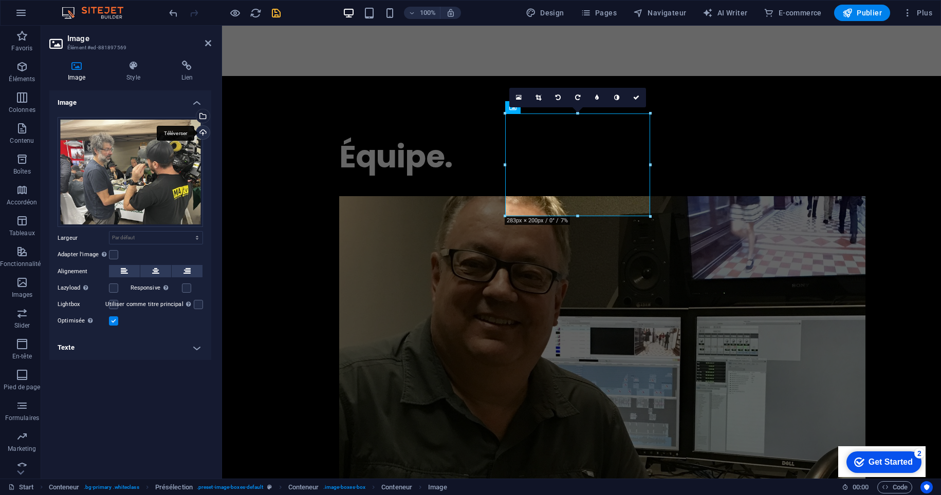
click at [202, 132] on div "Téléverser" at bounding box center [201, 133] width 15 height 15
click at [143, 184] on div "Glissez les fichiers ici, cliquez pour choisir les fichiers ou sélectionnez les…" at bounding box center [130, 172] width 145 height 110
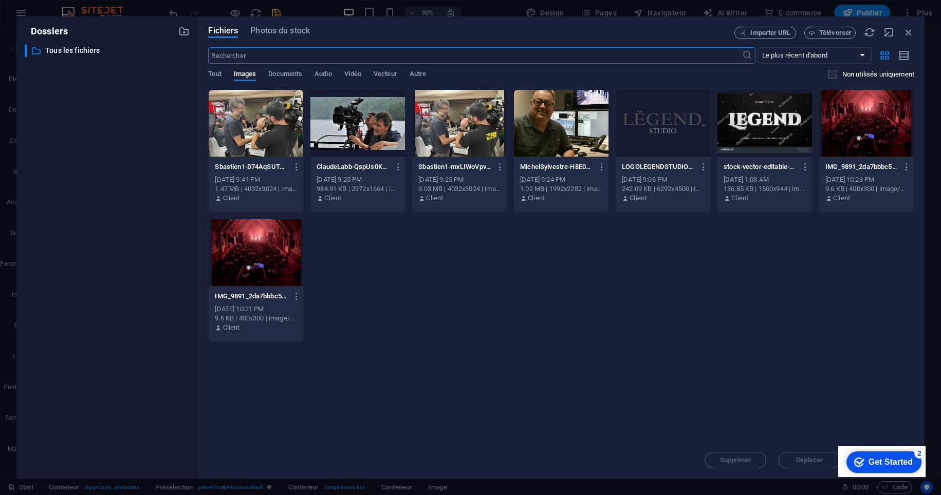
click at [649, 347] on div "Déposez les fichiers ici pour les téléverser automatiquement. Sbastien1-D74AqSU…" at bounding box center [561, 265] width 706 height 352
click at [909, 31] on icon "button" at bounding box center [908, 32] width 11 height 11
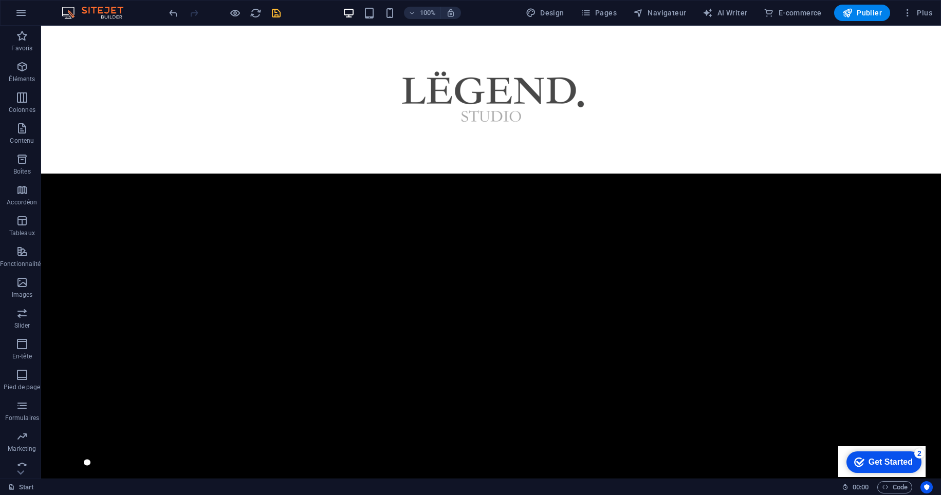
scroll to position [444, 0]
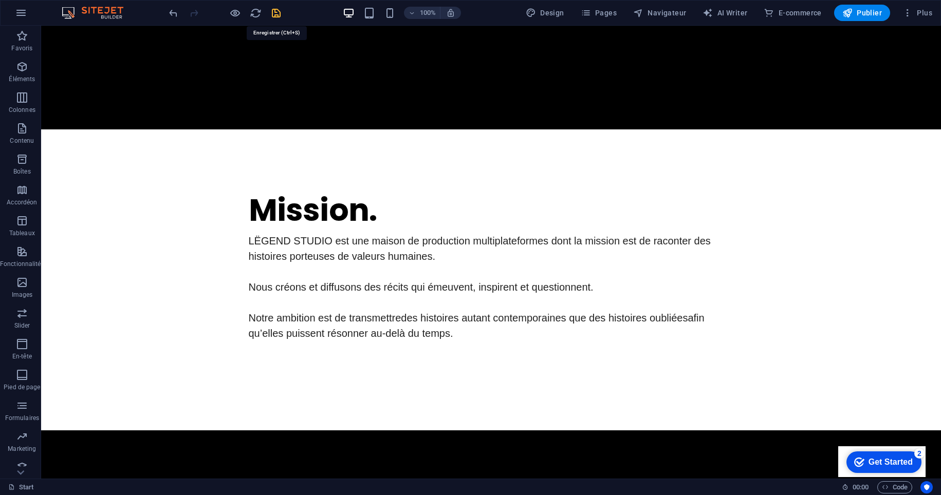
click at [275, 15] on icon "save" at bounding box center [276, 13] width 12 height 12
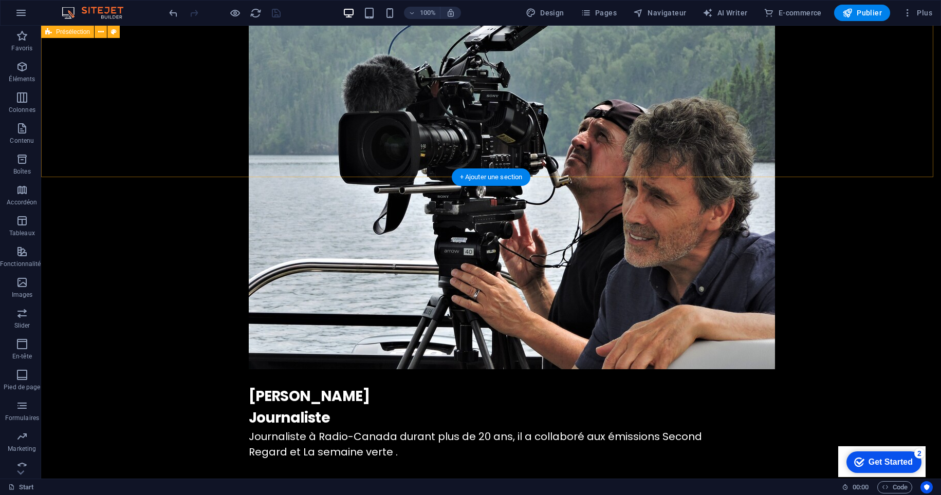
scroll to position [2172, 0]
